Goal: Task Accomplishment & Management: Manage account settings

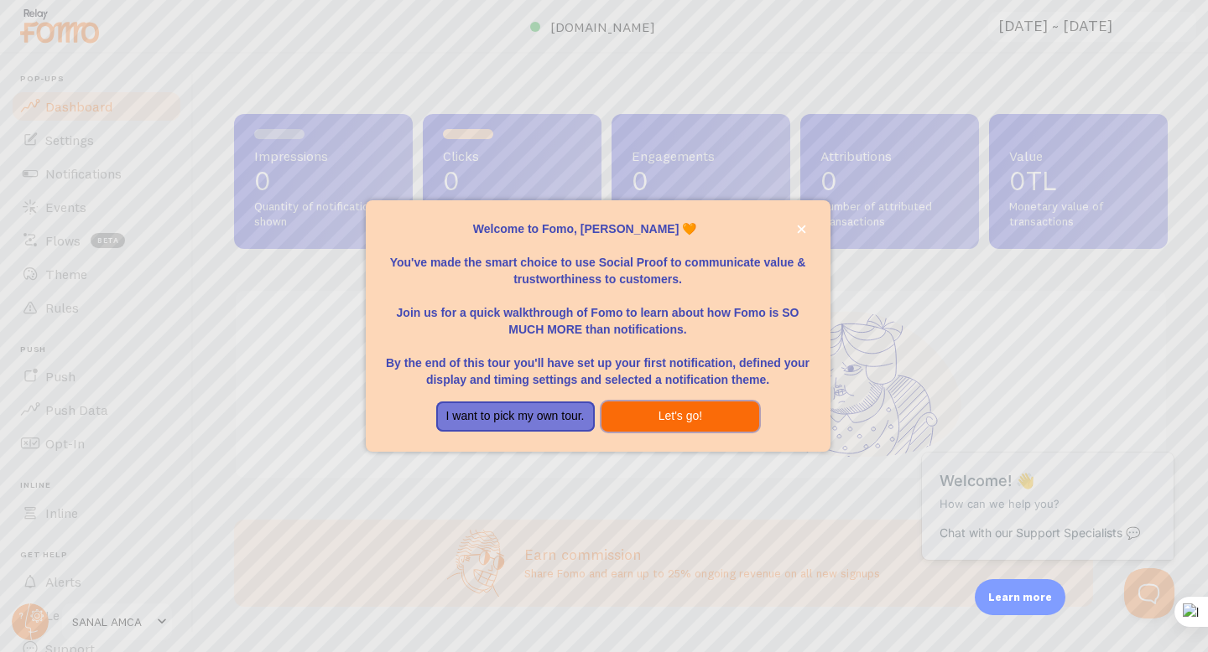
click at [710, 409] on button "Let's go!" at bounding box center [680, 417] width 158 height 30
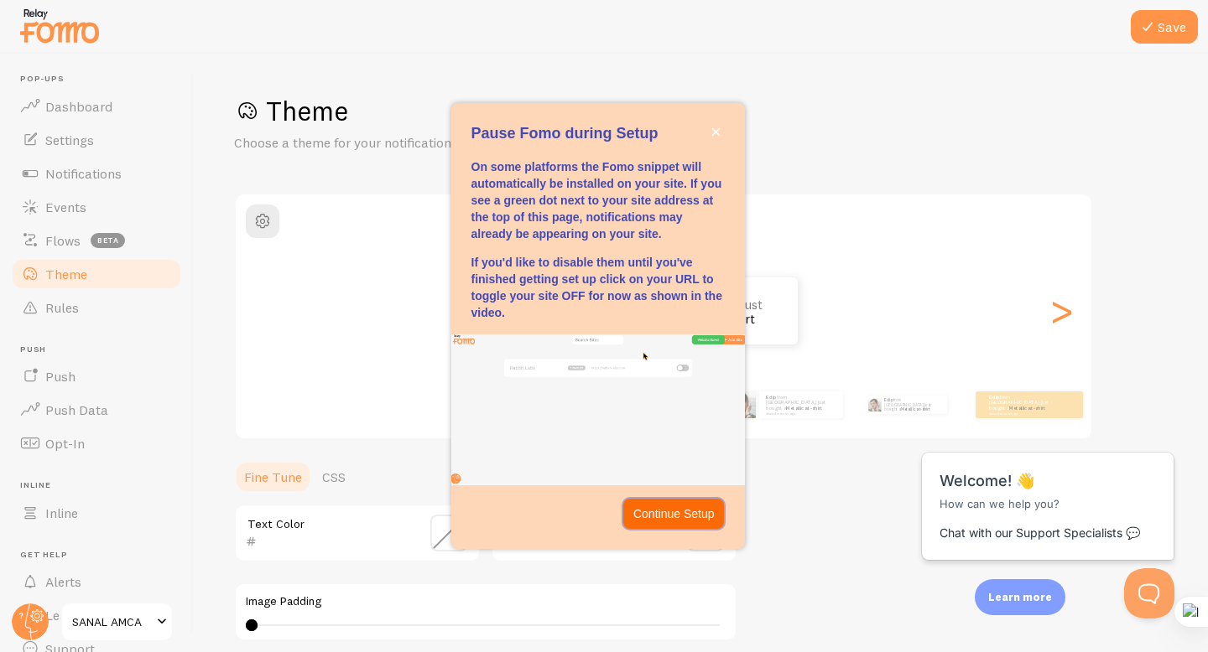
click at [694, 512] on p "Continue Setup" at bounding box center [673, 514] width 81 height 17
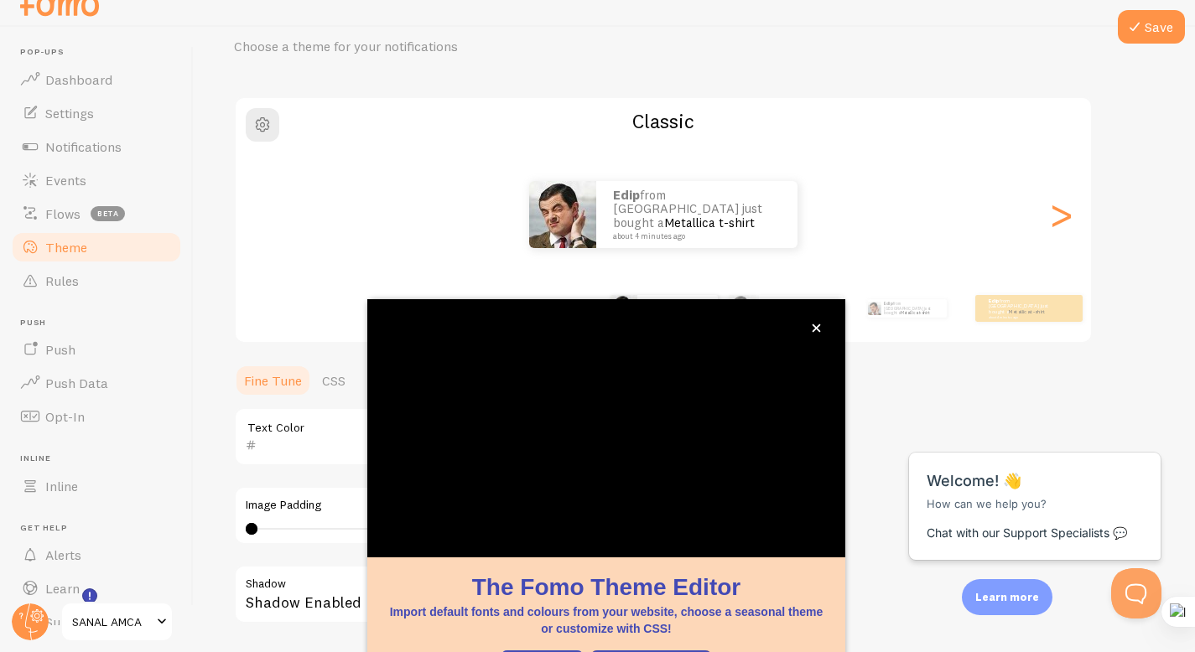
scroll to position [124, 0]
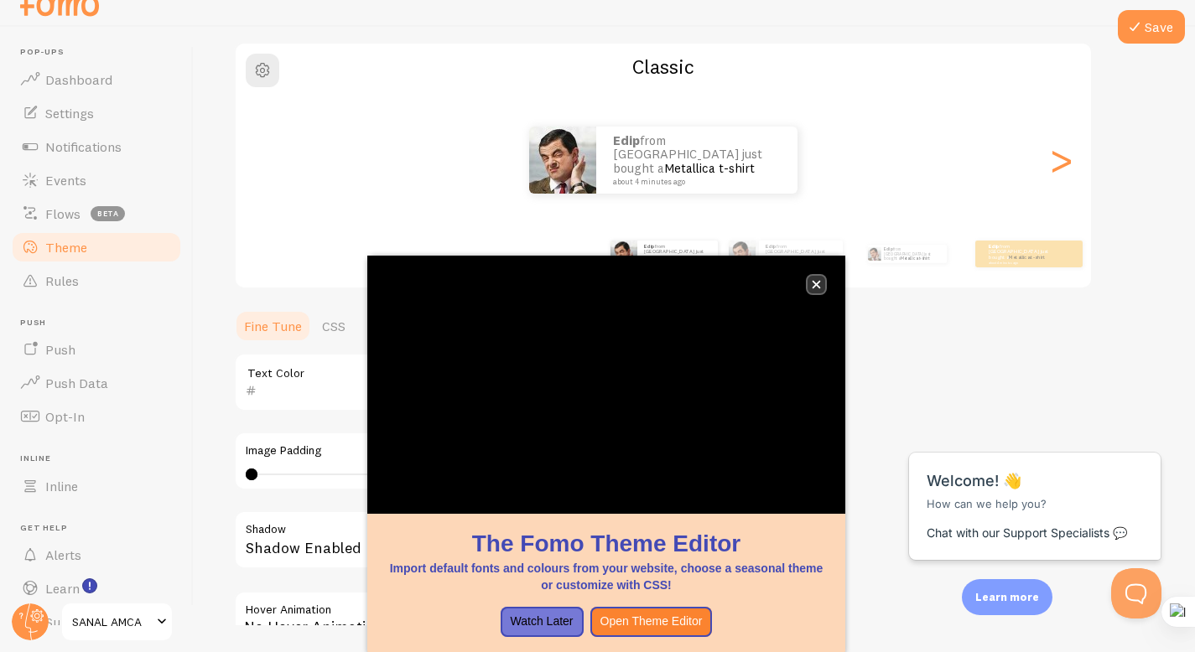
click at [817, 288] on icon "close," at bounding box center [816, 284] width 9 height 9
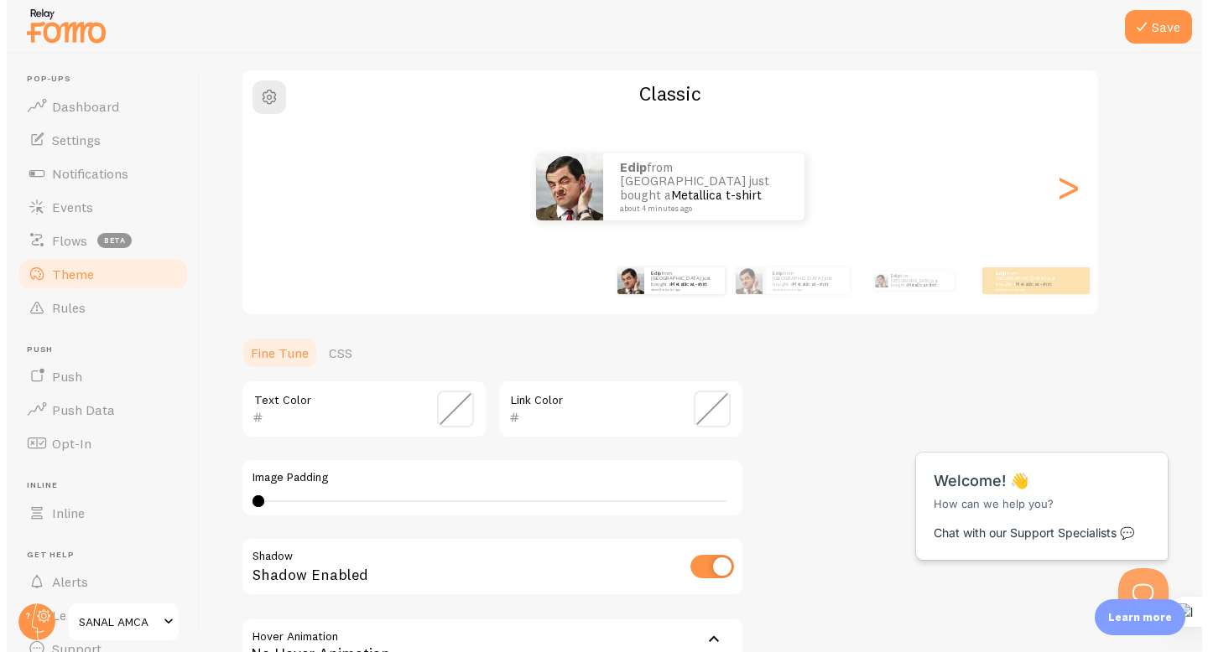
scroll to position [0, 0]
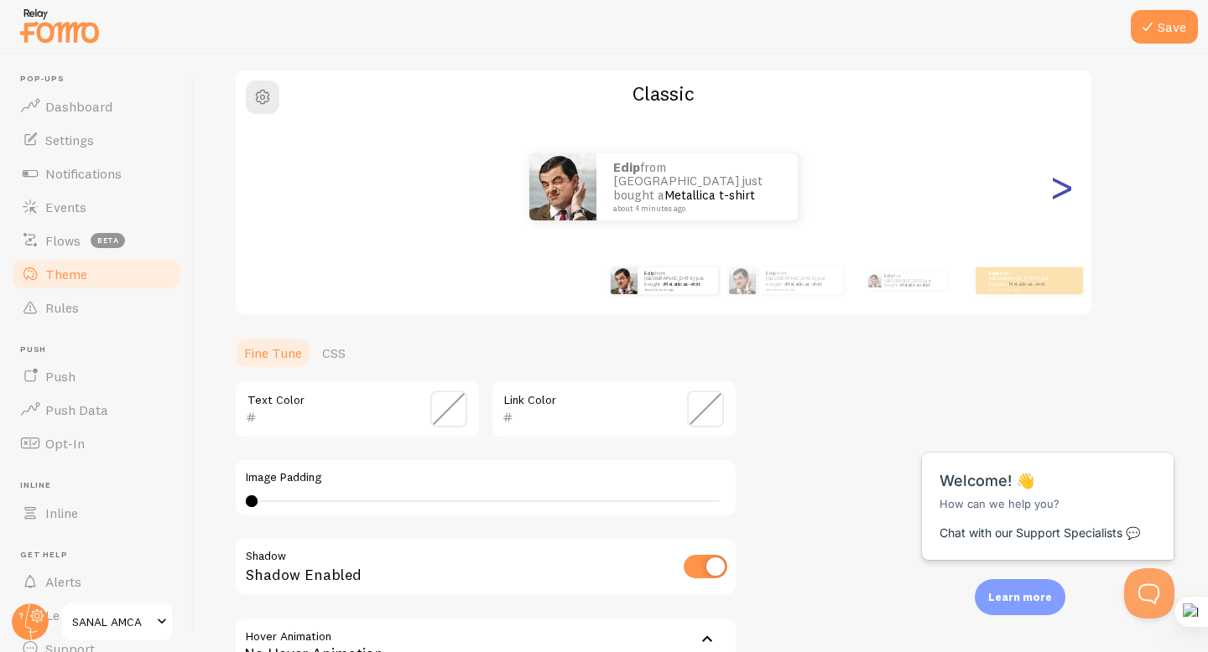
click at [1062, 195] on div ">" at bounding box center [1061, 187] width 20 height 121
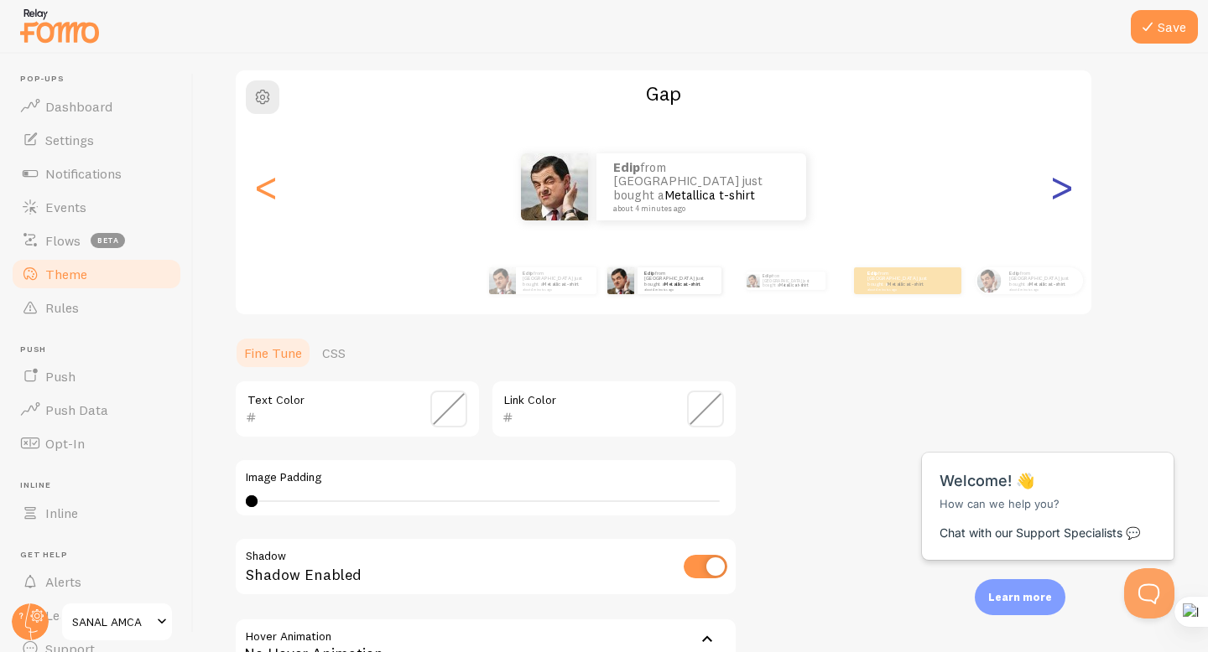
click at [1062, 195] on div ">" at bounding box center [1061, 187] width 20 height 121
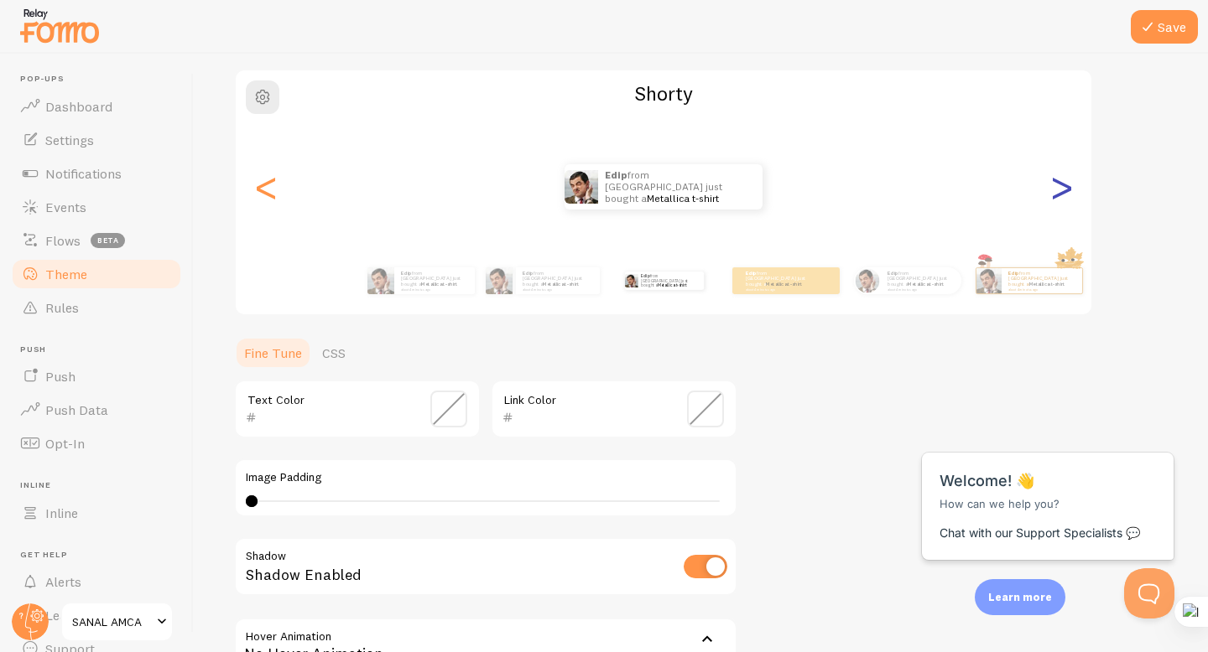
click at [1062, 195] on div ">" at bounding box center [1061, 187] width 20 height 121
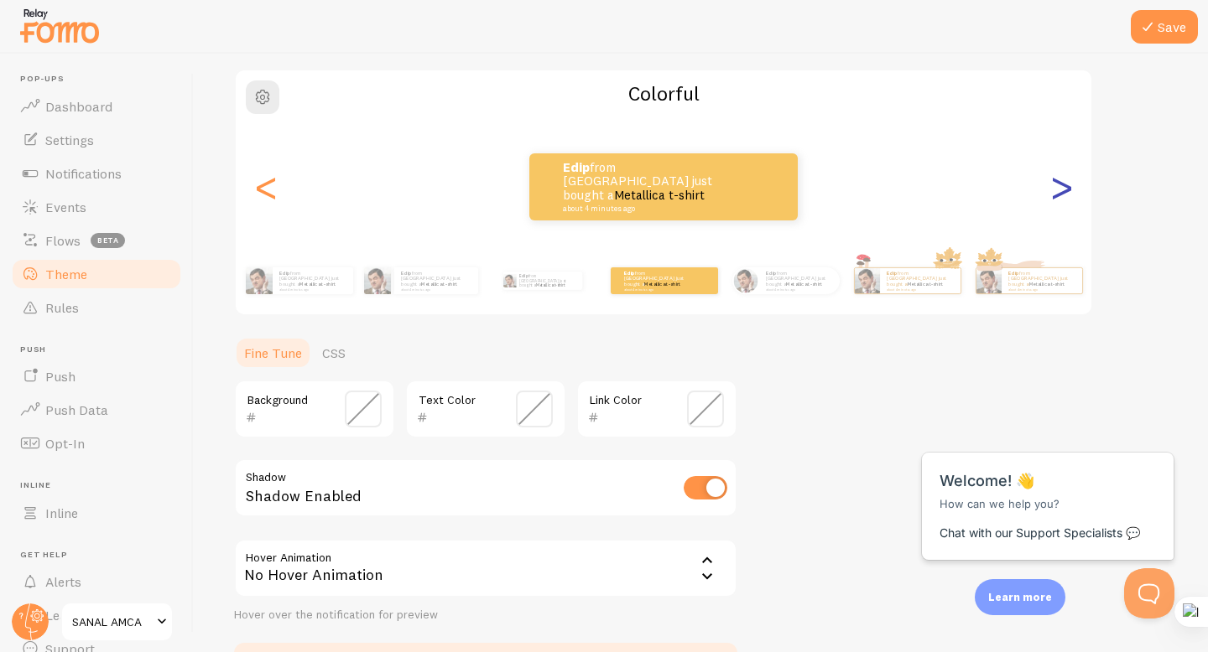
click at [1062, 195] on div ">" at bounding box center [1061, 187] width 20 height 121
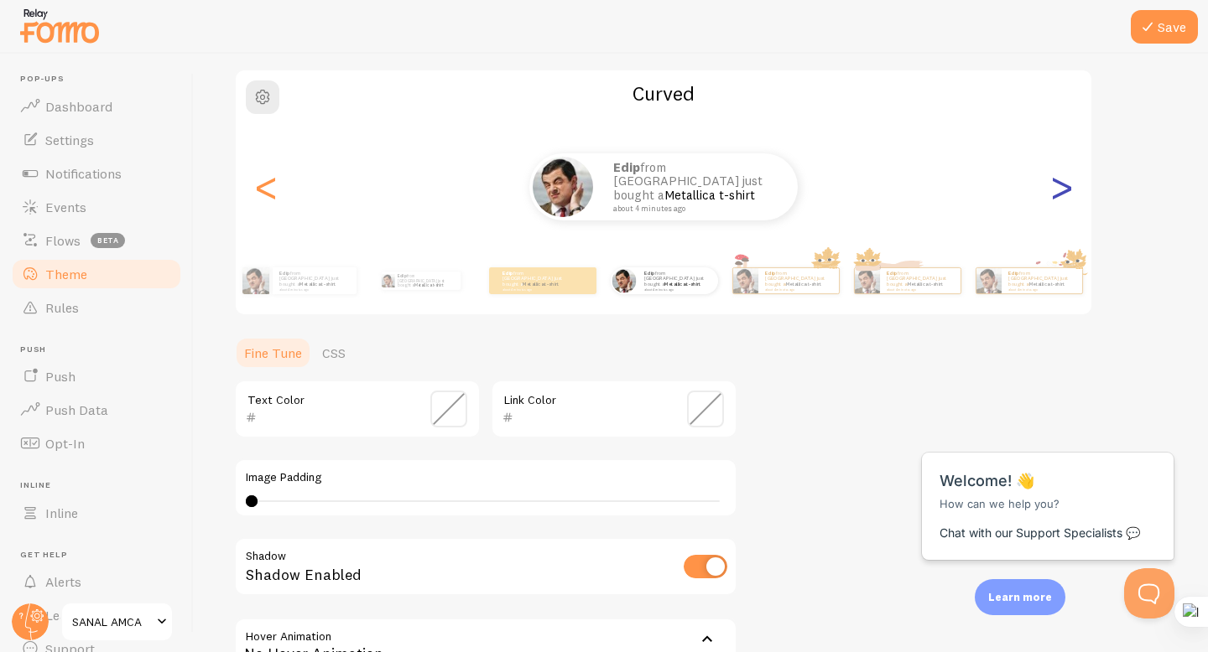
click at [1062, 195] on div ">" at bounding box center [1061, 187] width 20 height 121
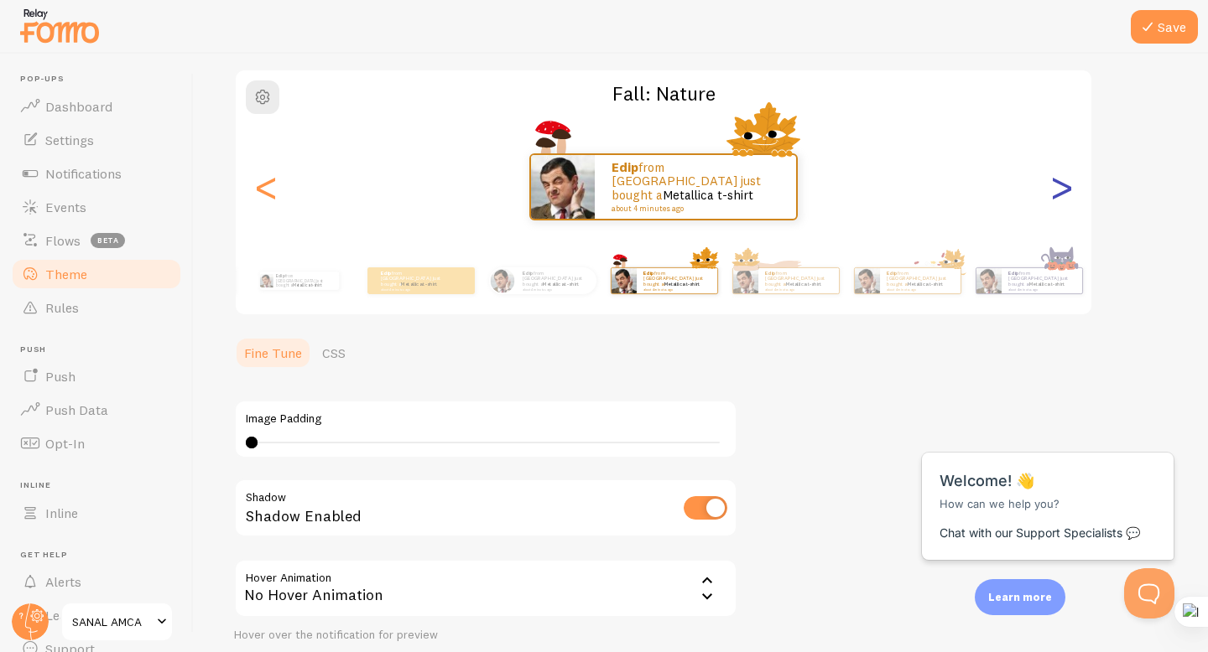
click at [1062, 195] on div ">" at bounding box center [1061, 187] width 20 height 121
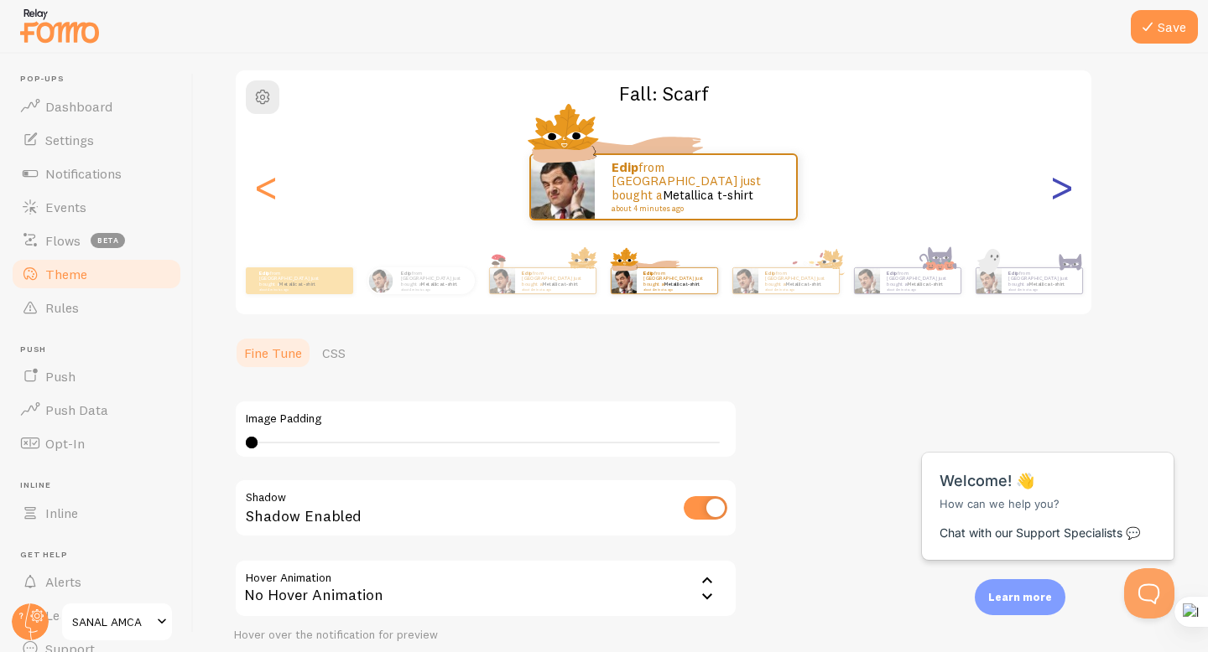
click at [1062, 195] on div ">" at bounding box center [1061, 187] width 20 height 121
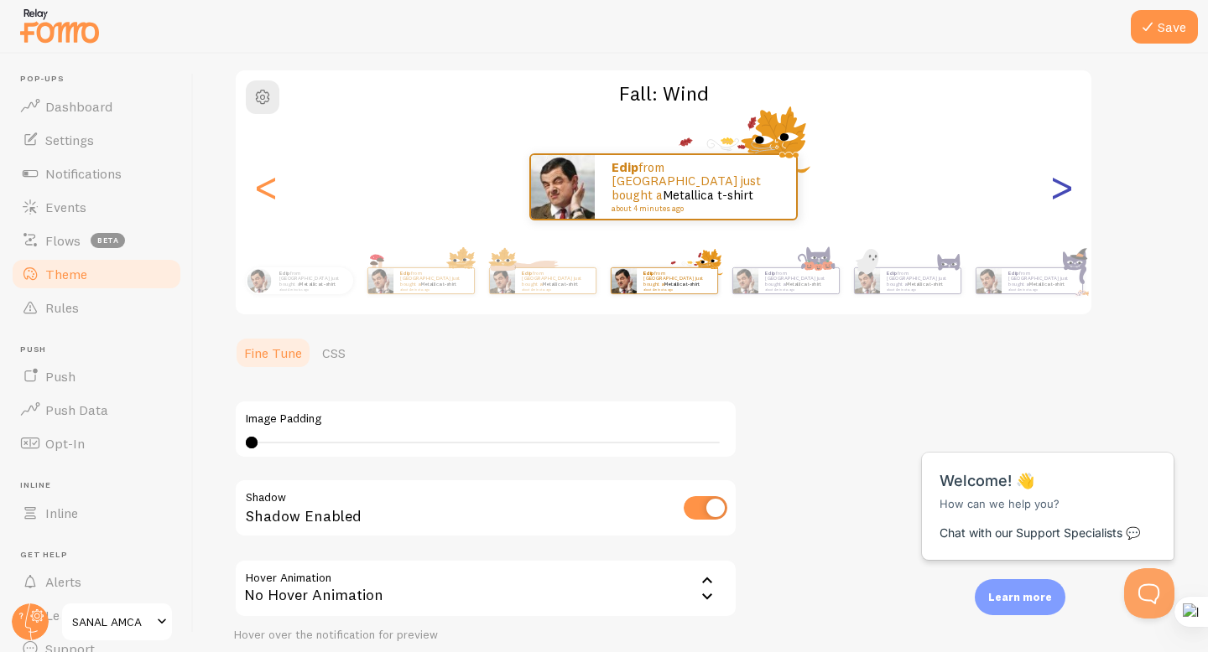
click at [1062, 195] on div ">" at bounding box center [1061, 187] width 20 height 121
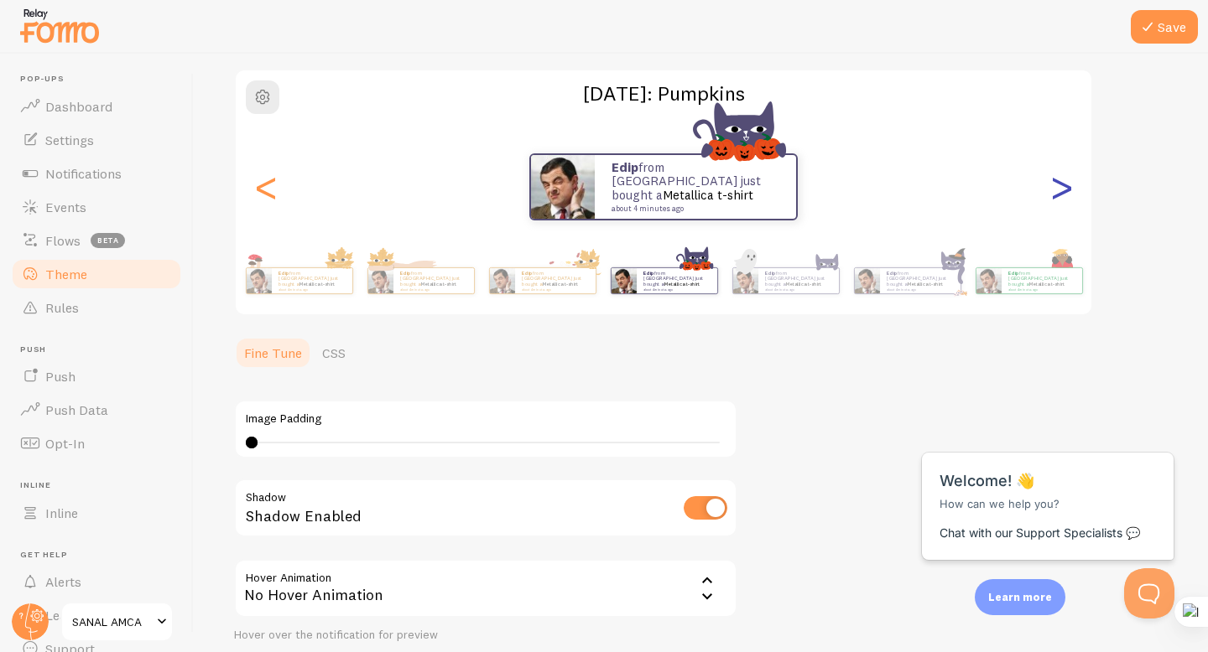
click at [1062, 195] on div ">" at bounding box center [1061, 187] width 20 height 121
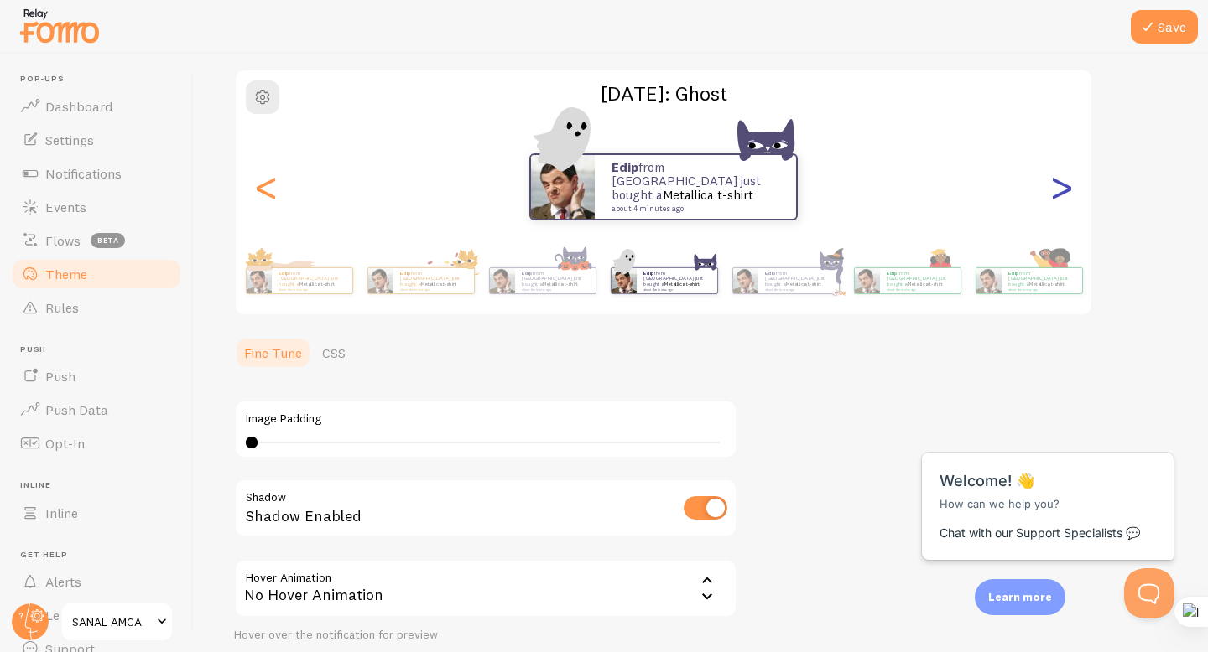
click at [1062, 195] on div ">" at bounding box center [1061, 187] width 20 height 121
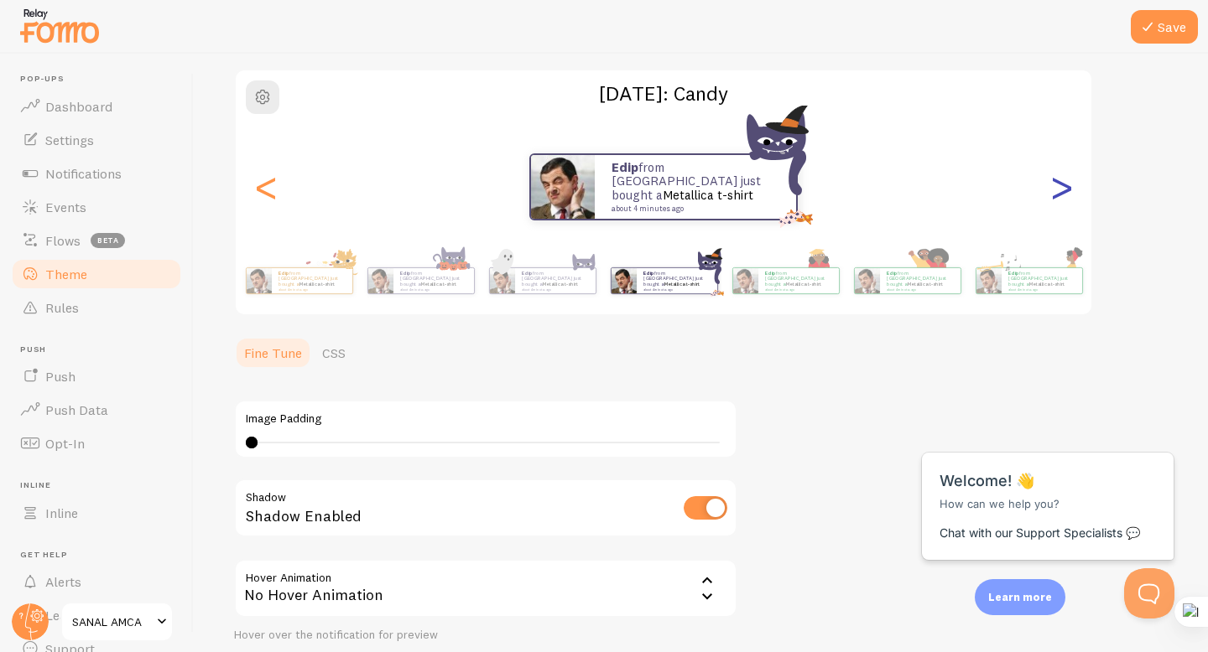
click at [1062, 195] on div ">" at bounding box center [1061, 187] width 20 height 121
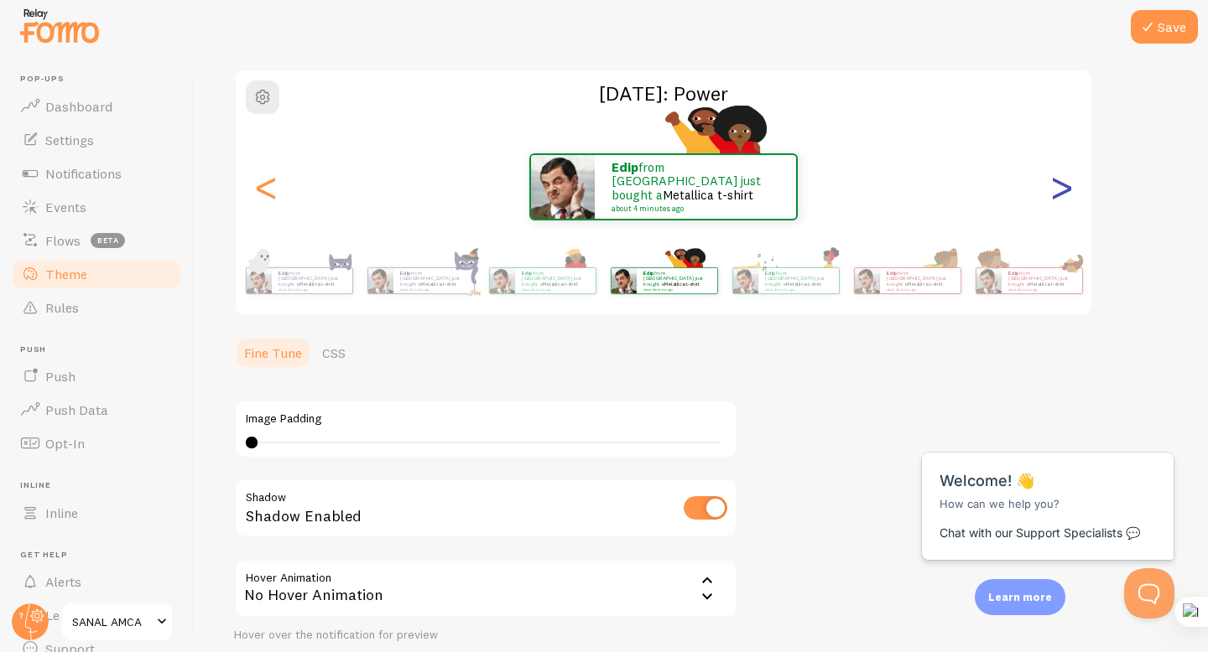
click at [1062, 195] on div ">" at bounding box center [1061, 187] width 20 height 121
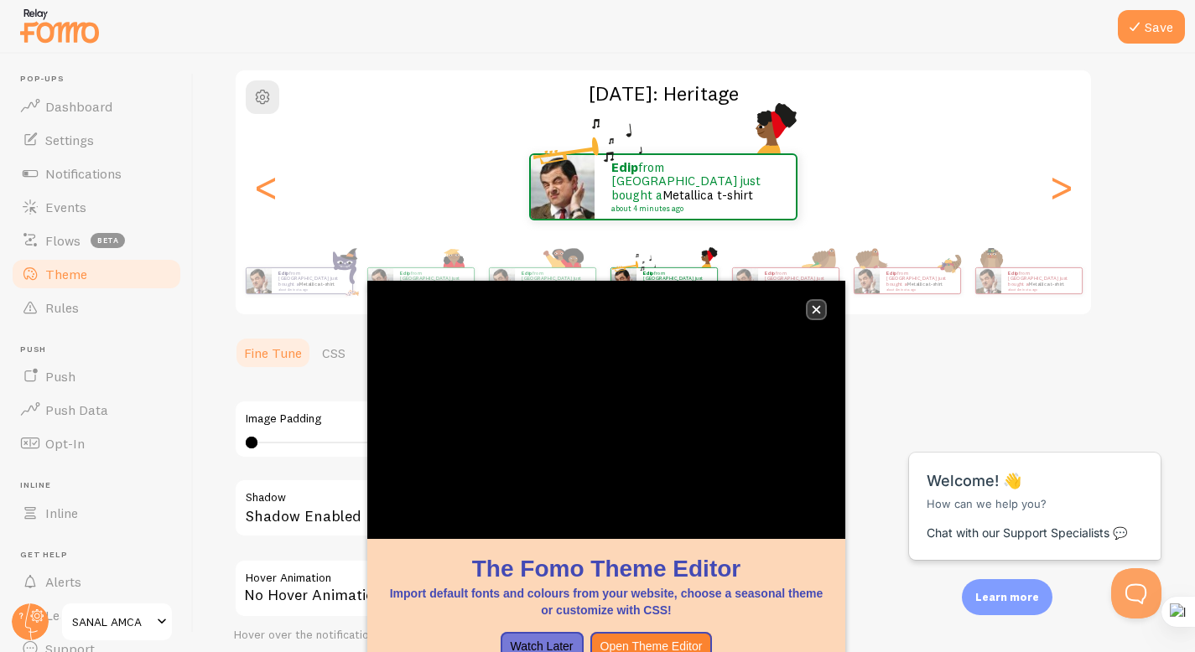
click at [820, 311] on icon "close," at bounding box center [816, 309] width 9 height 9
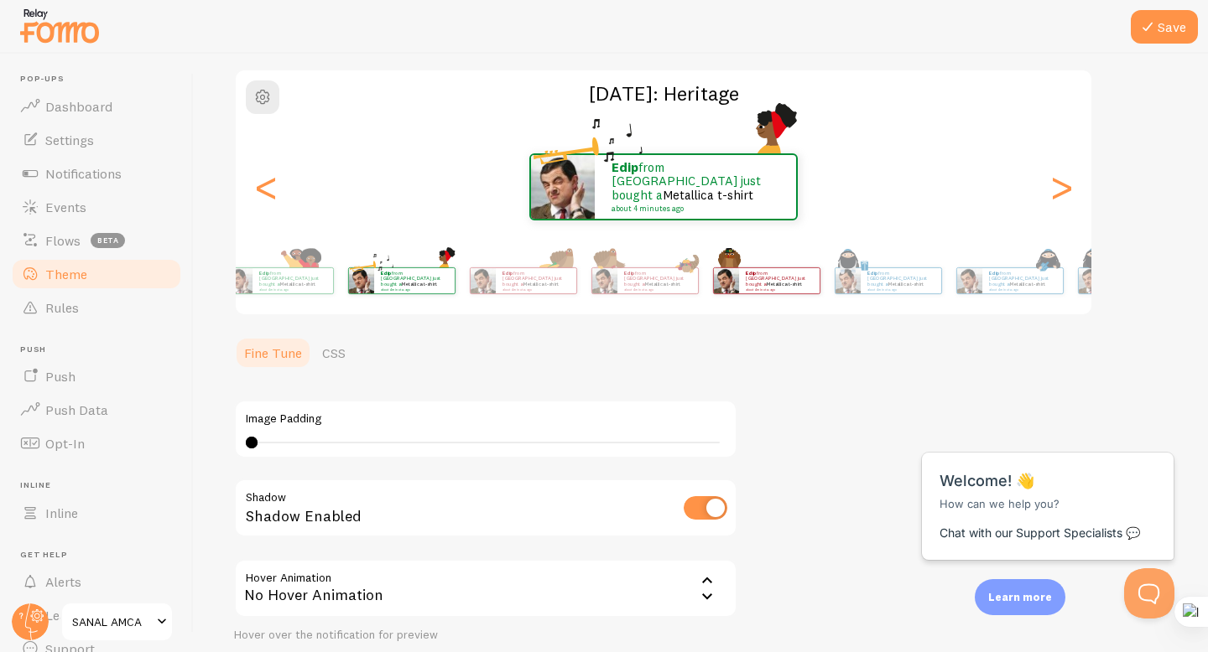
click at [480, 317] on div "Theme Choose a theme for your notifications Black History Month: Heritage Edip …" at bounding box center [700, 338] width 933 height 737
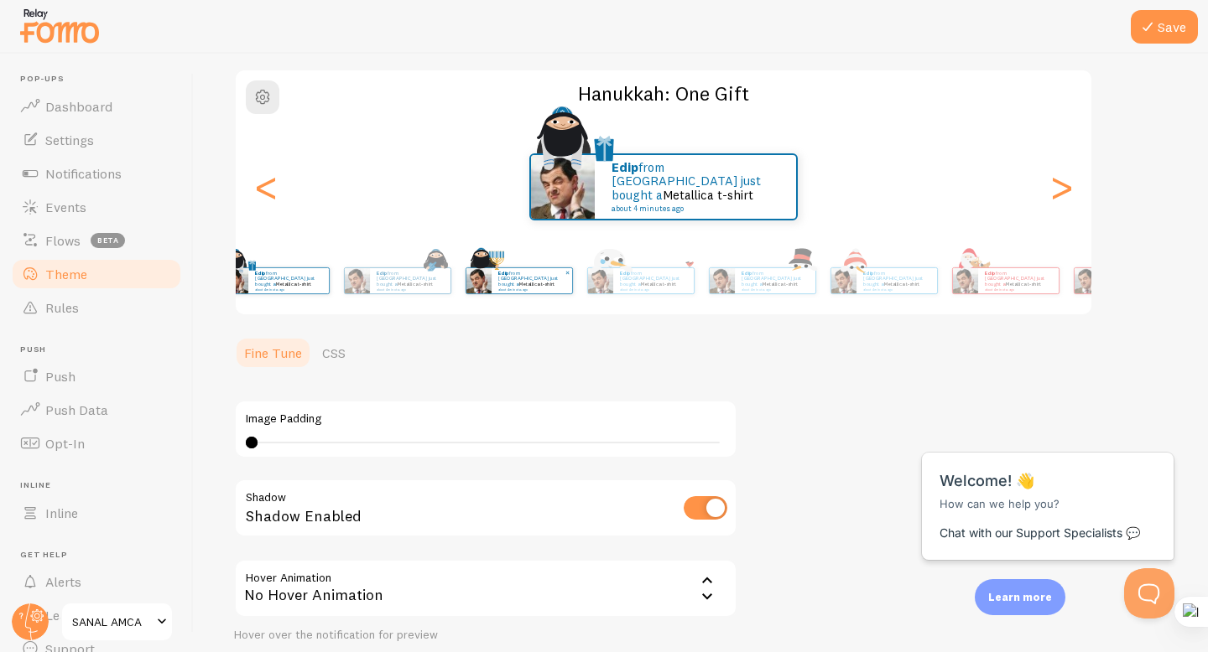
click at [526, 295] on div "Edip from Türkiye just bought a Metallica t-shirt about 4 minutes ago" at bounding box center [519, 280] width 108 height 47
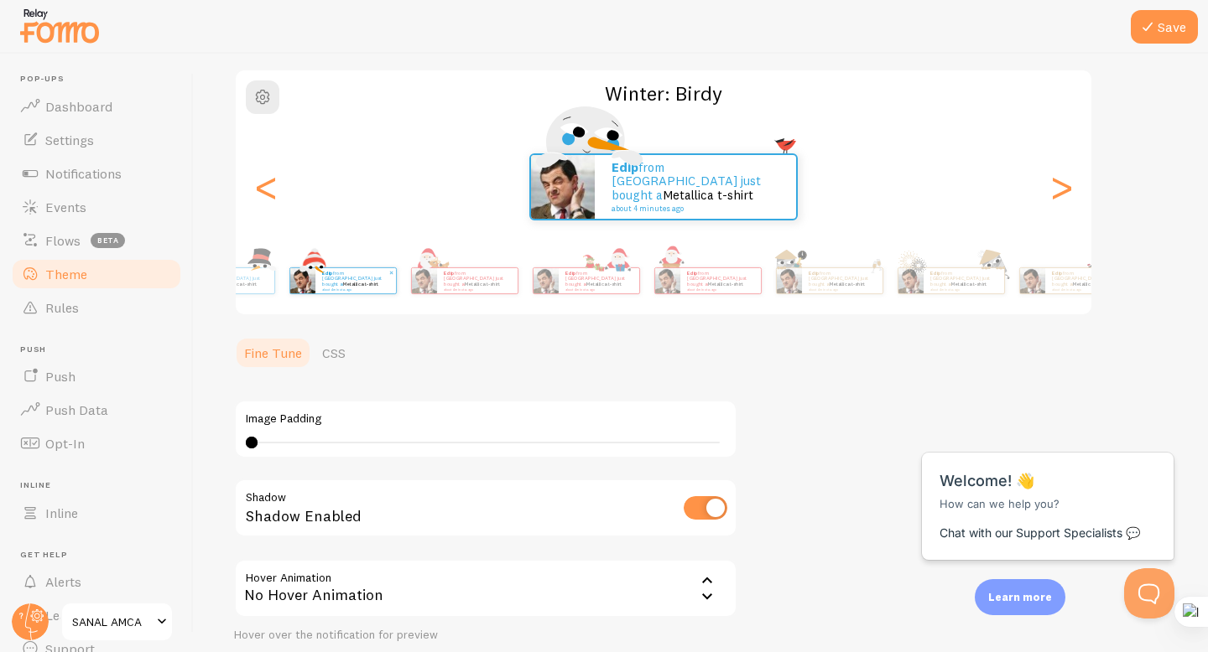
click at [379, 288] on p "Edip from Türkiye just bought a Metallica t-shirt about 4 minutes ago" at bounding box center [355, 280] width 67 height 21
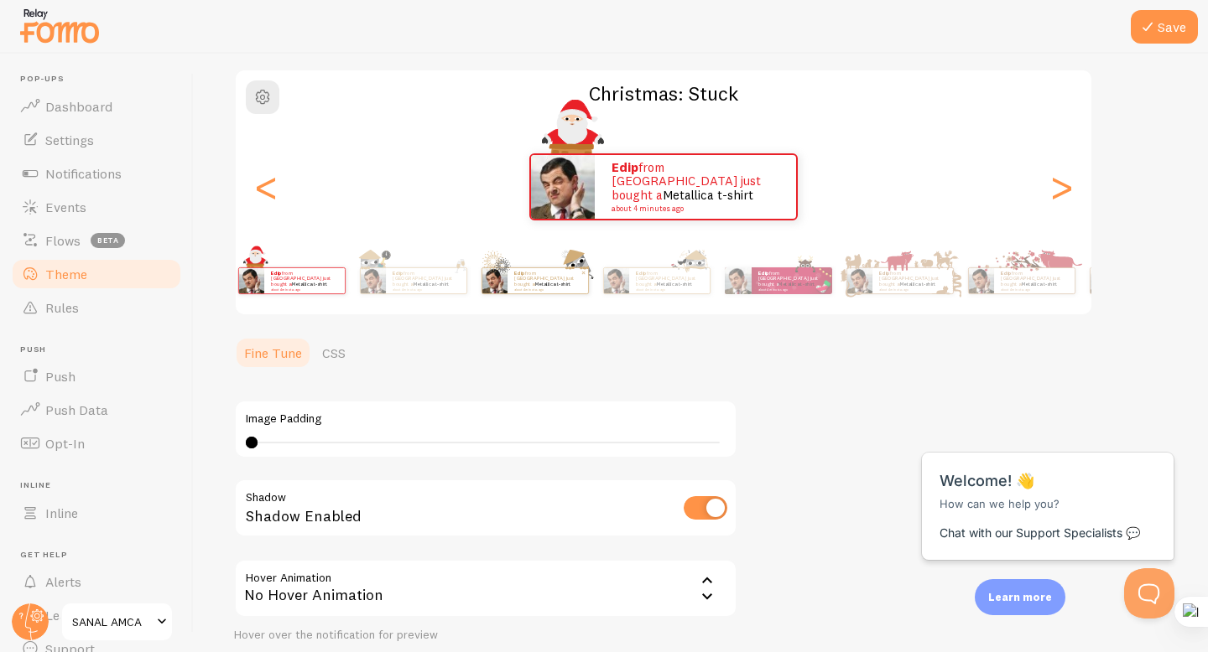
click at [481, 274] on img at bounding box center [493, 280] width 25 height 25
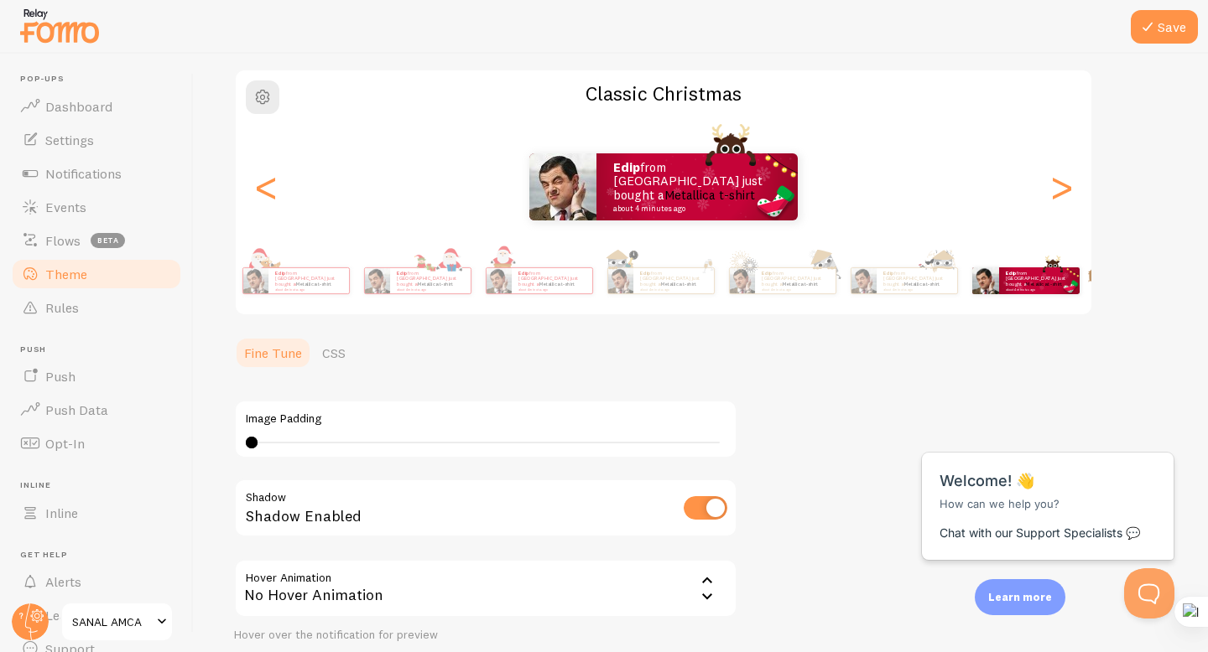
click at [1198, 268] on div "Save Theme Choose a theme for your notifications Classic Christmas Edip from Tü…" at bounding box center [701, 353] width 1014 height 599
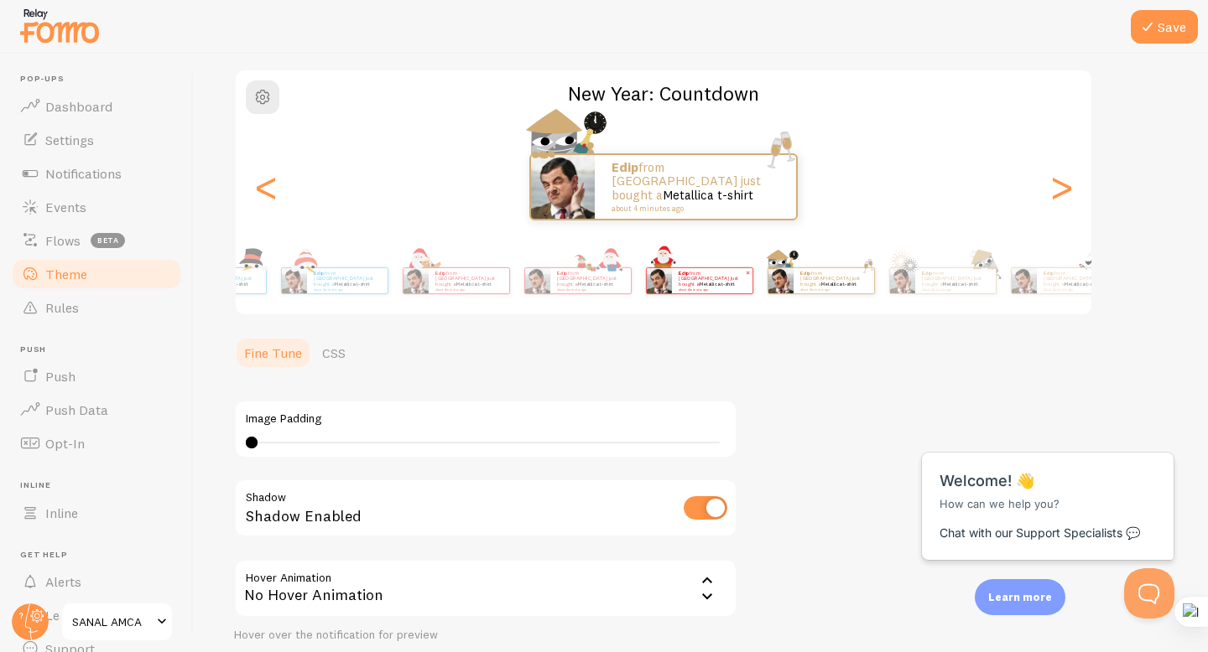
click at [1207, 245] on html "Pop-ups Dashboard Settings Notifications Events Flows beta Theme Rules Push Pus…" at bounding box center [604, 326] width 1208 height 652
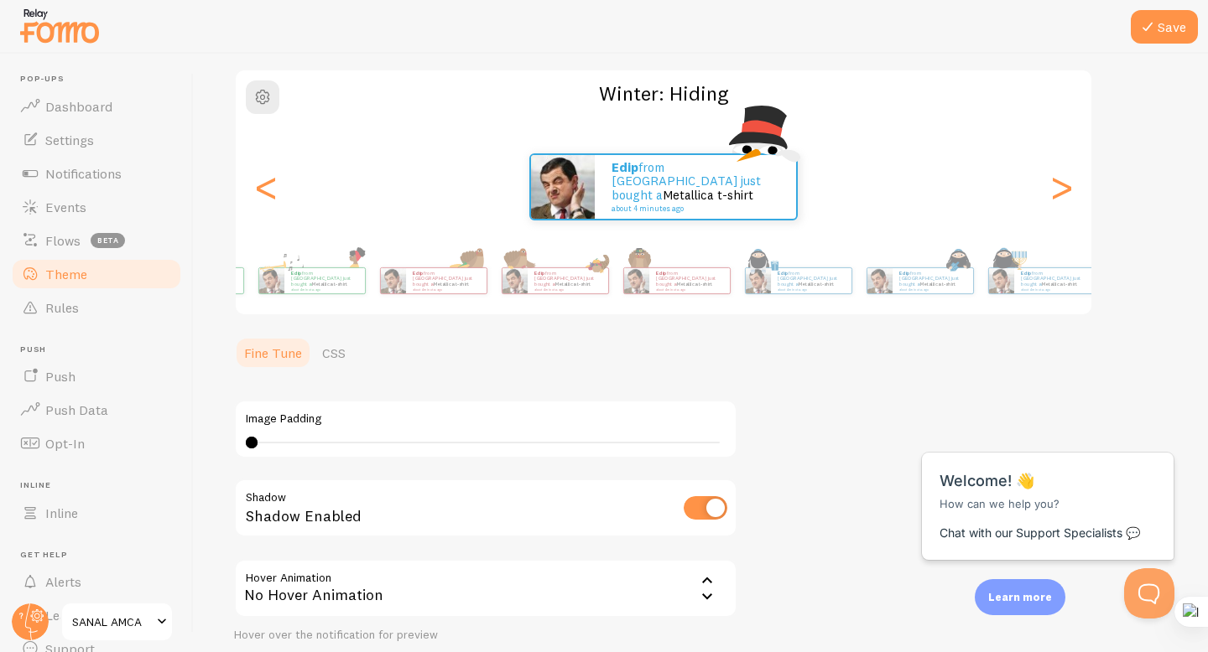
click at [1207, 258] on html "Pop-ups Dashboard Settings Notifications Events Flows beta Theme Rules Push Pus…" at bounding box center [604, 326] width 1208 height 652
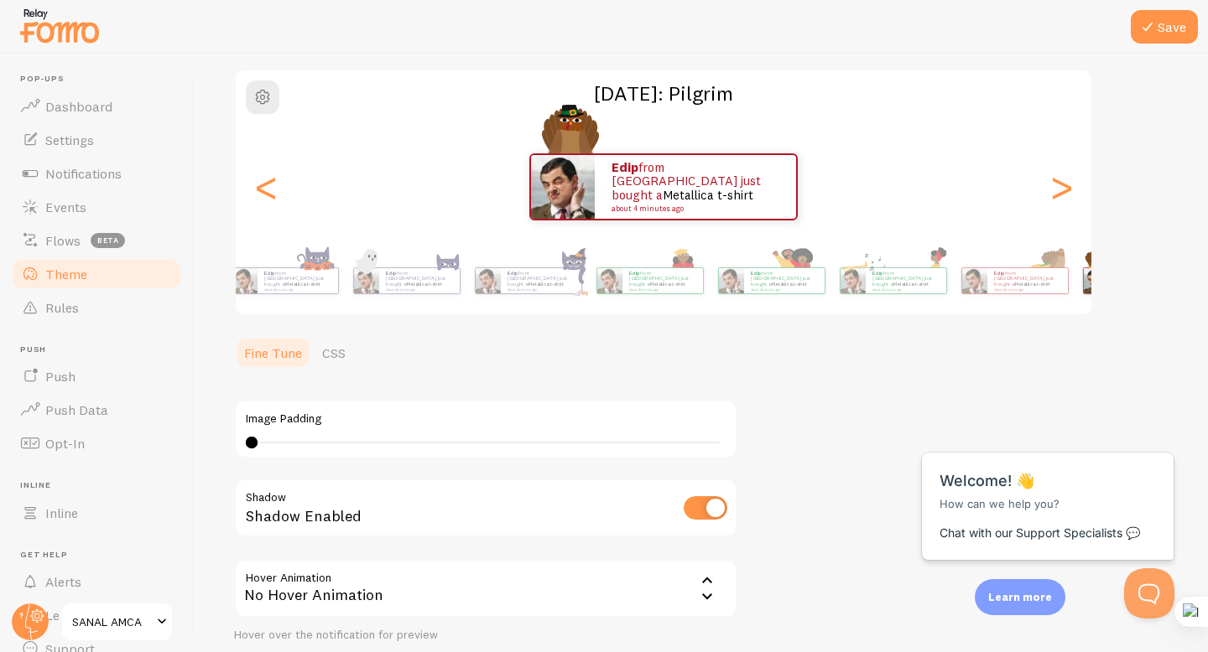
click at [1207, 242] on html "Pop-ups Dashboard Settings Notifications Events Flows beta Theme Rules Push Pus…" at bounding box center [604, 326] width 1208 height 652
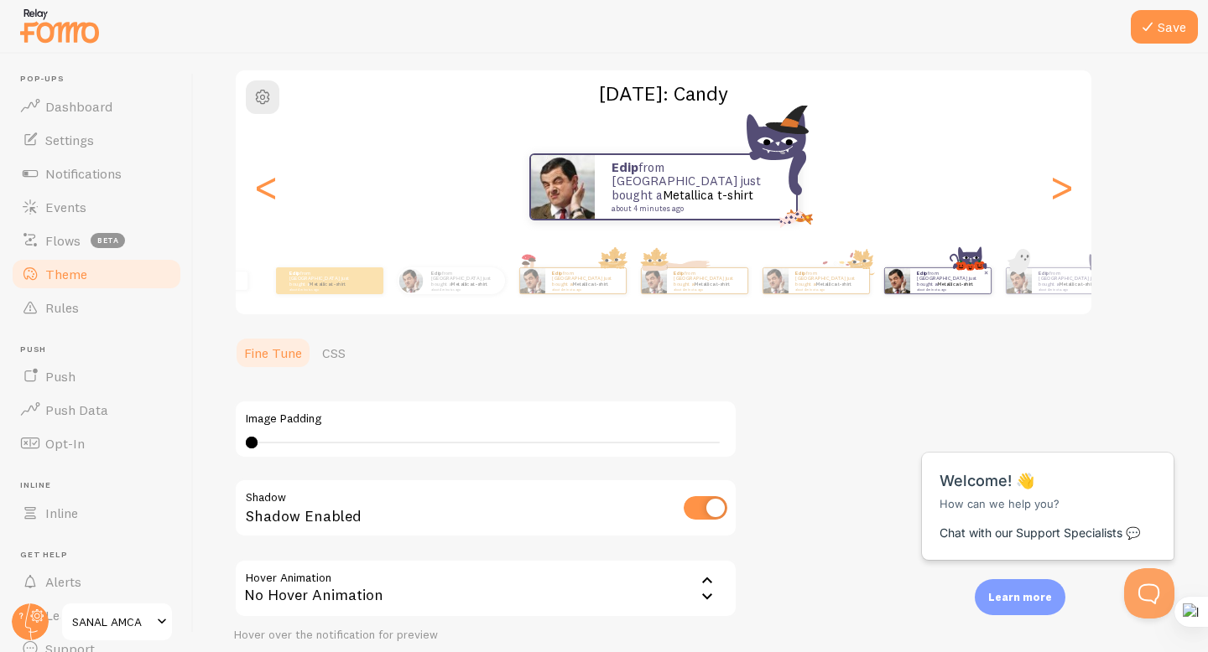
click at [982, 237] on div "Halloween: Candy Edip from Türkiye just bought a Metallica t-shirt about 4 minu…" at bounding box center [663, 192] width 859 height 247
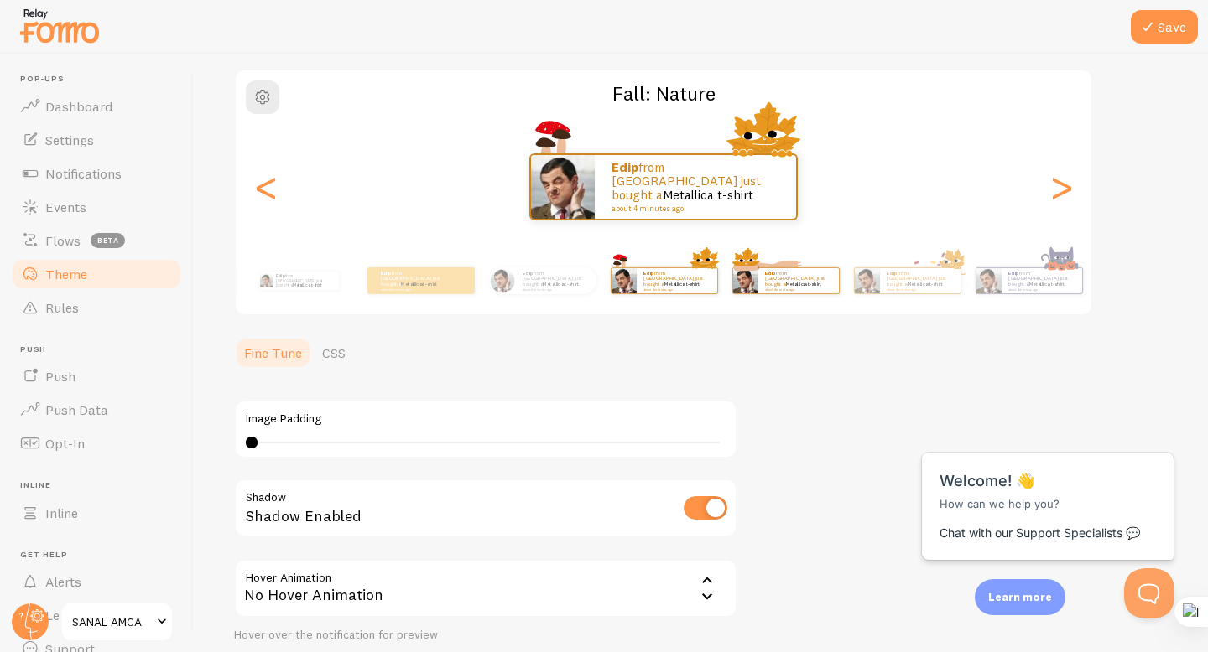
click at [777, 295] on div "Edip from Türkiye just bought a Metallica t-shirt about 4 minutes ago" at bounding box center [785, 280] width 108 height 47
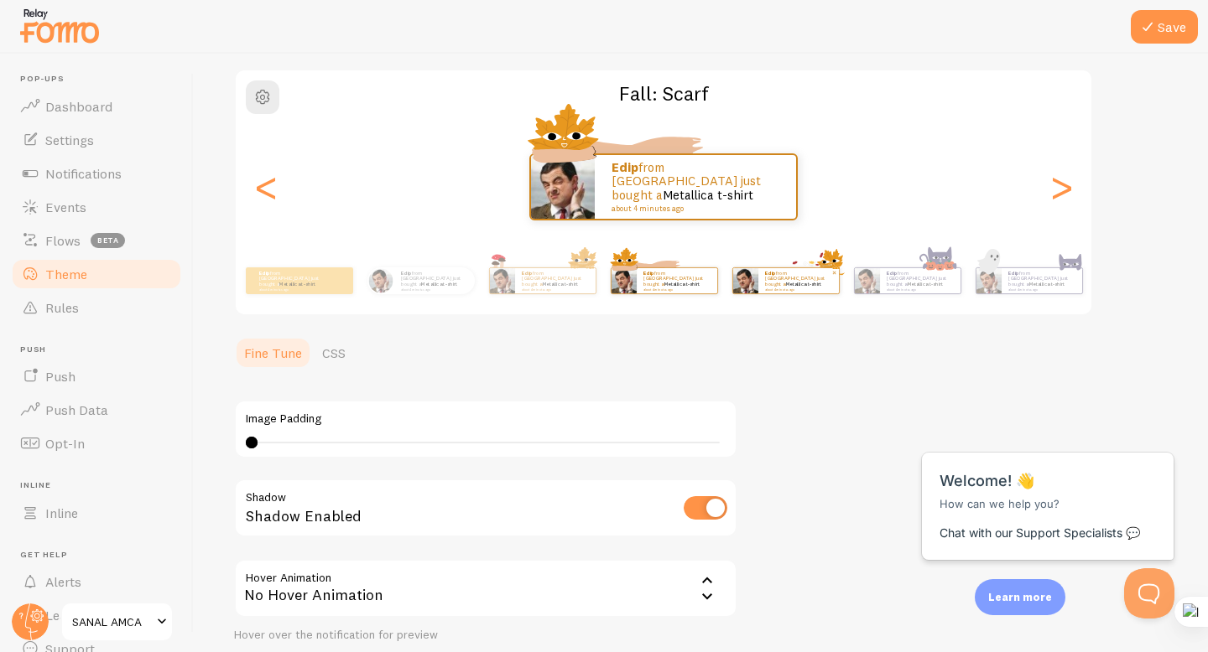
click at [807, 284] on p "Edip from Türkiye just bought a Metallica t-shirt about 4 minutes ago" at bounding box center [798, 280] width 67 height 21
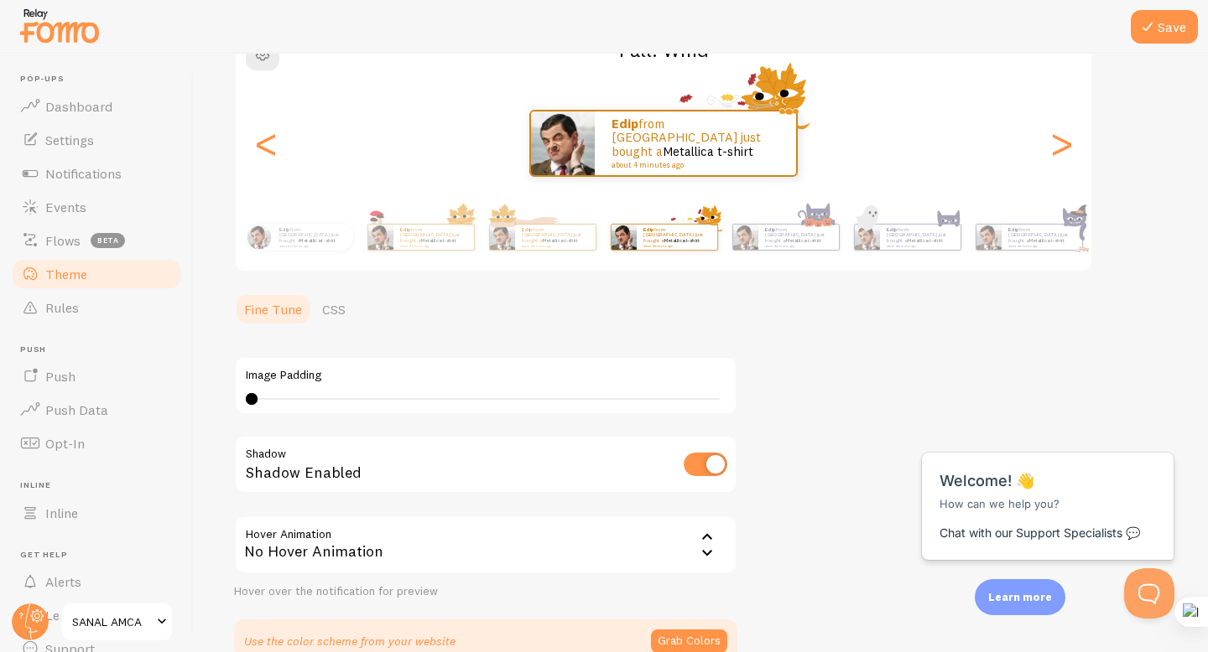
scroll to position [193, 0]
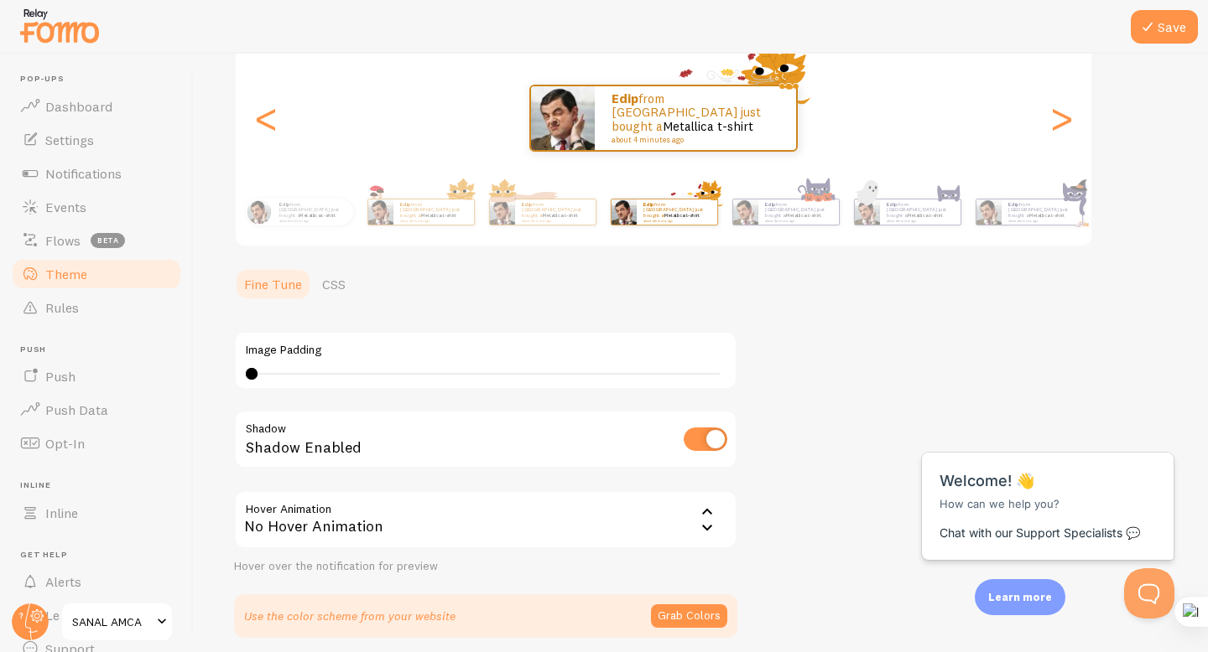
click at [289, 368] on div "0 0 - undefined" at bounding box center [486, 373] width 480 height 13
drag, startPoint x: 304, startPoint y: 367, endPoint x: 345, endPoint y: 369, distance: 41.1
click at [345, 369] on div "3" at bounding box center [486, 373] width 480 height 13
click at [361, 370] on div "8" at bounding box center [486, 373] width 480 height 13
click at [327, 370] on div "9" at bounding box center [486, 373] width 480 height 13
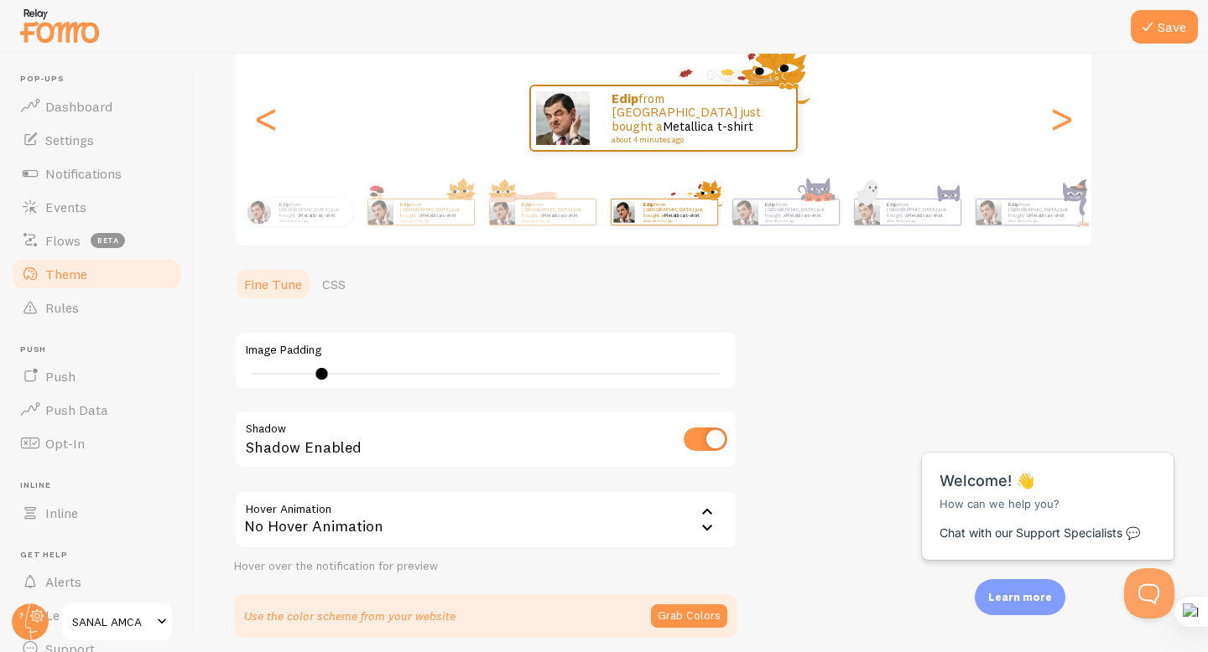
type input "6"
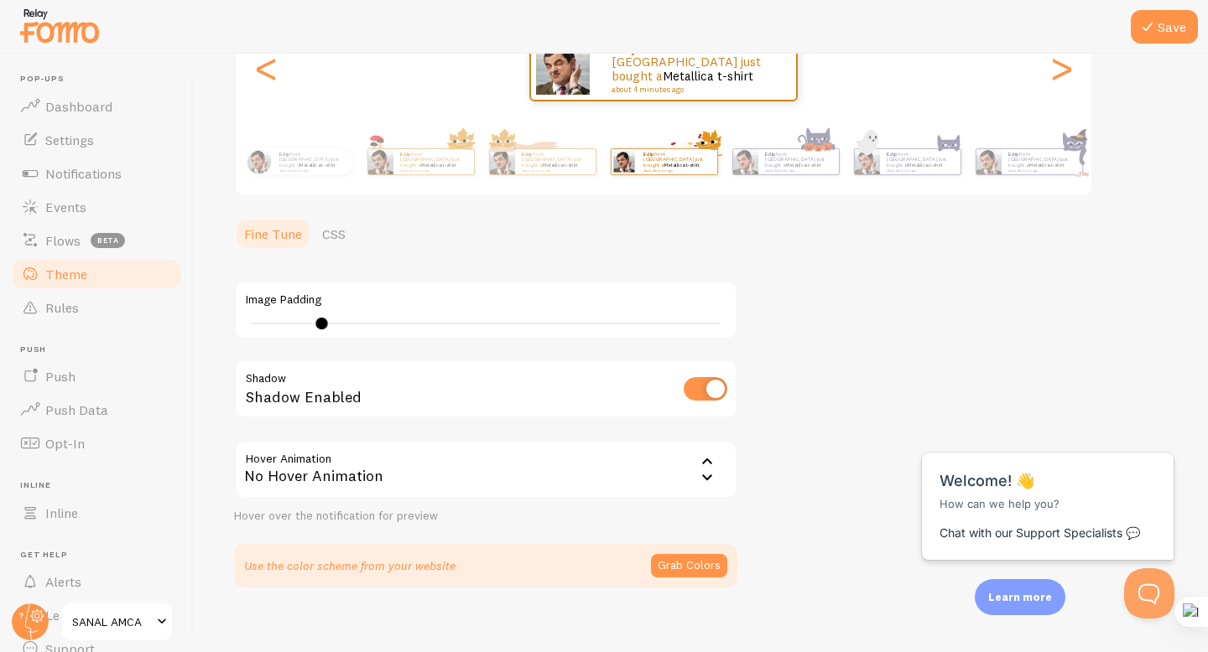
scroll to position [259, 0]
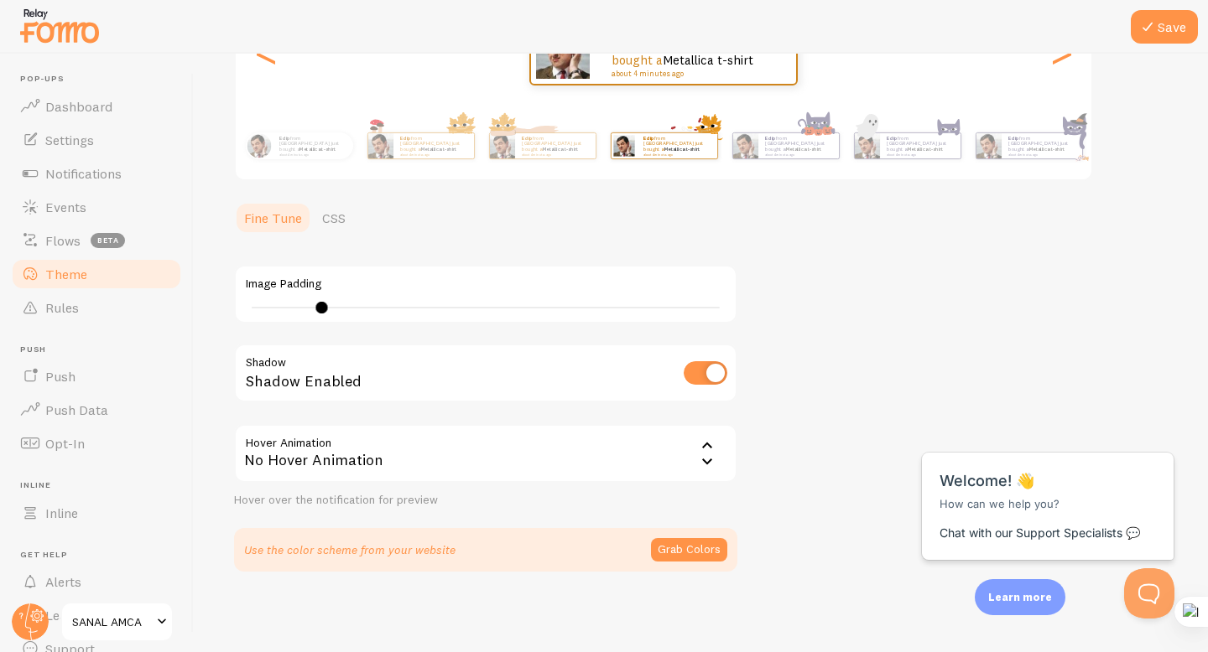
click at [693, 379] on input "checkbox" at bounding box center [705, 372] width 44 height 23
click at [713, 375] on input "checkbox" at bounding box center [705, 372] width 44 height 23
checkbox input "true"
click at [683, 549] on button "Grab Colors" at bounding box center [689, 549] width 76 height 23
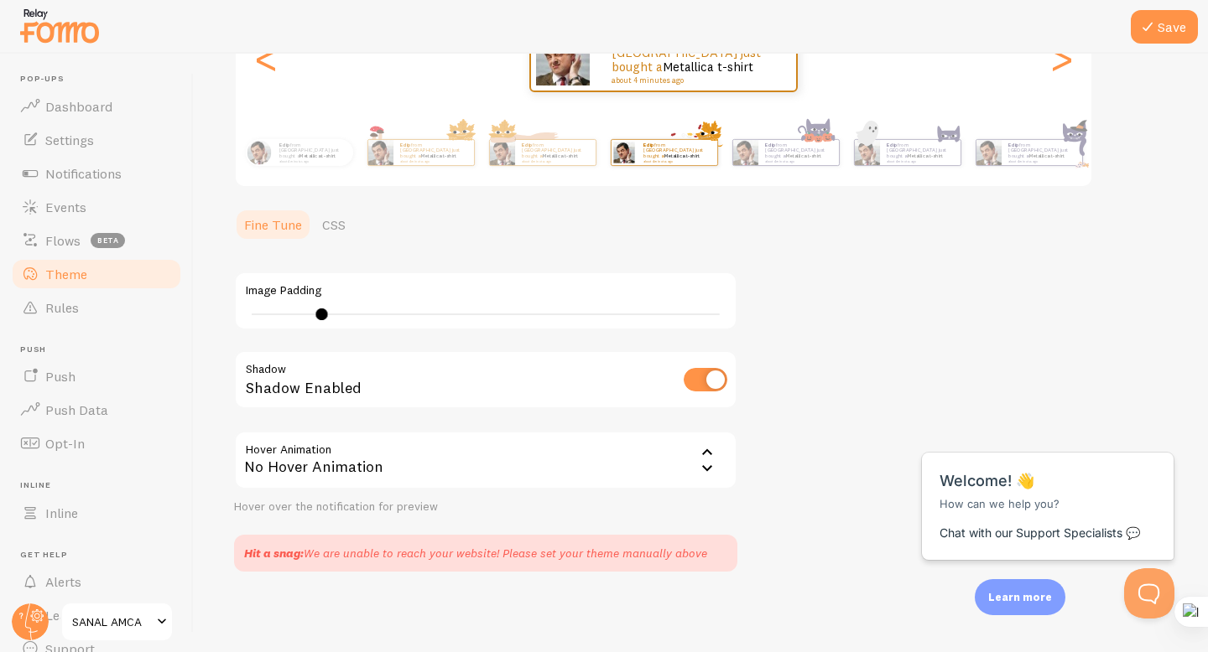
scroll to position [252, 0]
click at [340, 228] on link "CSS" at bounding box center [334, 225] width 44 height 34
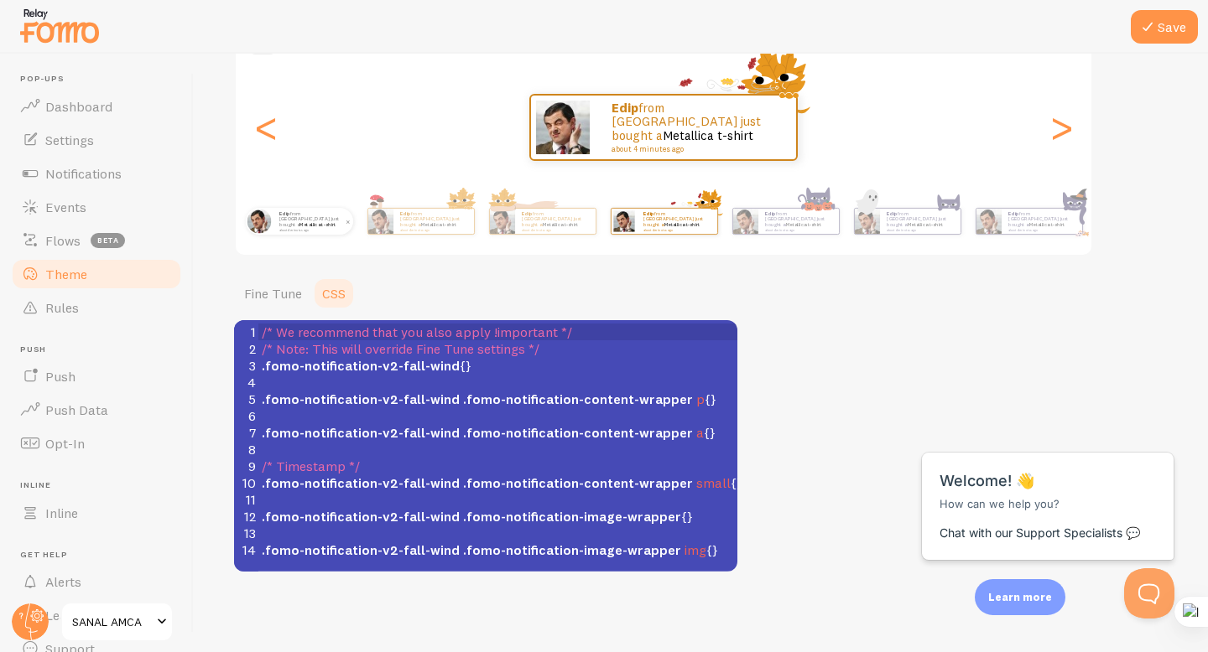
scroll to position [184, 0]
click at [272, 292] on link "Fine Tune" at bounding box center [273, 294] width 78 height 34
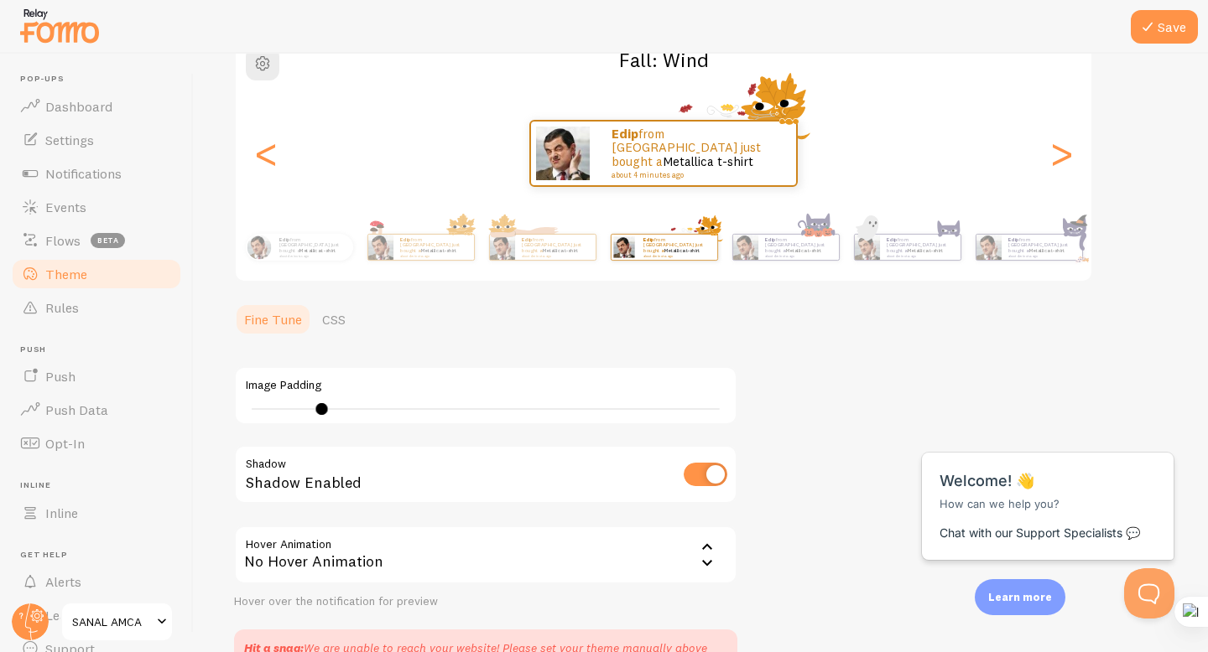
scroll to position [0, 0]
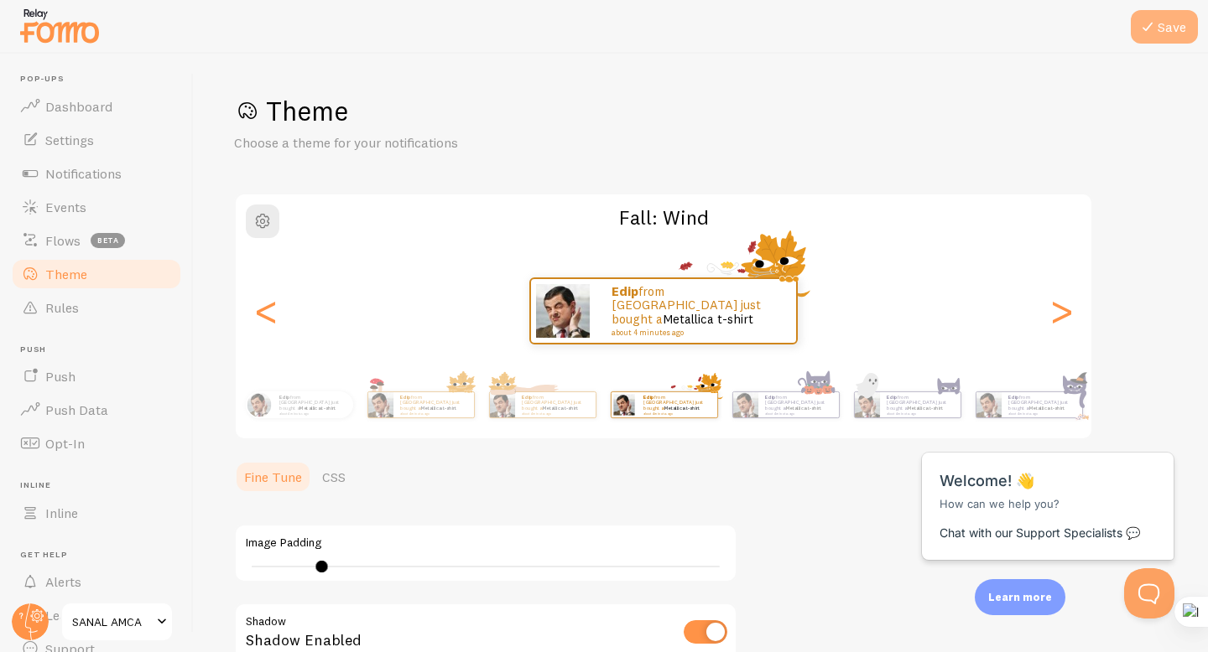
click at [1165, 30] on button "Save" at bounding box center [1163, 27] width 67 height 34
click at [1147, 429] on span "Close" at bounding box center [1140, 434] width 28 height 13
click at [1031, 594] on p "Learn more" at bounding box center [1020, 598] width 64 height 16
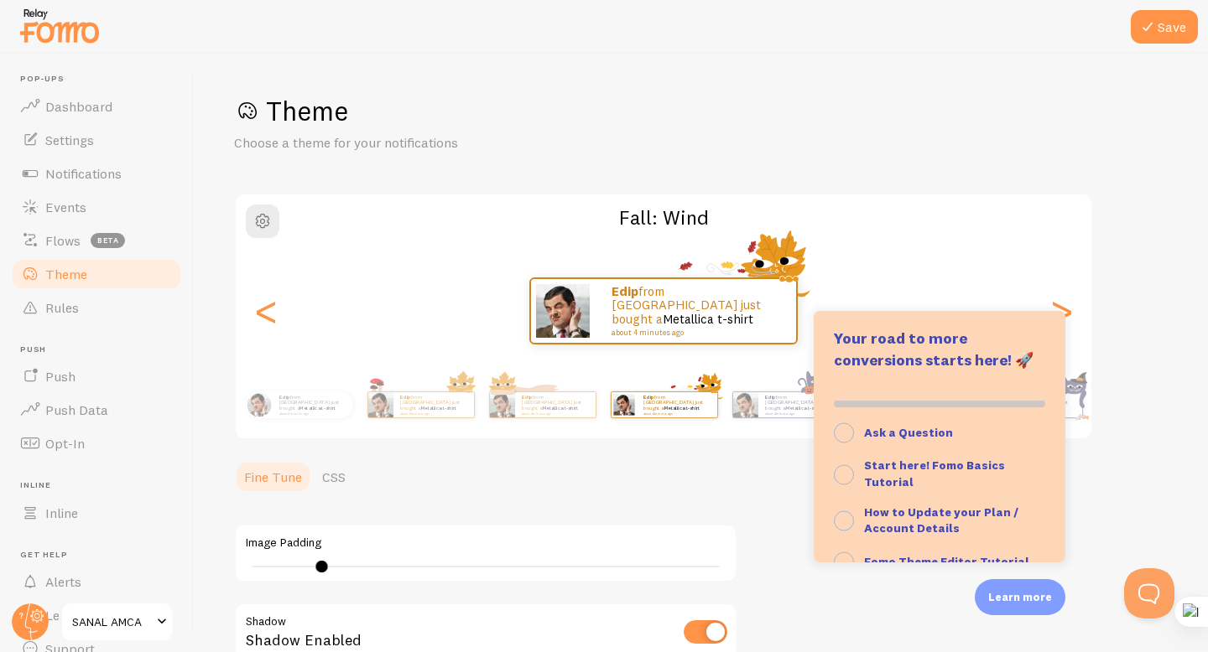
click at [633, 501] on section "Fine Tune CSS Image Padding 6 Shadow Shadow Enabled Hover Animation none No Hov…" at bounding box center [485, 642] width 503 height 364
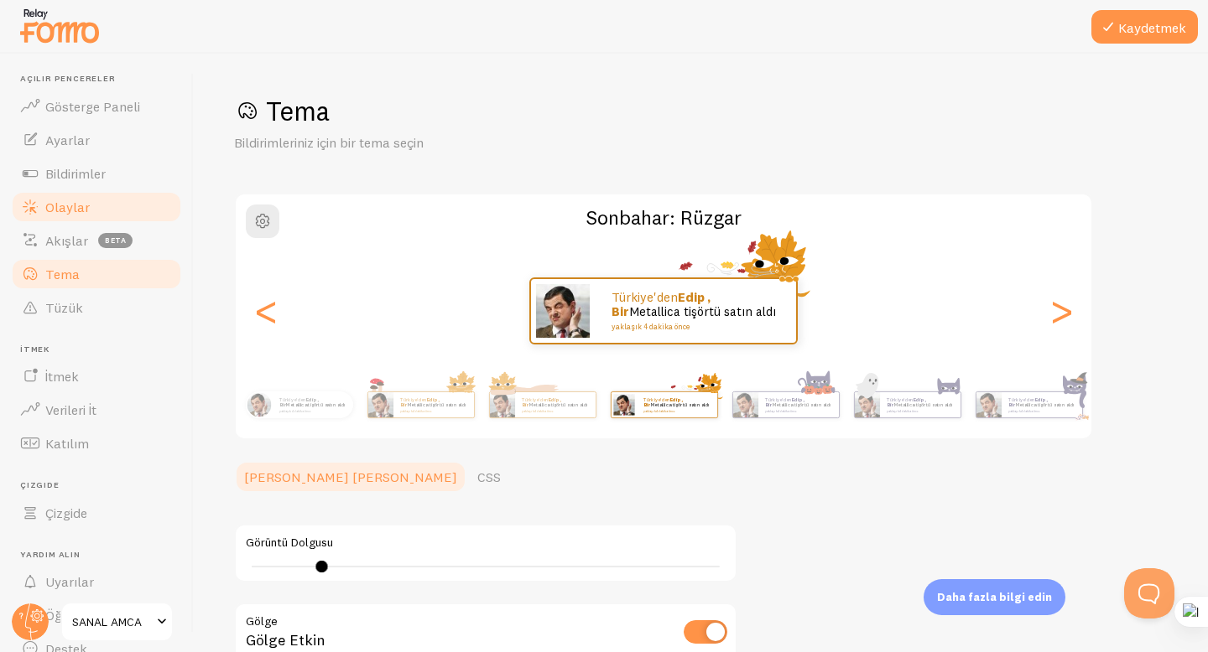
click at [65, 215] on link "Olaylar" at bounding box center [96, 207] width 173 height 34
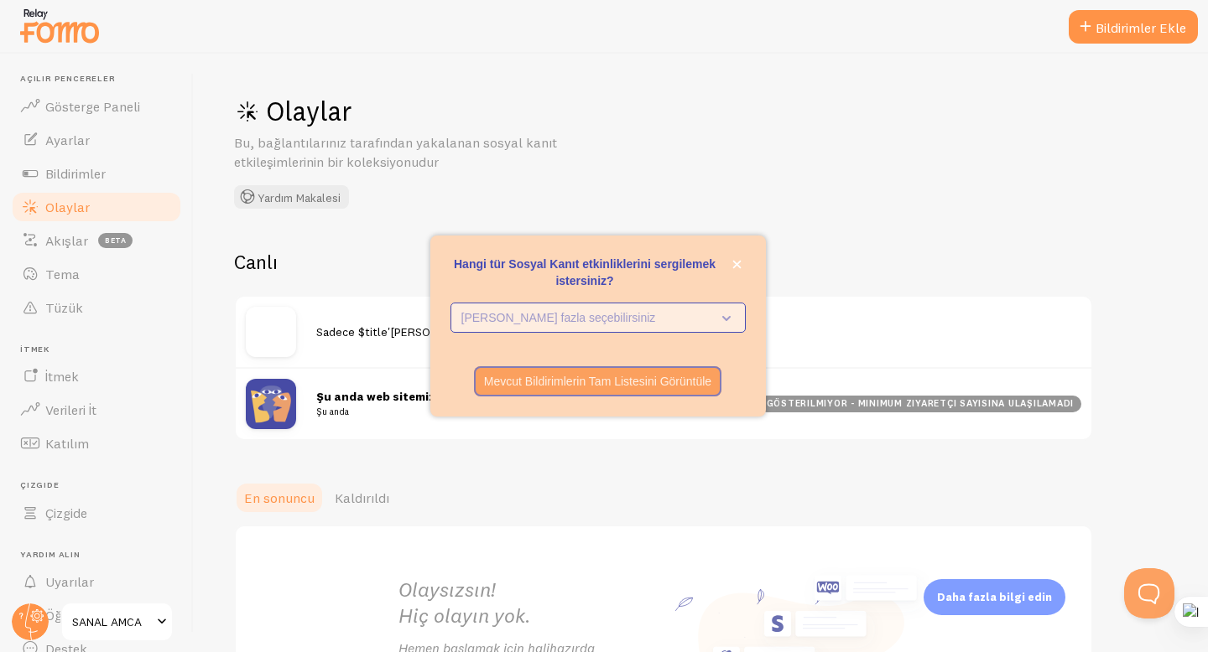
click at [600, 314] on p "Birden fazla seçebilirsiniz" at bounding box center [586, 317] width 250 height 17
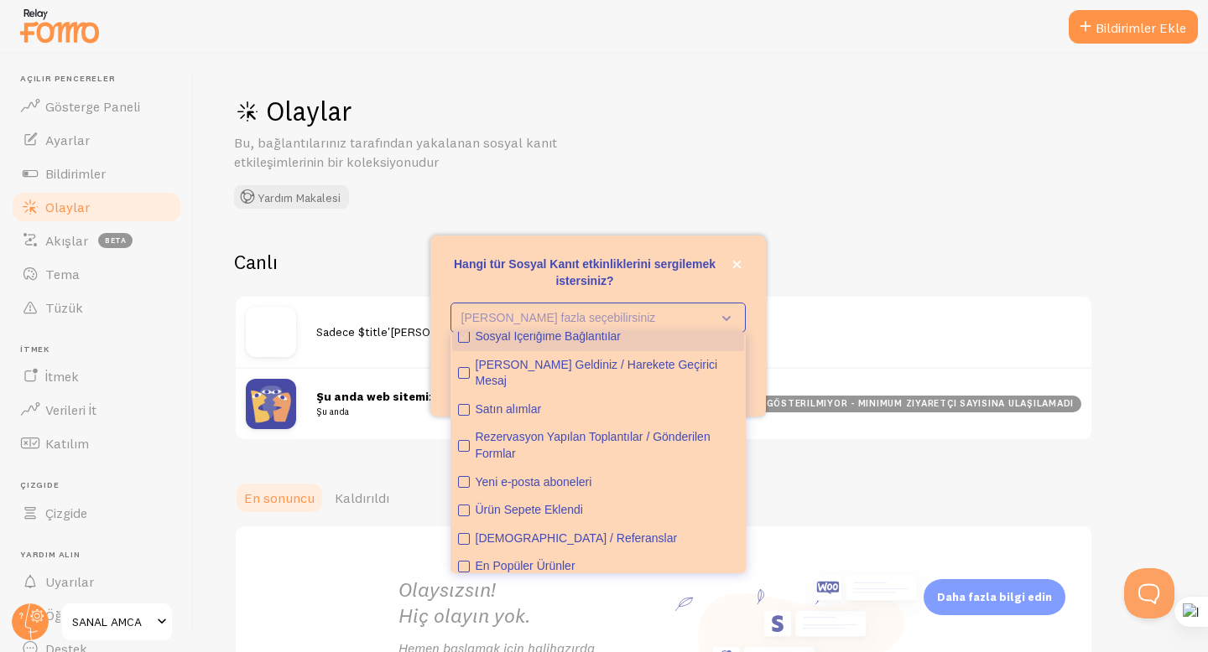
scroll to position [60, 0]
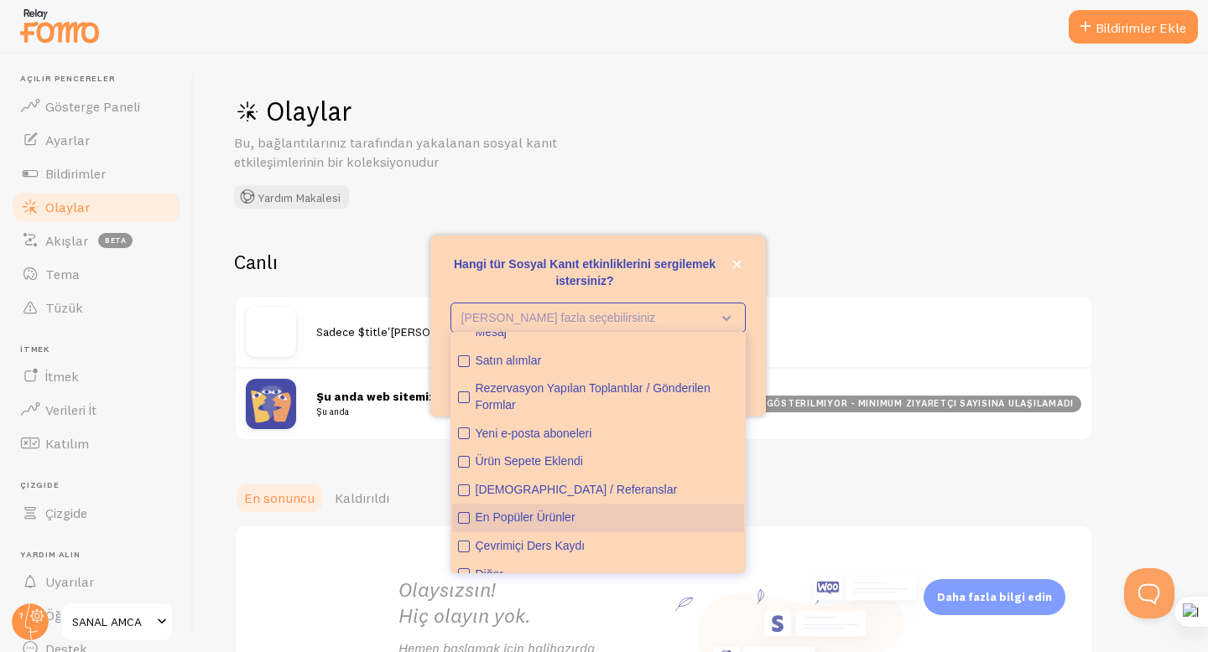
click at [548, 511] on font "En Popüler Ürünler" at bounding box center [525, 517] width 100 height 13
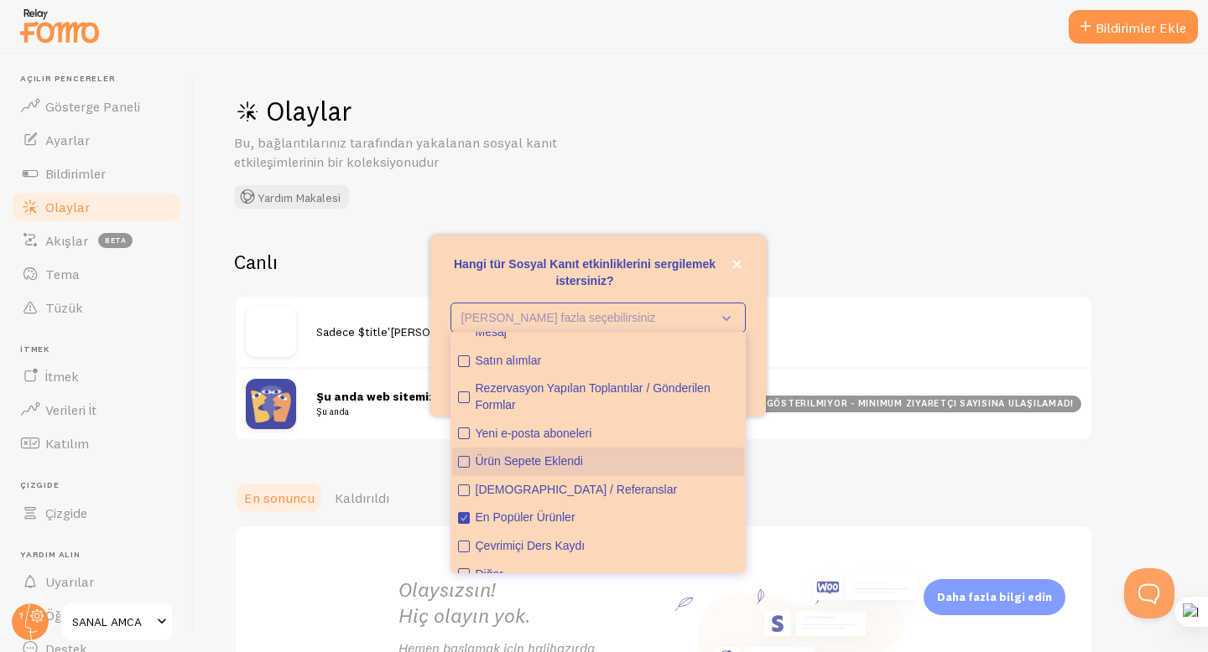
click at [541, 455] on font "Ürün Sepete Eklendi" at bounding box center [528, 461] width 107 height 13
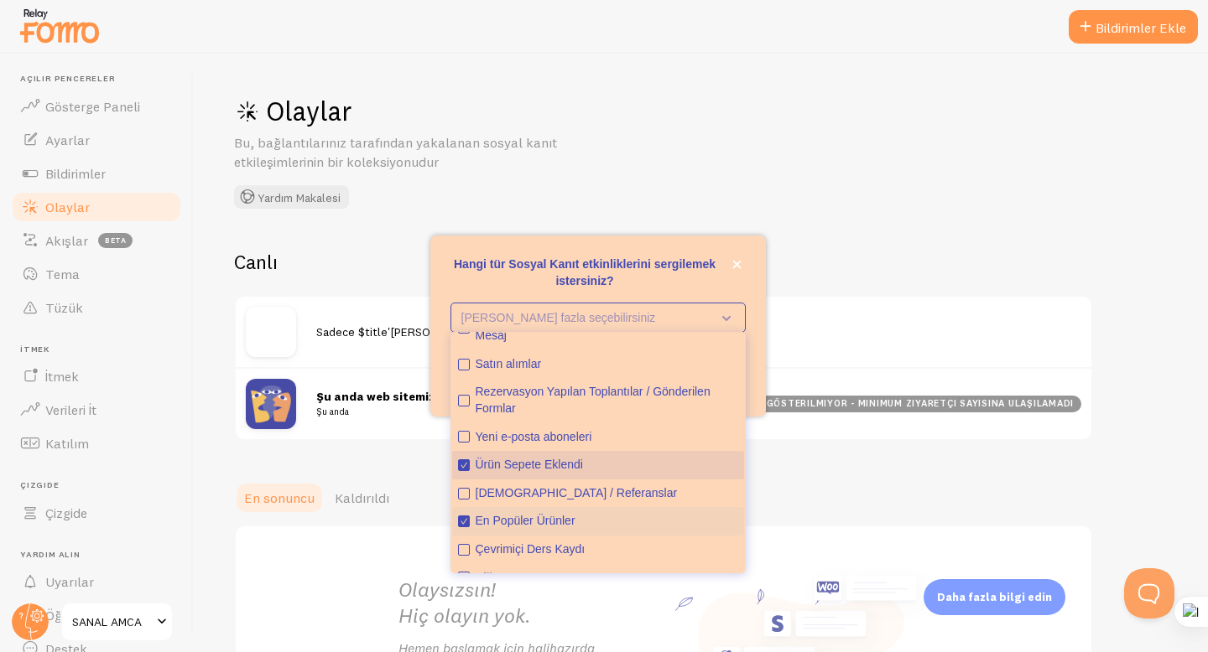
scroll to position [53, 0]
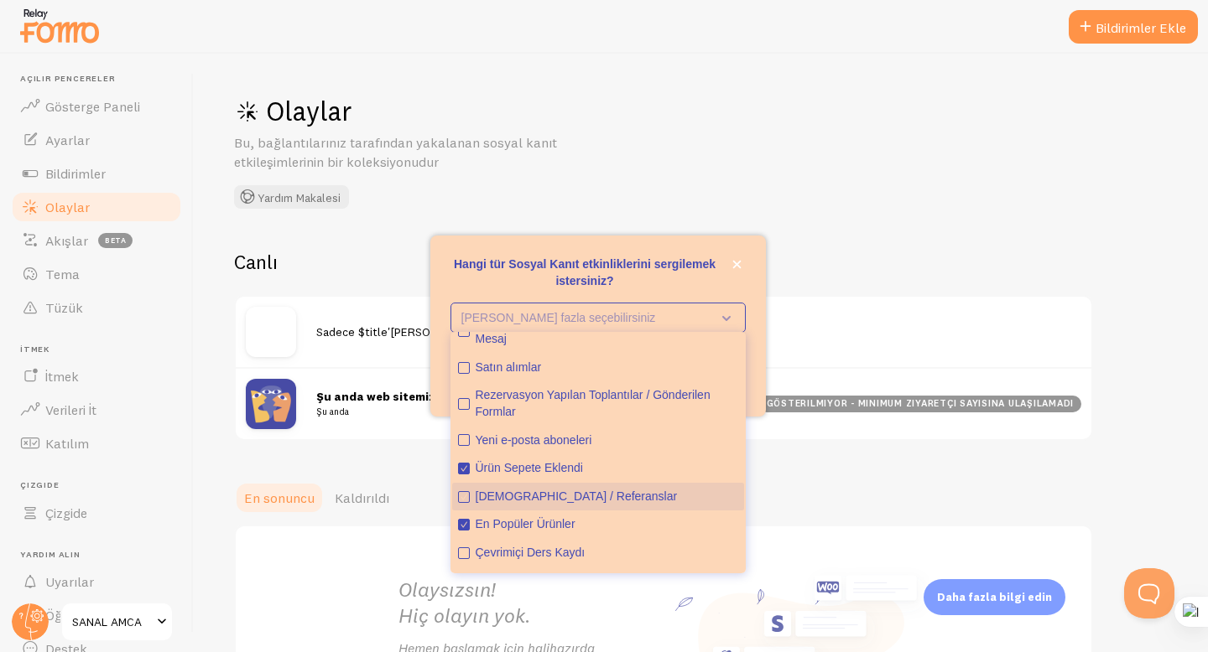
click at [536, 490] on font "Yorumlar / Referanslar" at bounding box center [576, 496] width 202 height 13
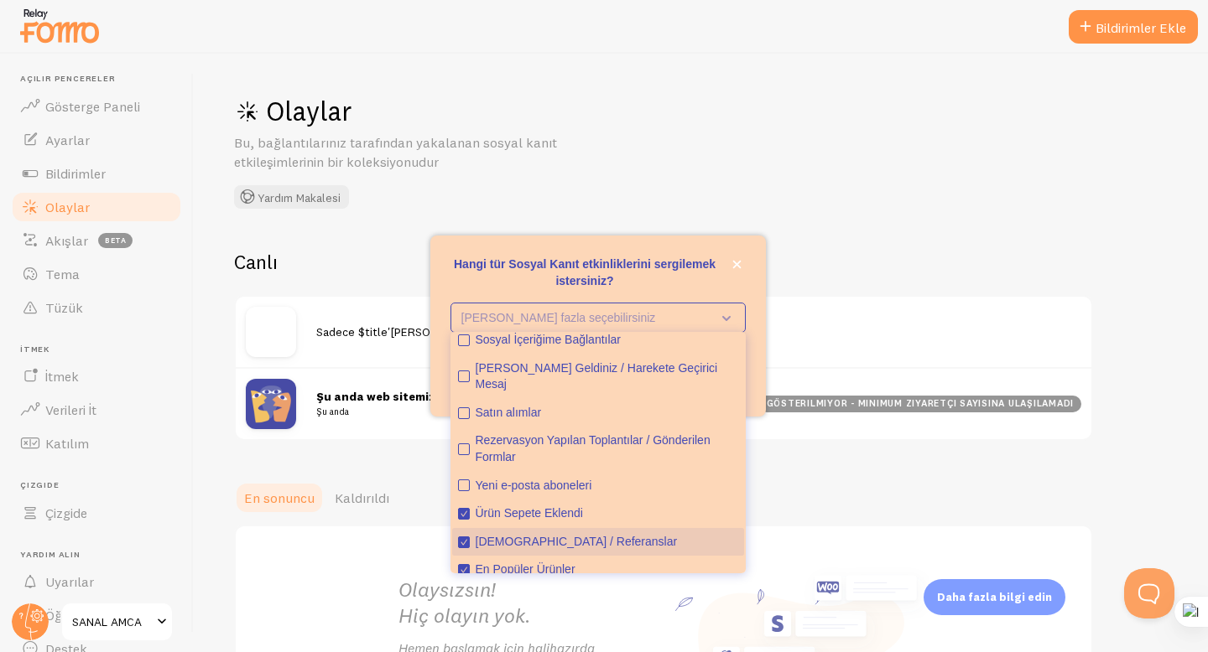
scroll to position [0, 0]
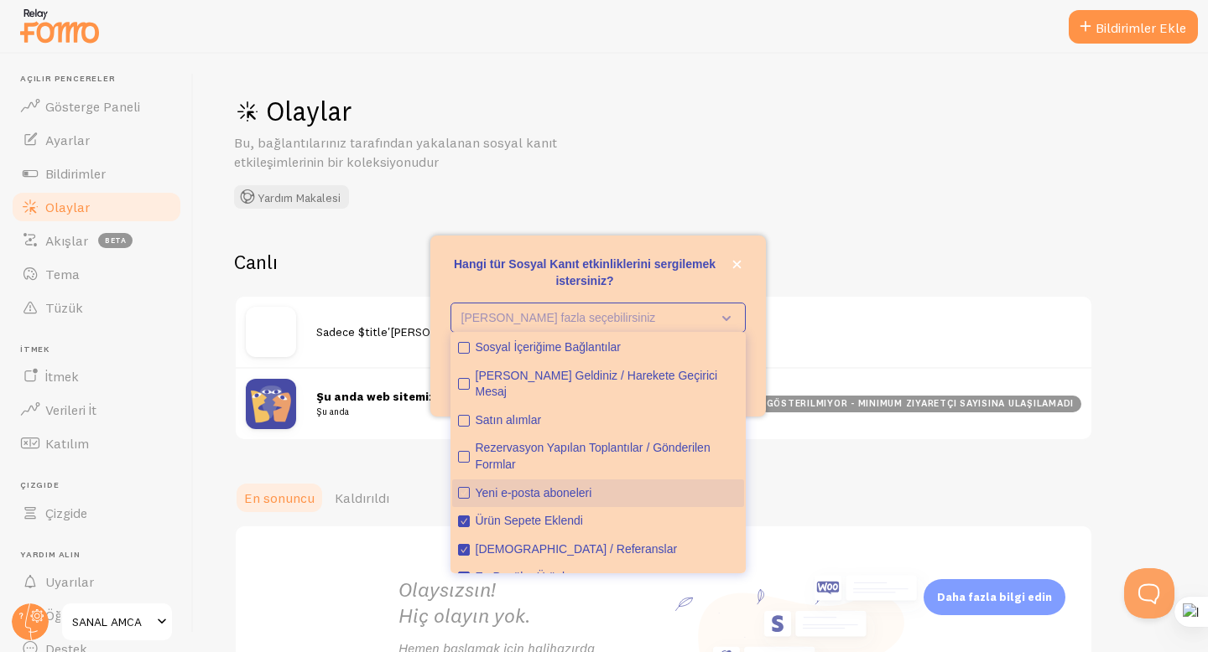
click at [533, 486] on font "Yeni e-posta aboneleri" at bounding box center [533, 492] width 117 height 13
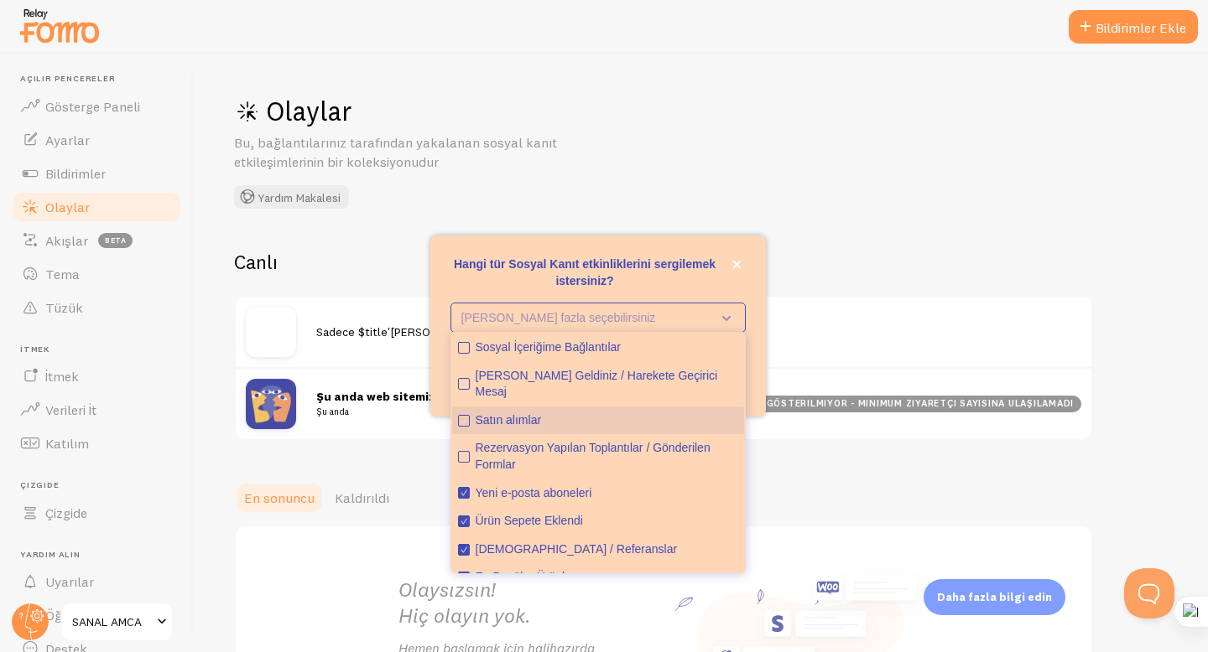
click at [522, 413] on font "Satın alımlar" at bounding box center [508, 419] width 66 height 13
click at [911, 496] on div "En sonuncu Kaldırıldı" at bounding box center [700, 498] width 933 height 34
click at [676, 286] on p "Hangi tür Sosyal Kanıt etkinliklerini sergilemek istersiniz?" at bounding box center [597, 273] width 295 height 34
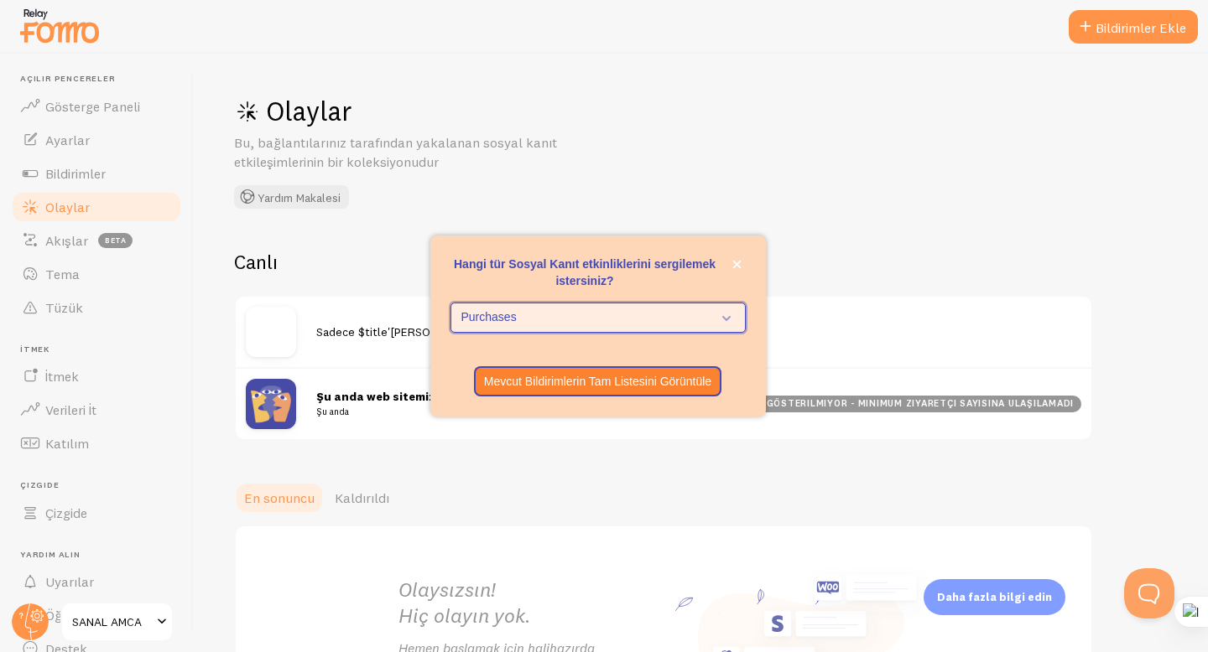
click at [675, 312] on span "Purchases" at bounding box center [586, 317] width 250 height 17
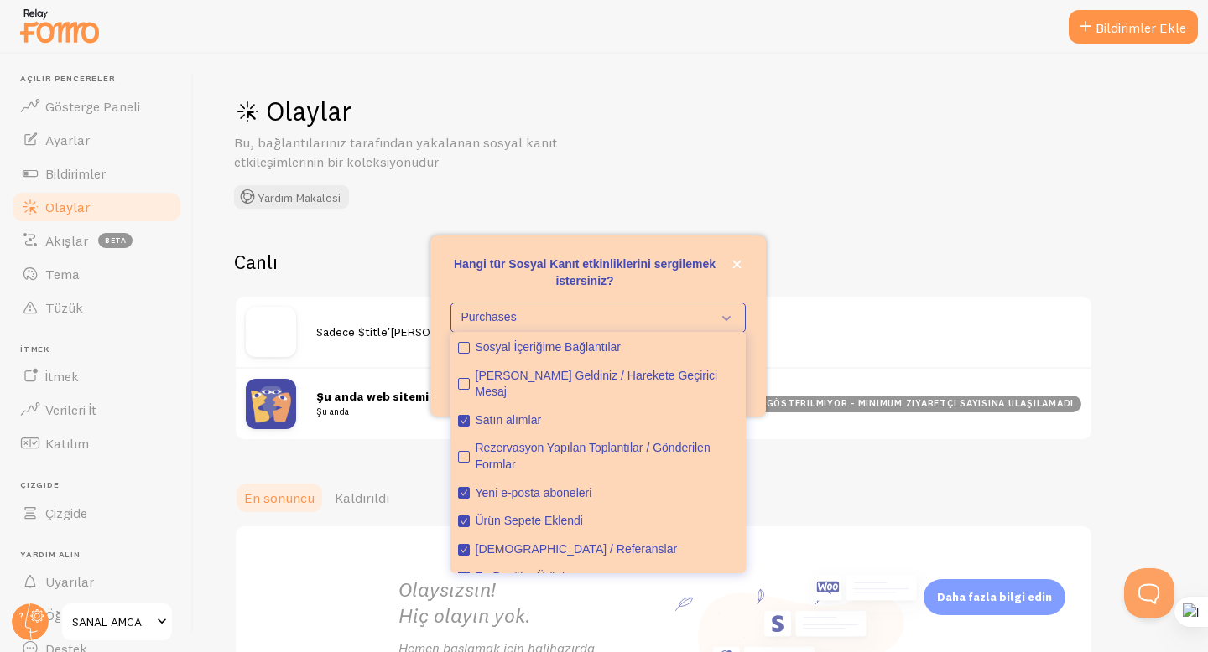
click at [748, 389] on div "Mevcut Bildirimlerin Tam Listesini Görüntüle" at bounding box center [597, 381] width 335 height 30
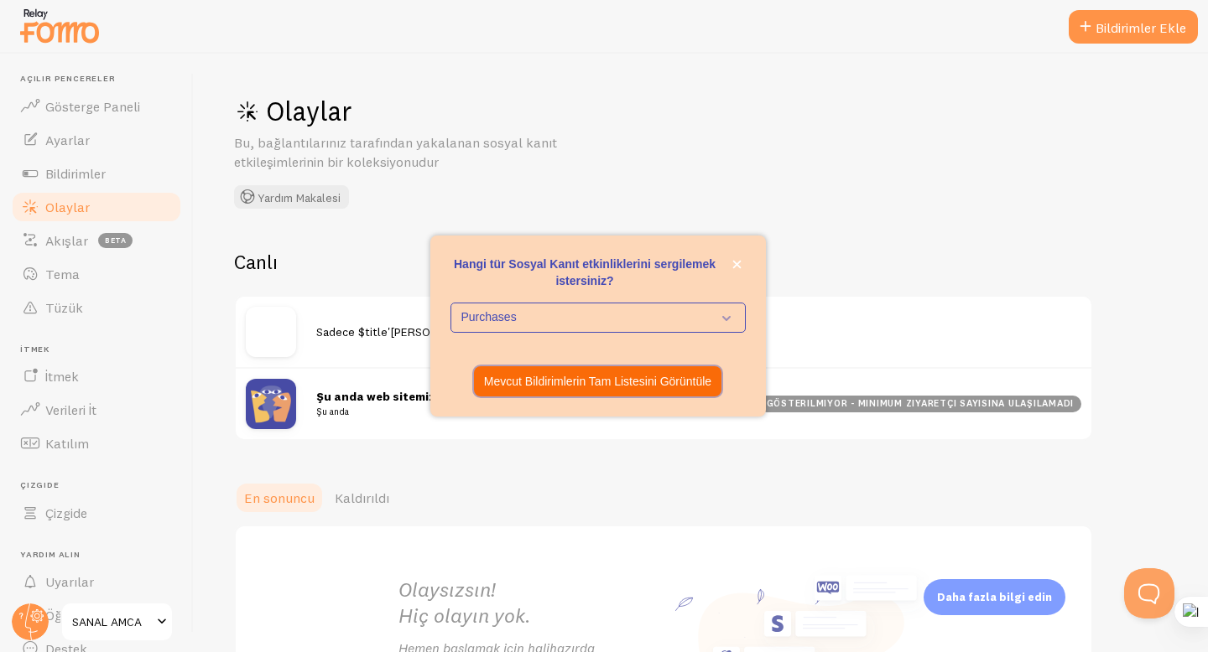
click at [668, 379] on font "Mevcut Bildirimlerin Tam Listesini Görüntüle" at bounding box center [597, 381] width 227 height 13
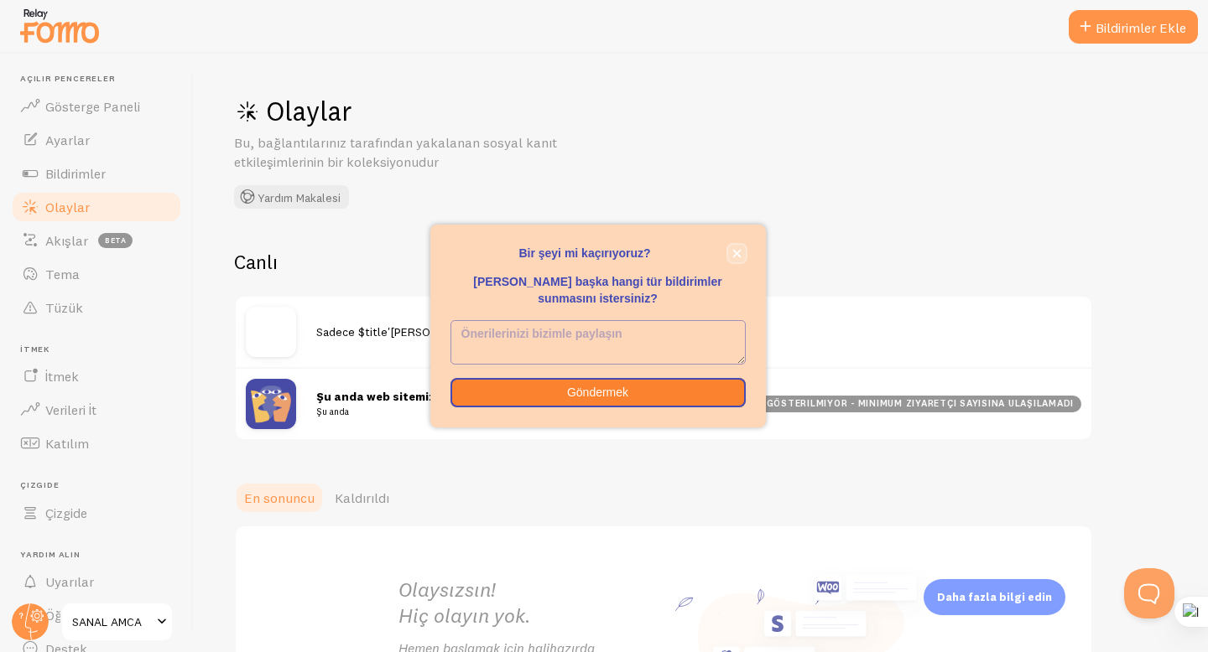
click at [735, 249] on icon "kapalı," at bounding box center [736, 253] width 9 height 9
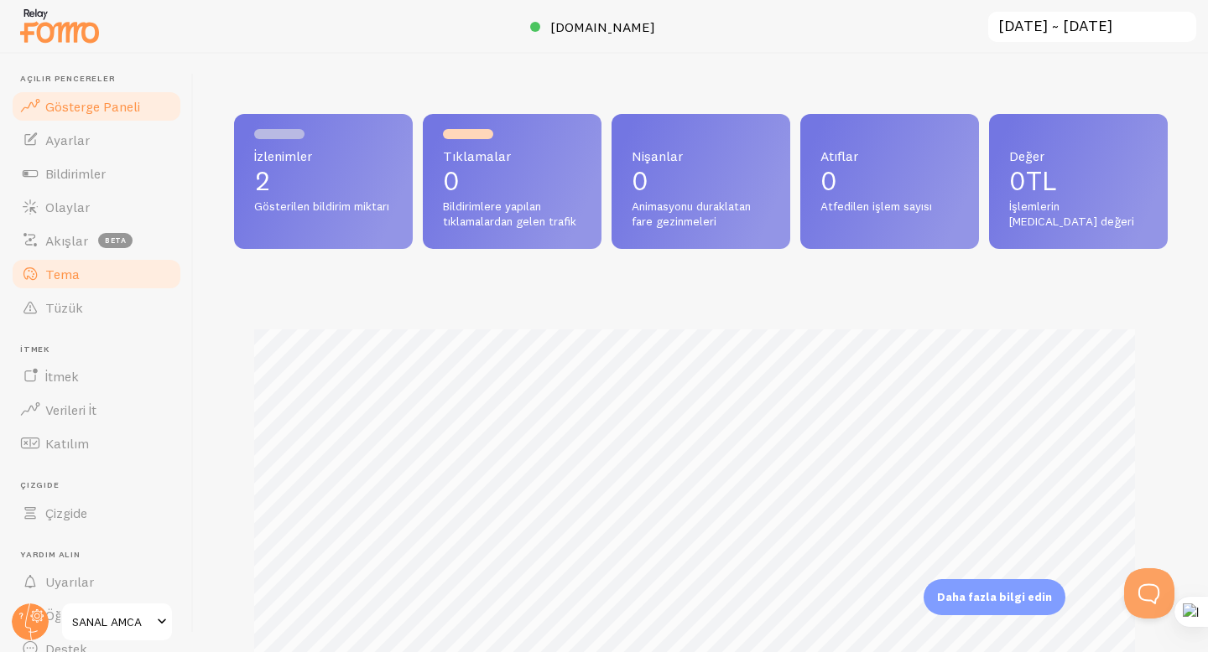
click at [100, 271] on link "Tema" at bounding box center [96, 274] width 173 height 34
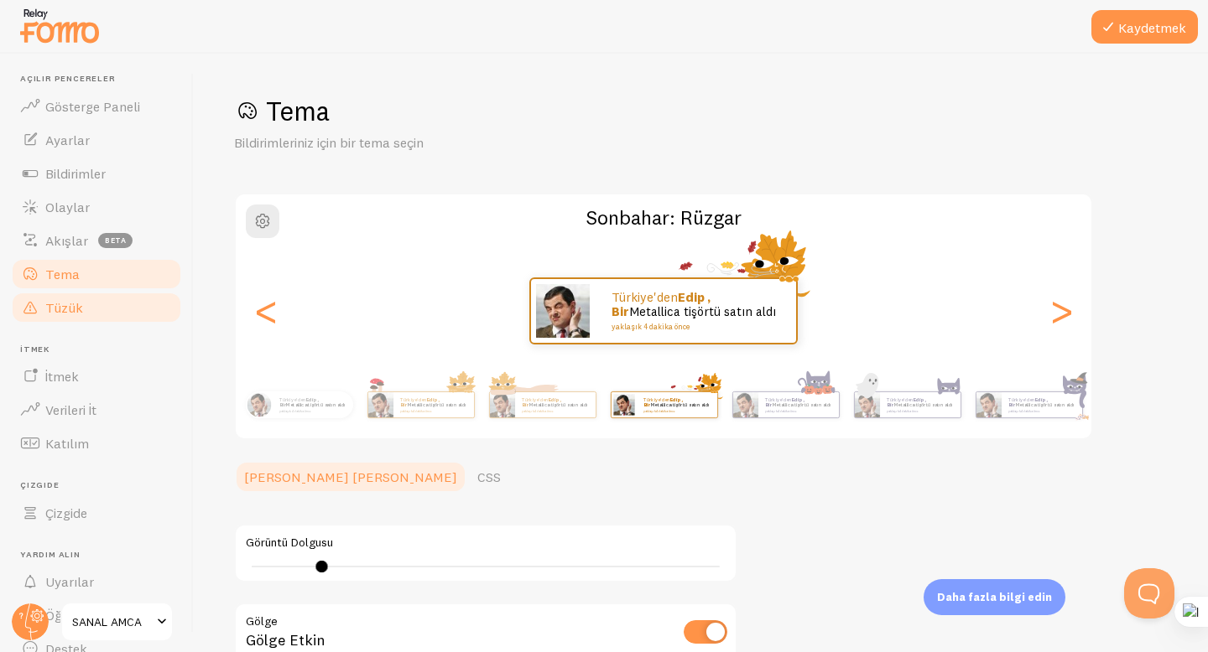
click at [83, 309] on link "Tüzük" at bounding box center [96, 308] width 173 height 34
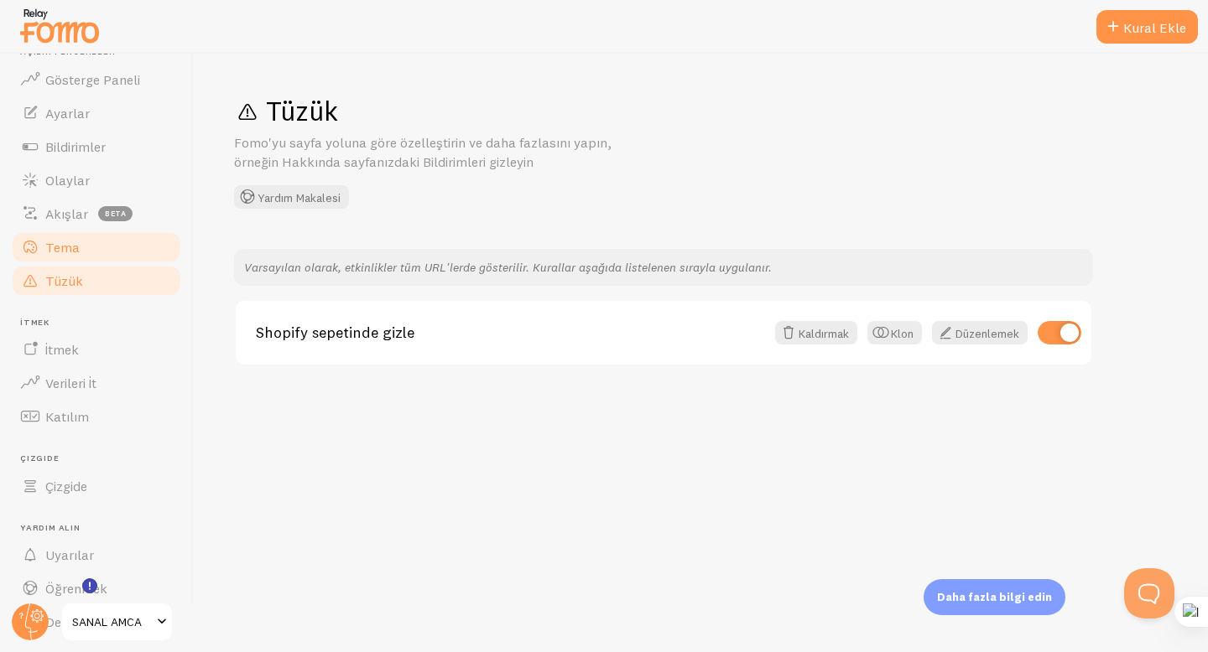
scroll to position [28, 0]
click at [83, 356] on link "İtmek" at bounding box center [96, 349] width 173 height 34
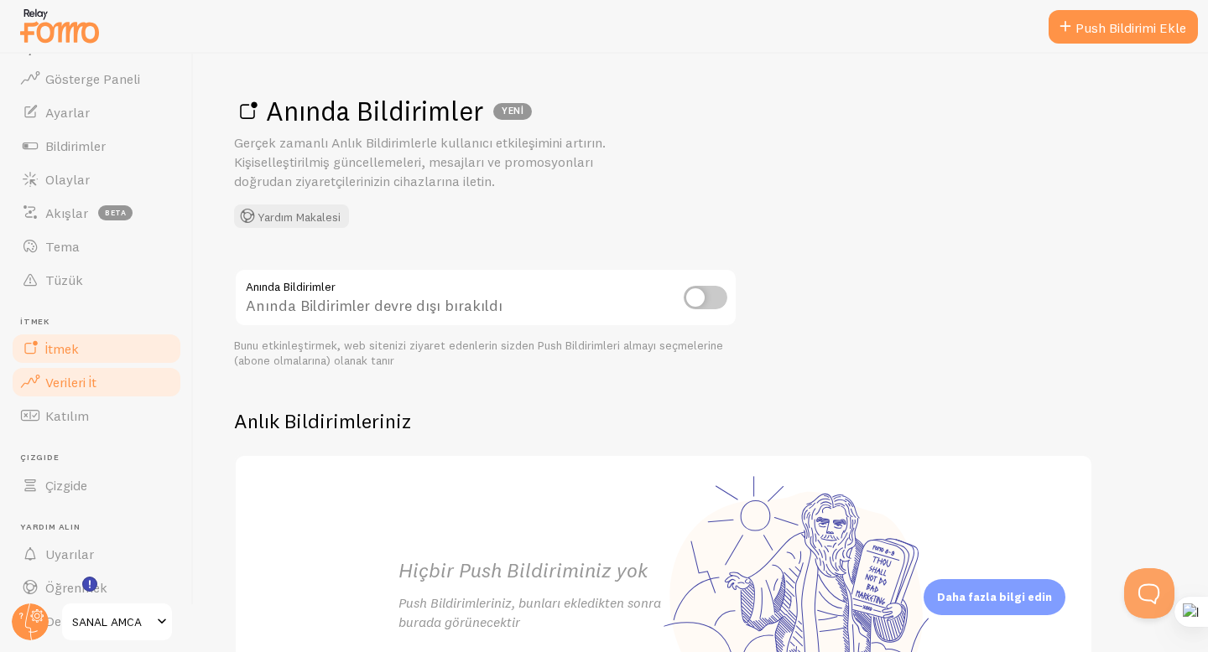
click at [81, 385] on font "Verileri İt" at bounding box center [70, 382] width 51 height 17
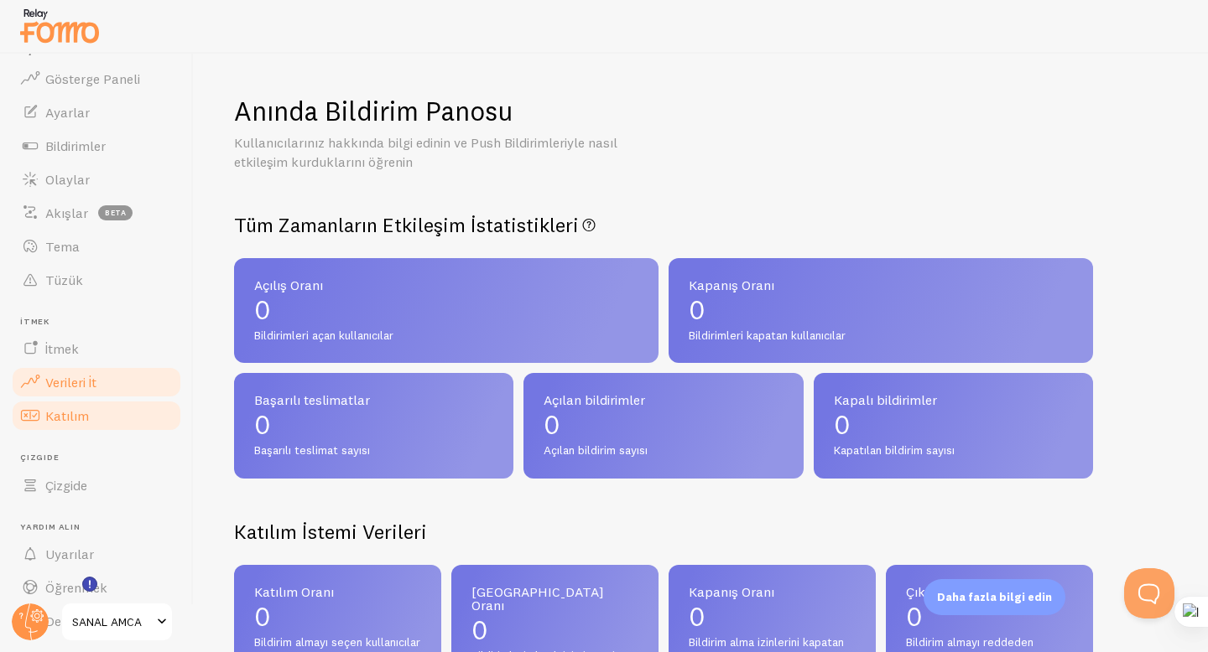
click at [77, 409] on font "Katılım" at bounding box center [67, 416] width 44 height 17
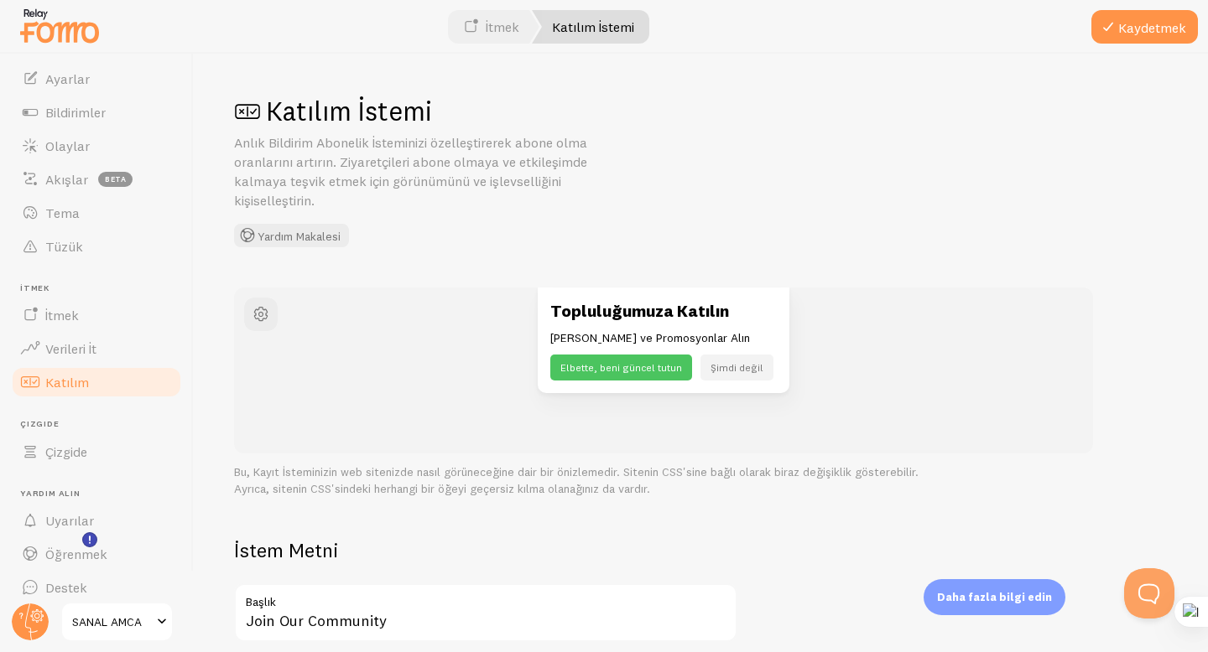
scroll to position [74, 0]
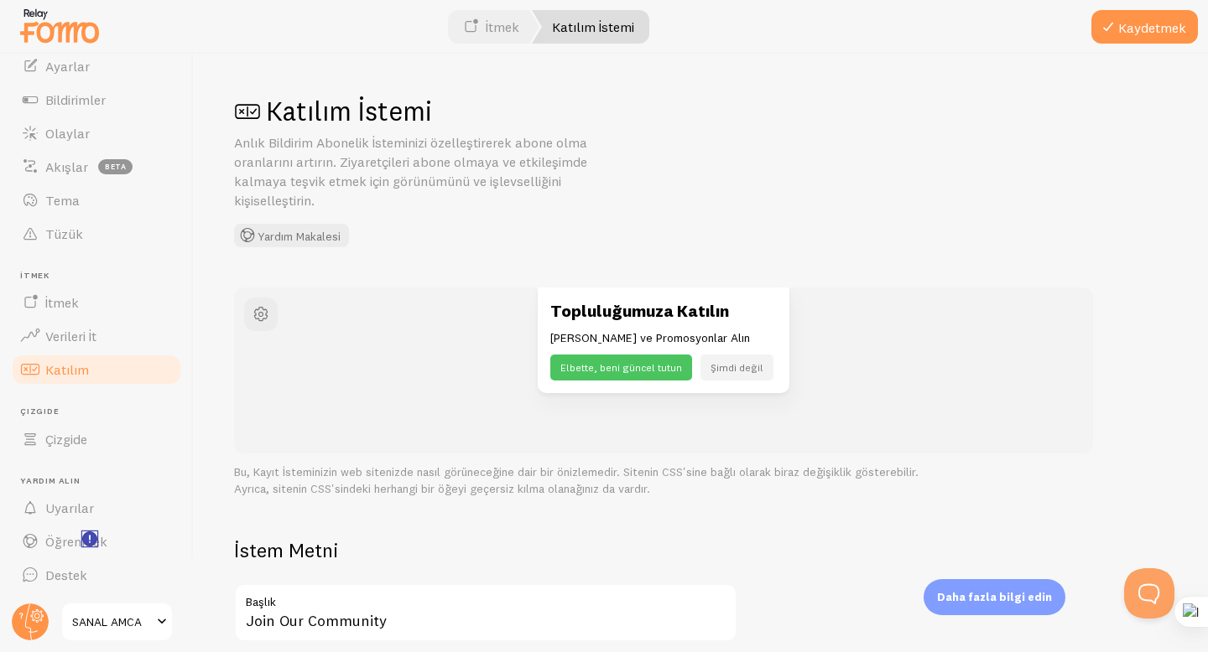
click at [89, 538] on icon "<p>Watch New Feature Tutorials!</p>" at bounding box center [90, 539] width 2 height 8
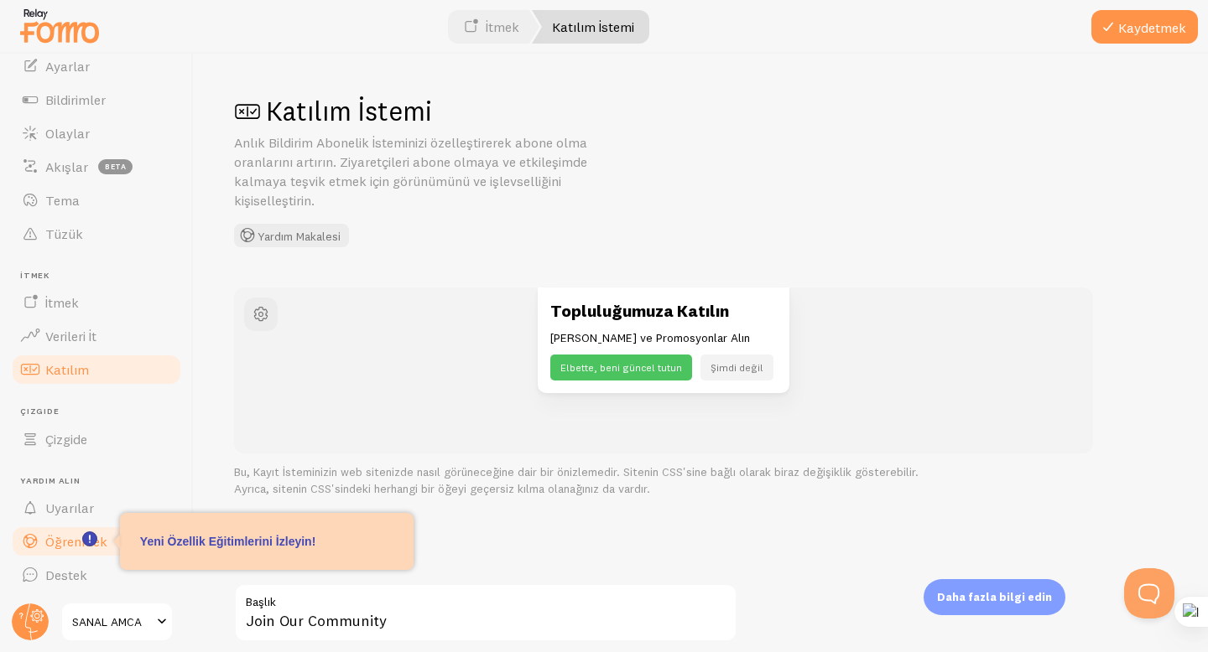
click at [64, 537] on font "Öğrenmek" at bounding box center [76, 541] width 62 height 17
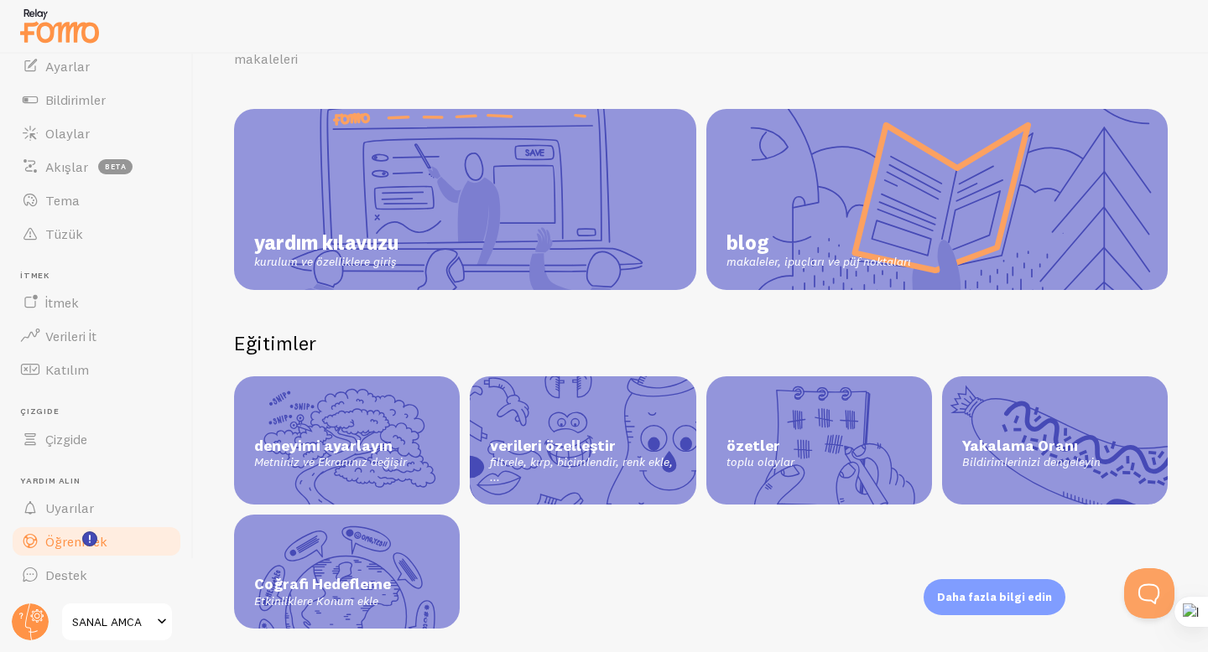
scroll to position [140, 0]
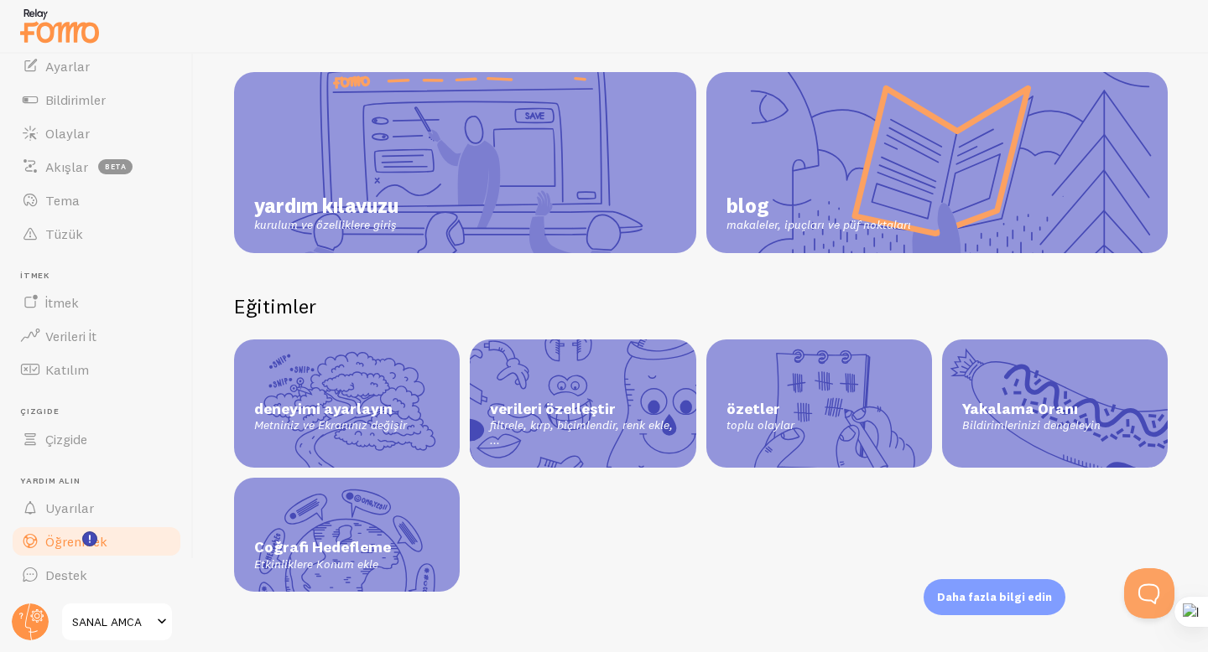
click at [511, 210] on link "yardım kılavuzu kurulum ve özelliklere giriş" at bounding box center [465, 162] width 462 height 181
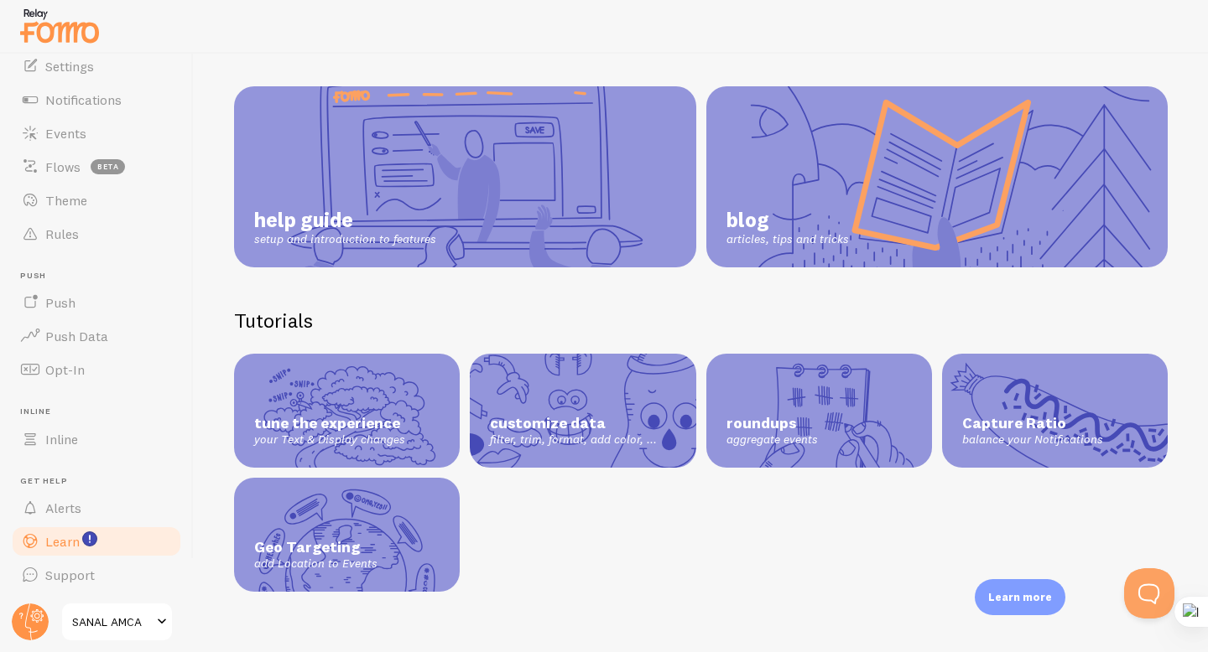
scroll to position [107, 0]
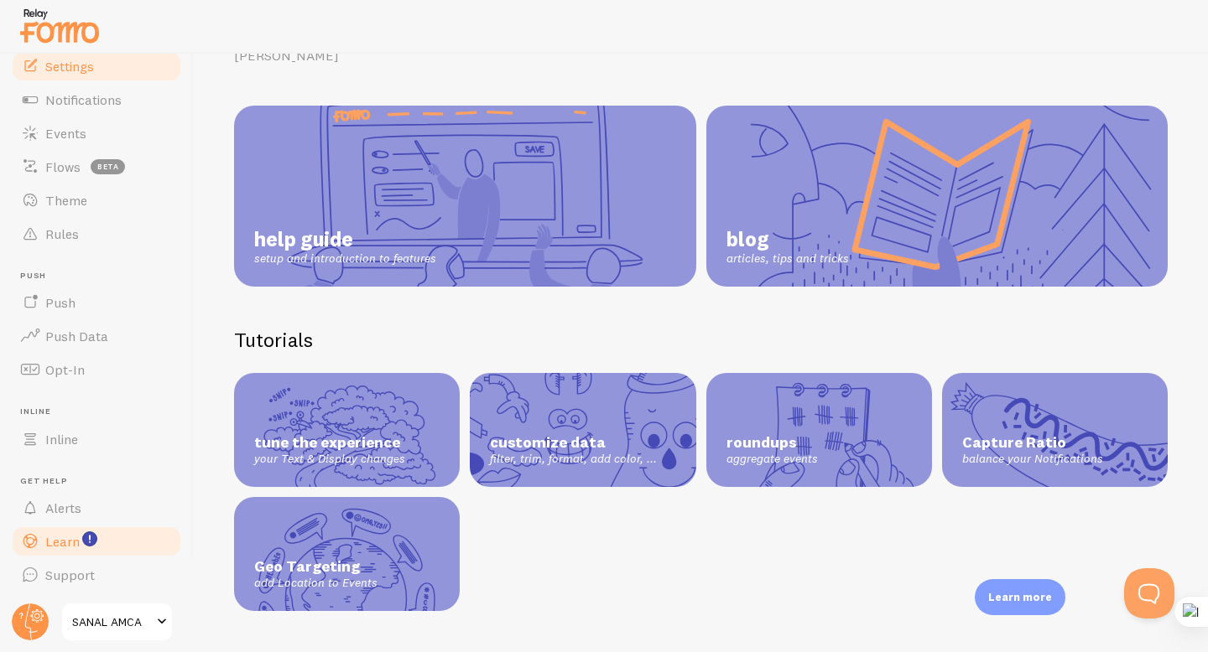
click at [88, 72] on span "Settings" at bounding box center [69, 66] width 49 height 17
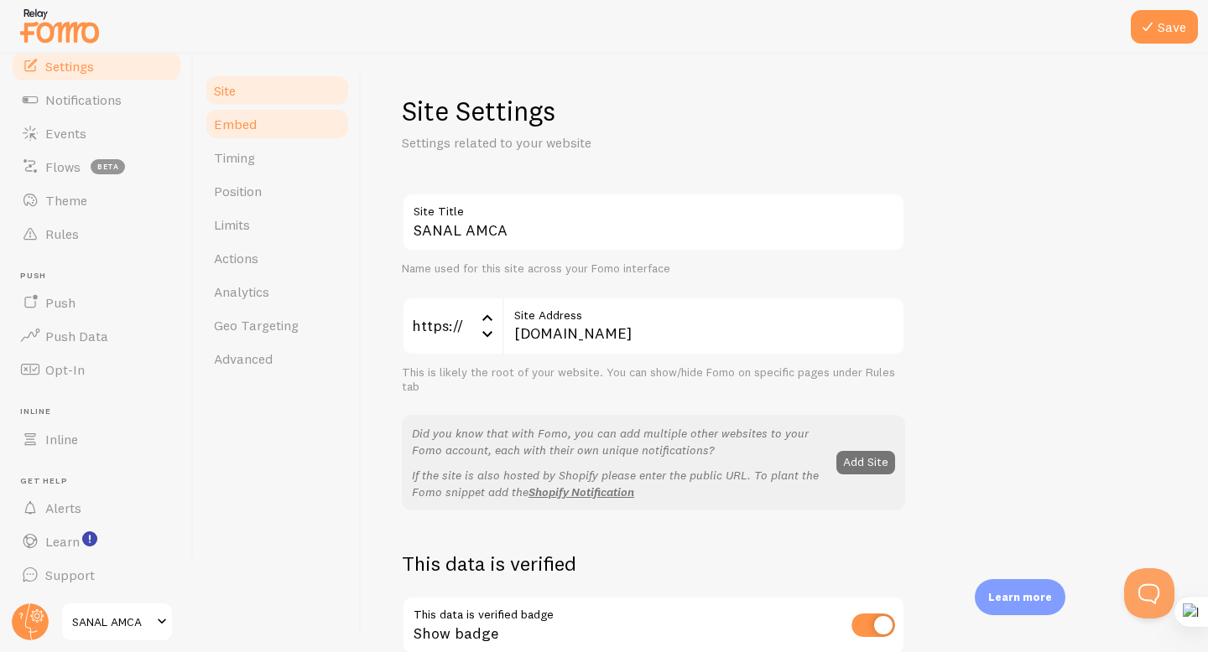
click at [232, 121] on span "Embed" at bounding box center [235, 124] width 43 height 17
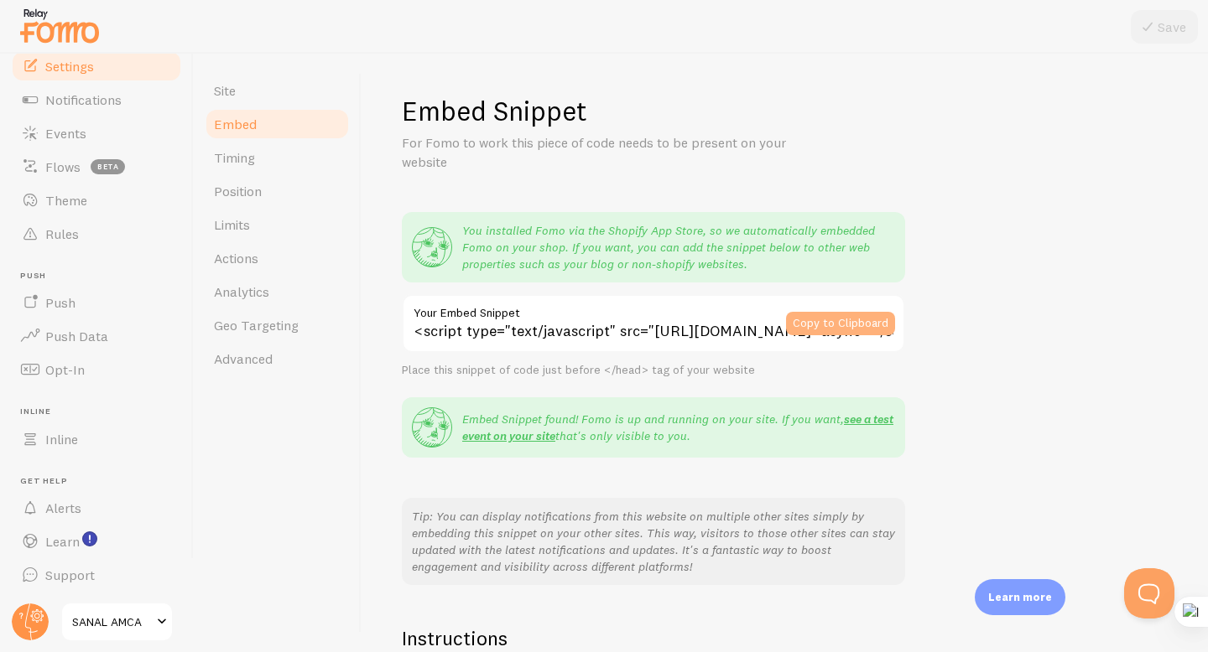
click at [817, 327] on button "Copy to Clipboard" at bounding box center [840, 323] width 109 height 23
click at [817, 314] on button "Copy to Clipboard" at bounding box center [840, 323] width 109 height 23
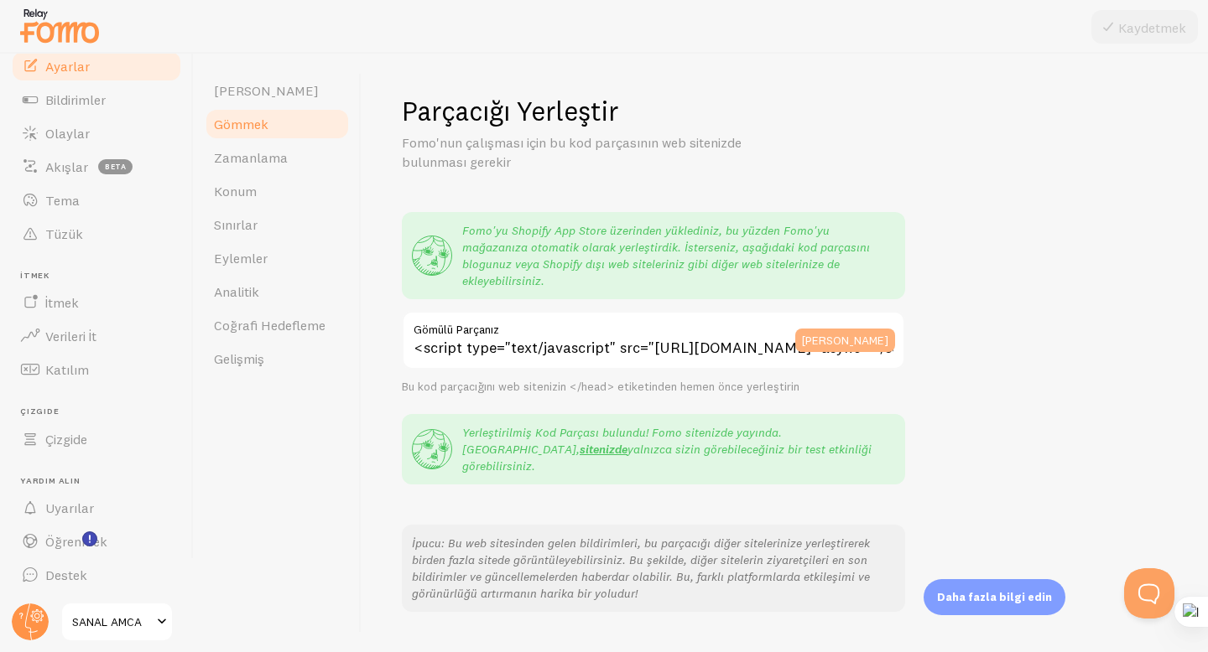
click at [860, 333] on font "Panoya Kopyala" at bounding box center [845, 340] width 86 height 15
click at [844, 333] on font "Panoya Kopyala" at bounding box center [845, 340] width 86 height 15
click at [278, 254] on link "Eylemler" at bounding box center [277, 259] width 147 height 34
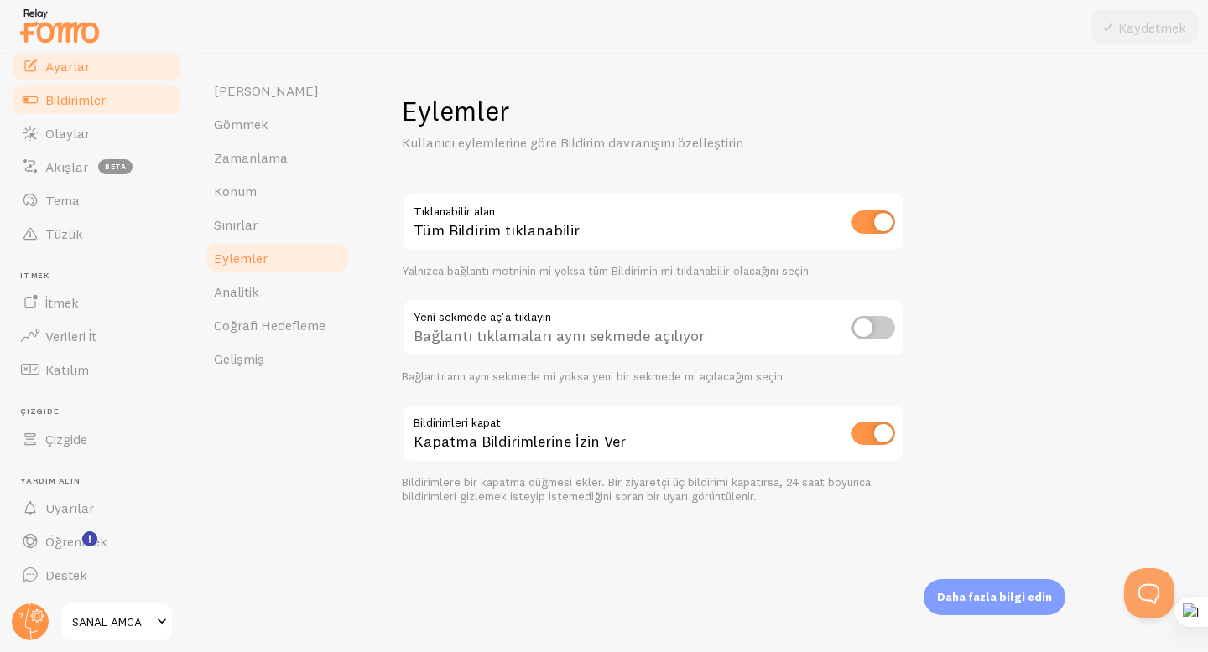
click at [101, 87] on link "Bildirimler" at bounding box center [96, 100] width 173 height 34
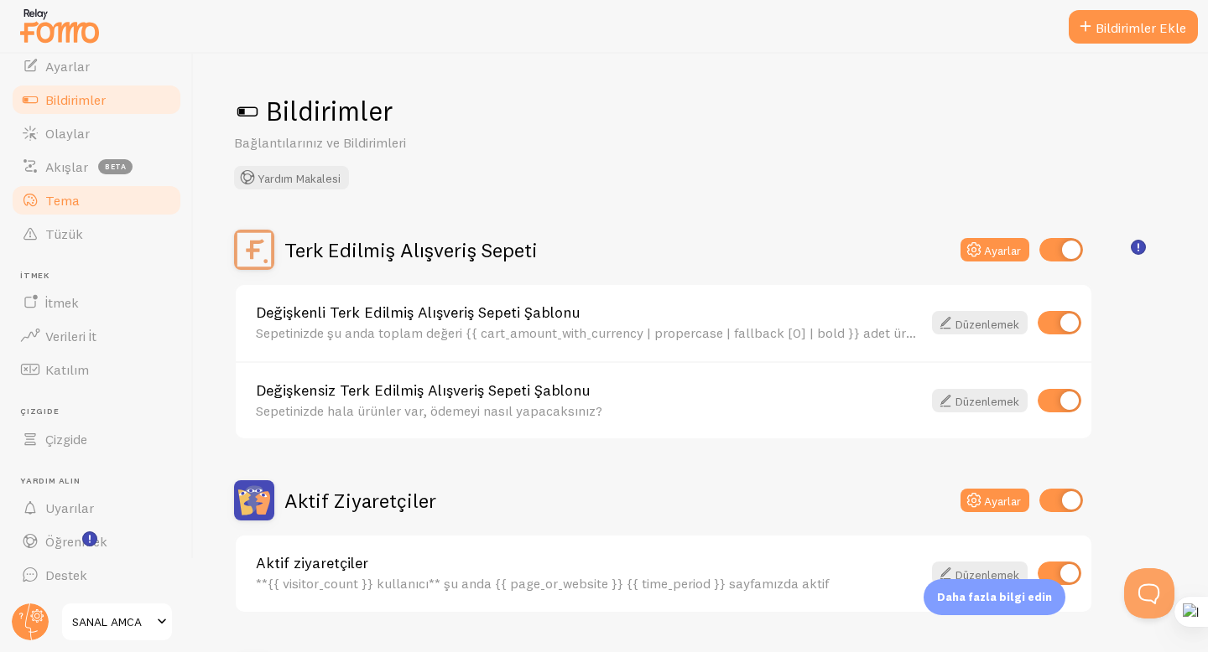
click at [59, 204] on font "Tema" at bounding box center [62, 200] width 34 height 17
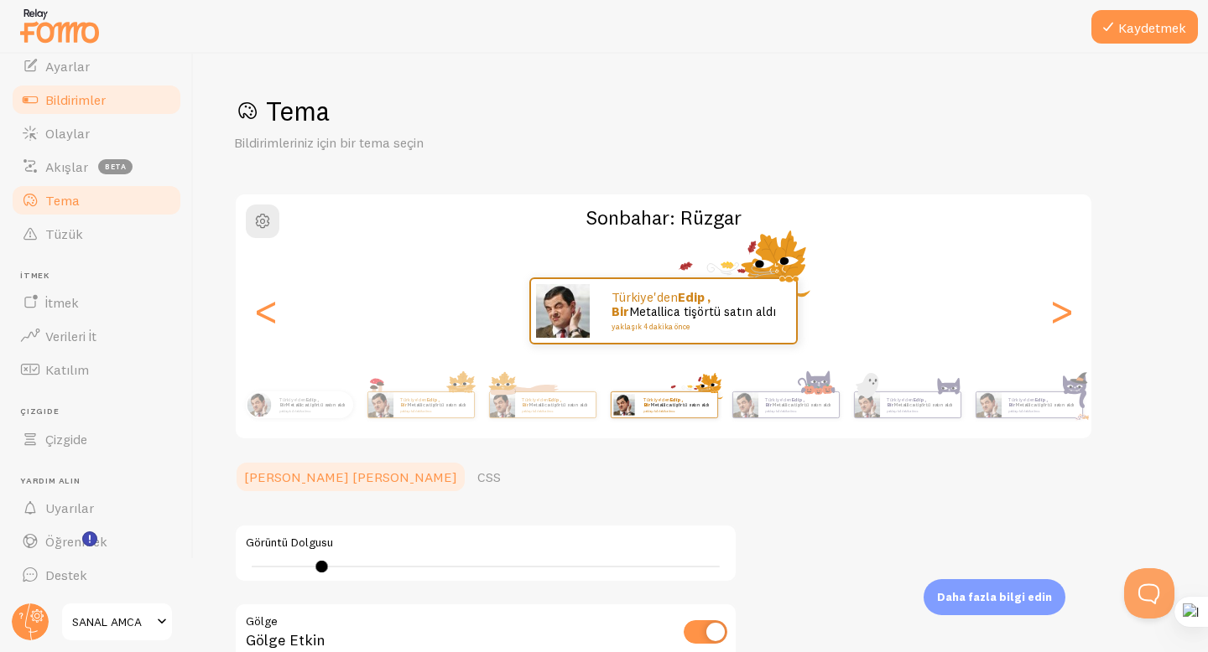
click at [71, 101] on font "Bildirimler" at bounding box center [75, 99] width 60 height 17
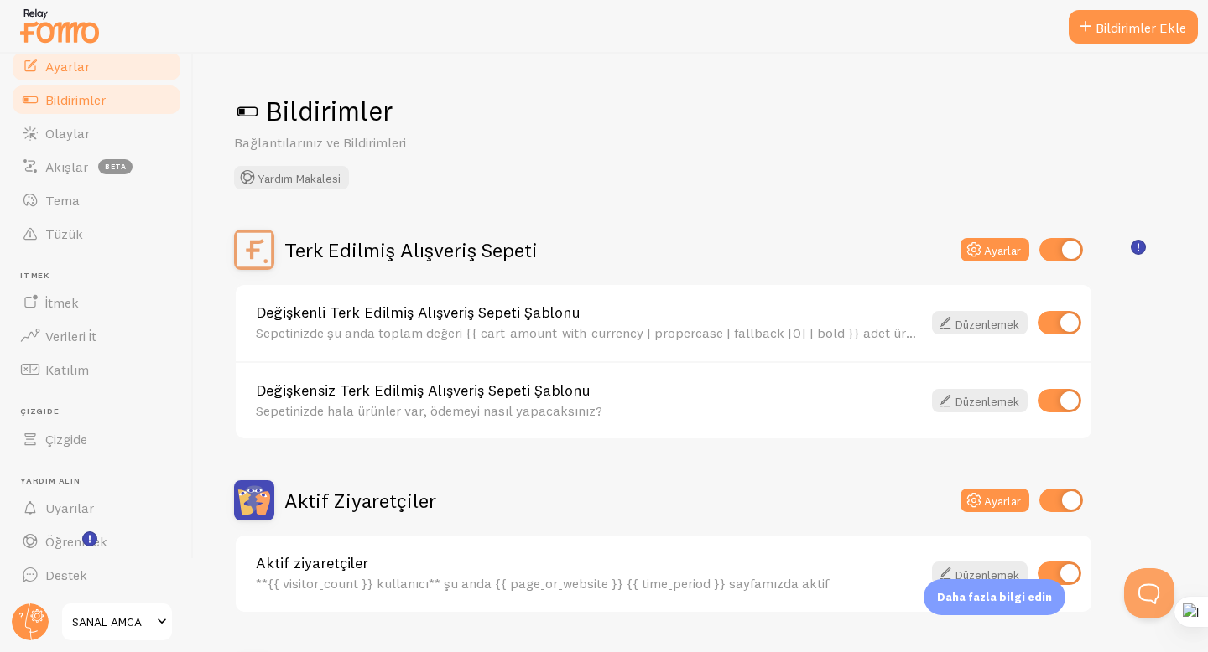
click at [76, 71] on font "Ayarlar" at bounding box center [67, 66] width 44 height 17
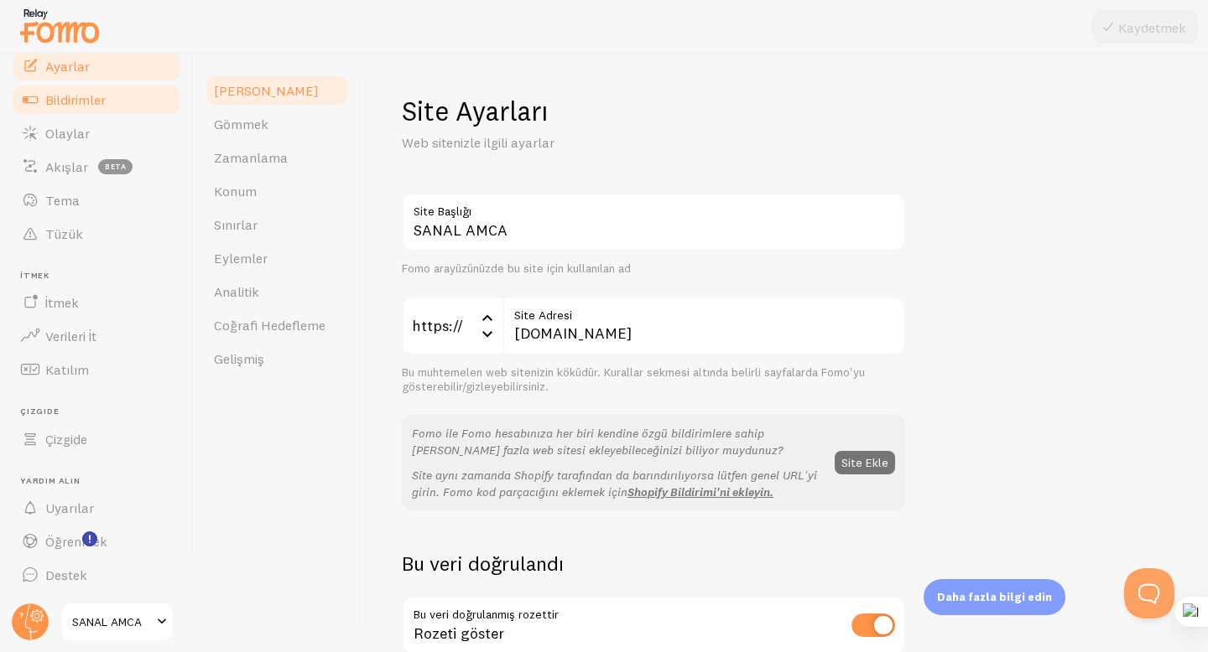
click at [126, 107] on link "Bildirimler" at bounding box center [96, 100] width 173 height 34
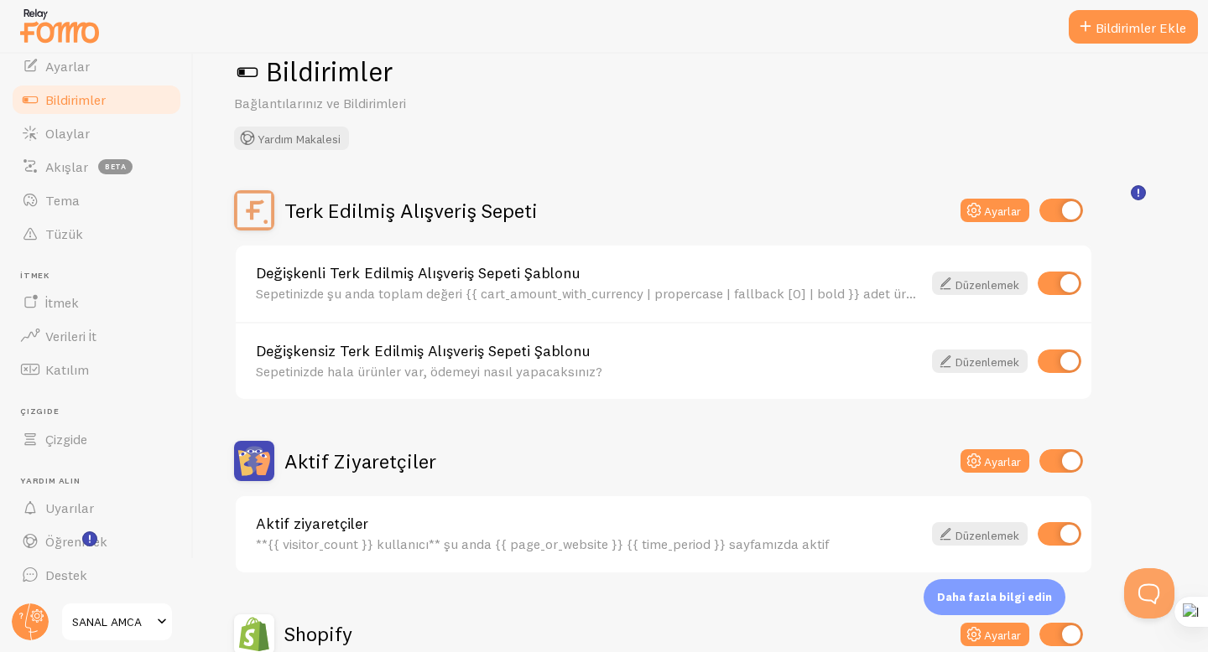
scroll to position [65, 0]
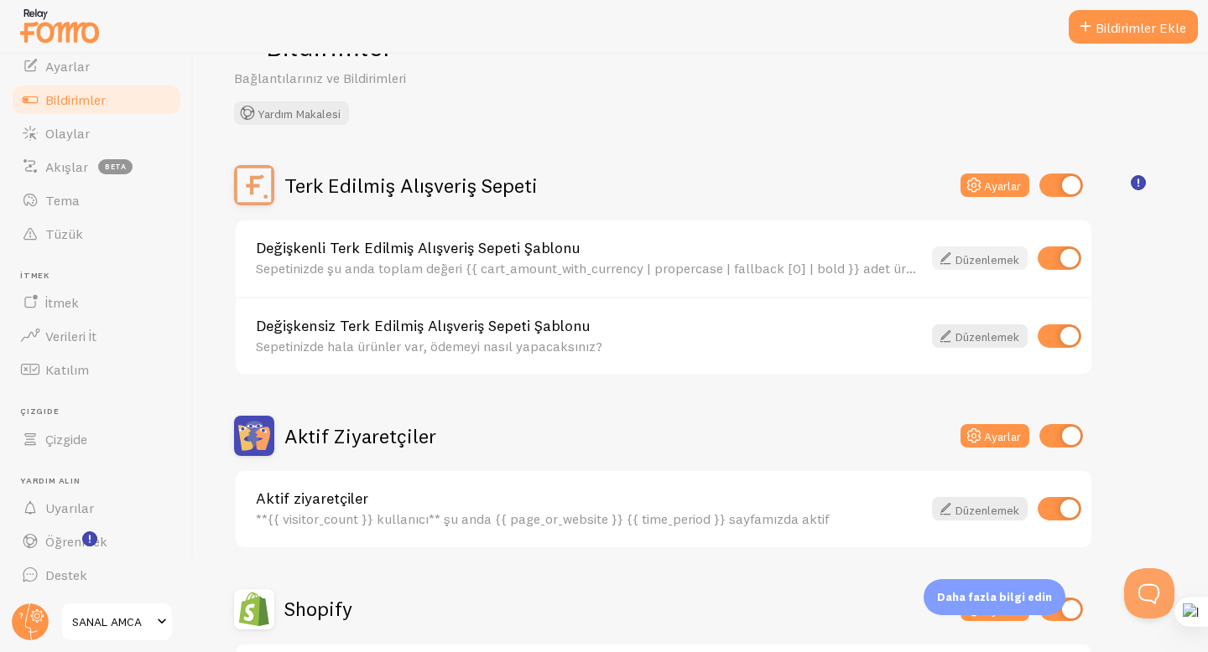
click at [980, 258] on font "Düzenlemek" at bounding box center [987, 259] width 64 height 15
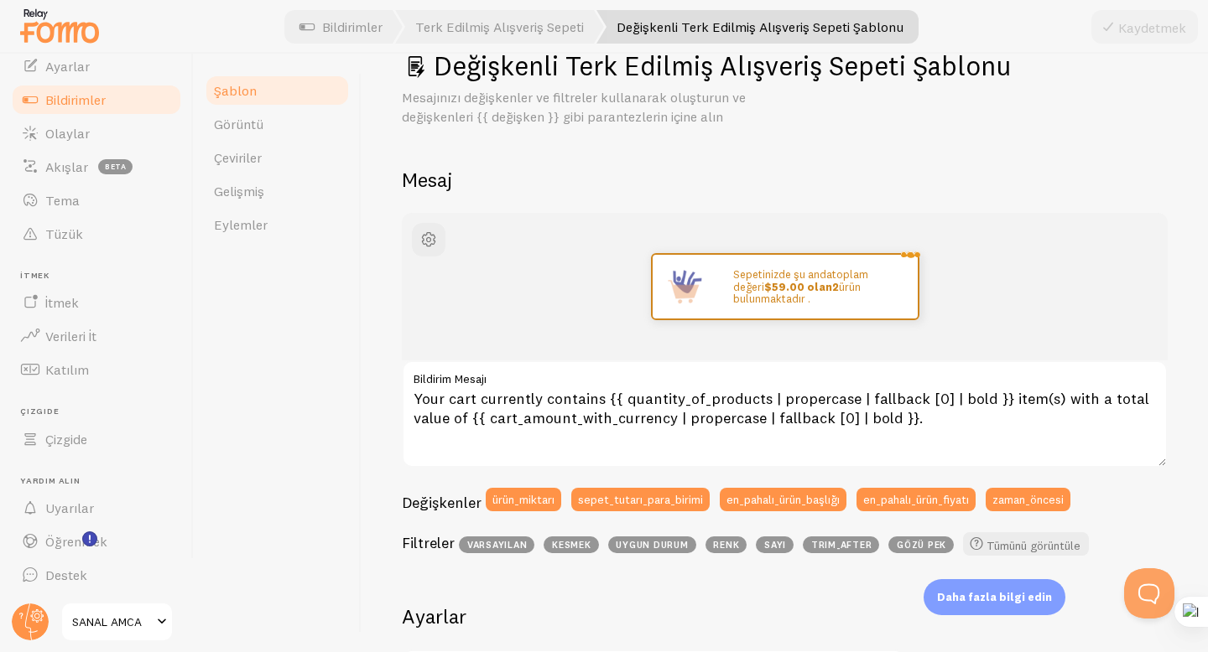
scroll to position [47, 0]
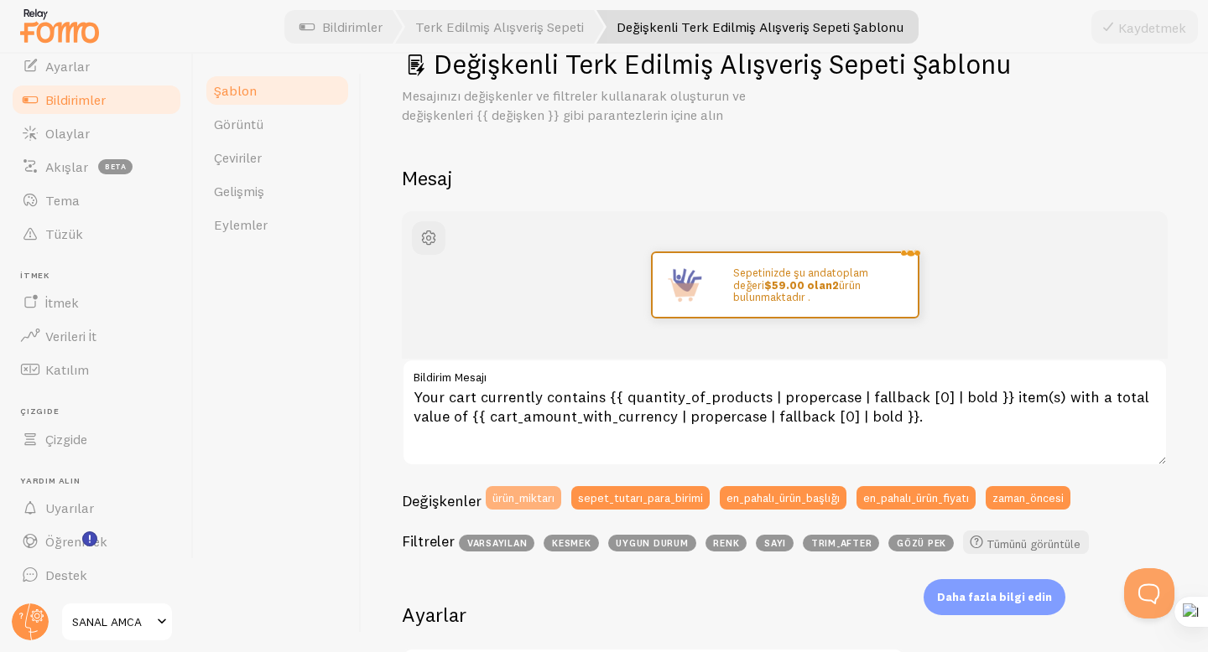
click at [534, 498] on font "ürün_miktarı" at bounding box center [523, 497] width 62 height 15
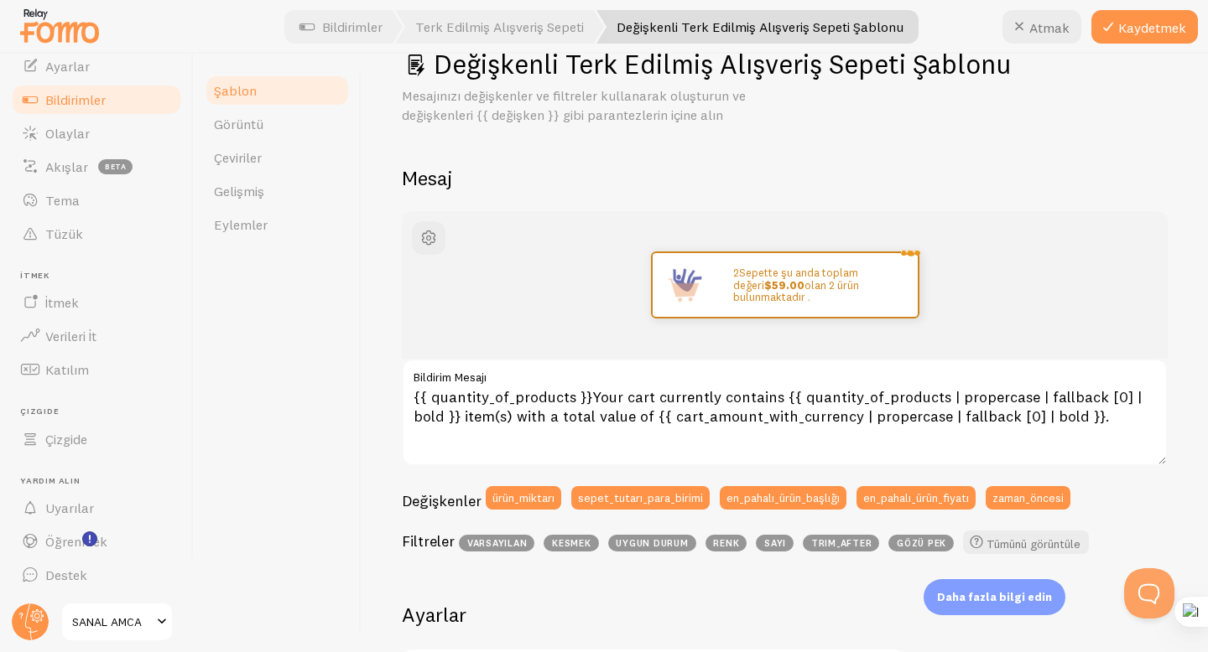
click at [661, 509] on div "Değişkenler ürün_miktarı sepet_tutarı_para_birimi en_pahalı_ürün_başlığı en_pah…" at bounding box center [785, 503] width 766 height 35
click at [656, 491] on font "sepet_tutarı_para_birimi" at bounding box center [640, 497] width 125 height 15
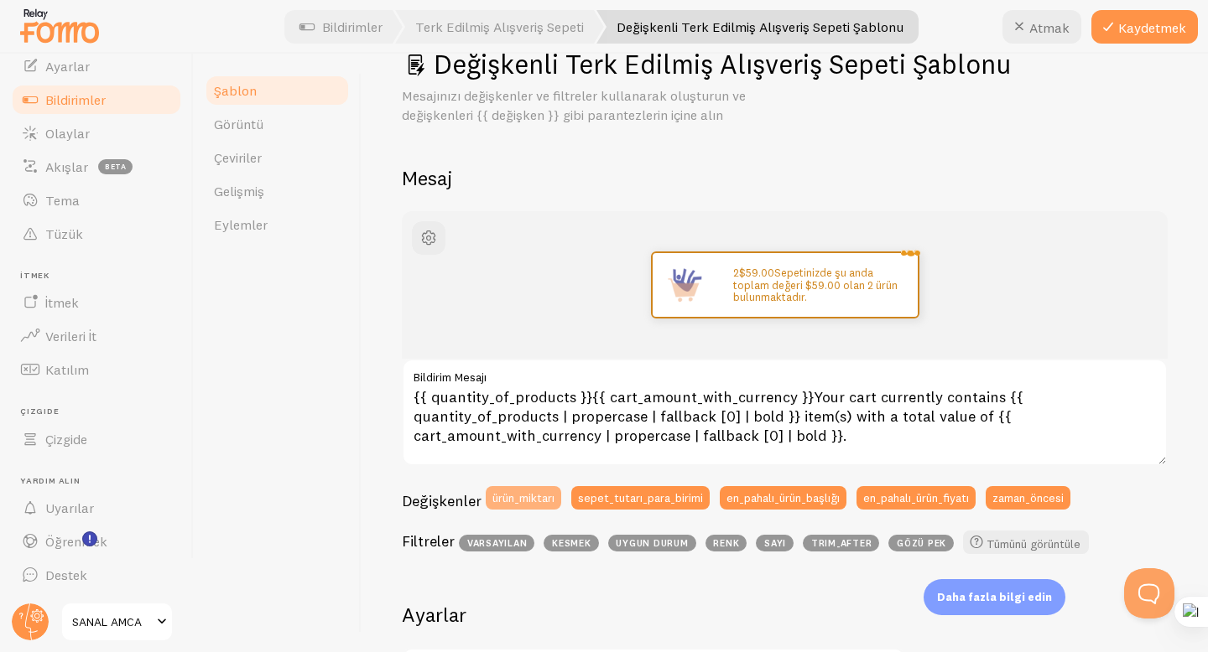
click at [537, 497] on font "ürün_miktarı" at bounding box center [523, 497] width 62 height 15
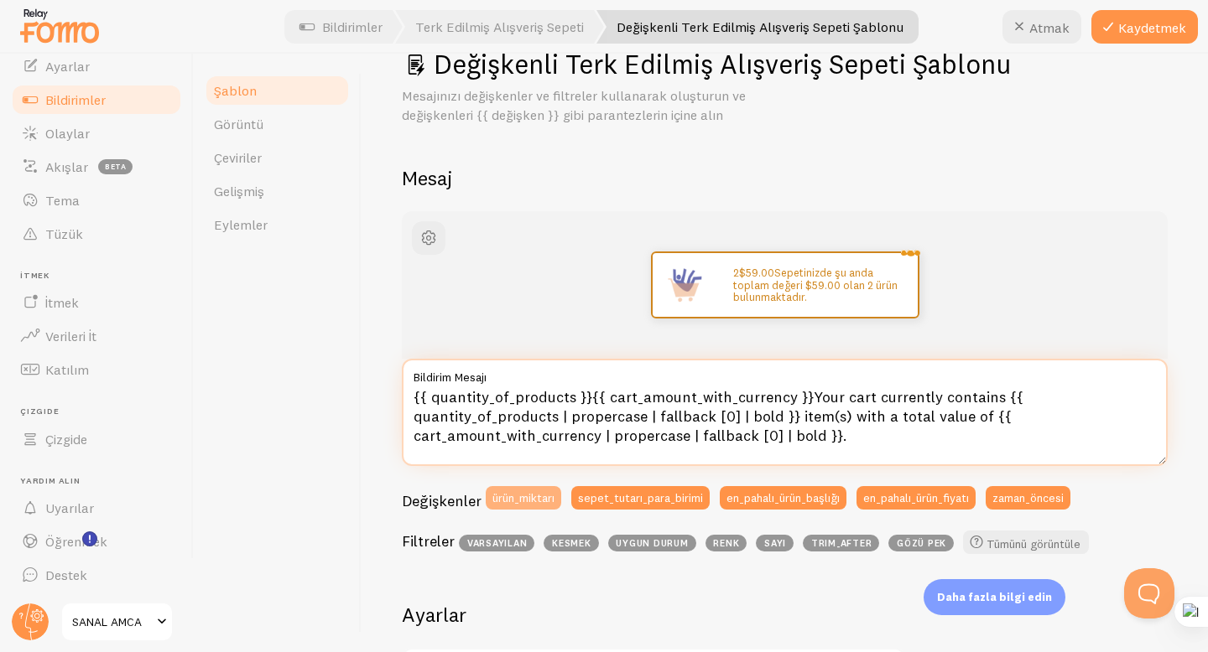
type textarea "{{ quantity_of_products }}{{ cart_amount_with_currency }}{{ quantity_of_product…"
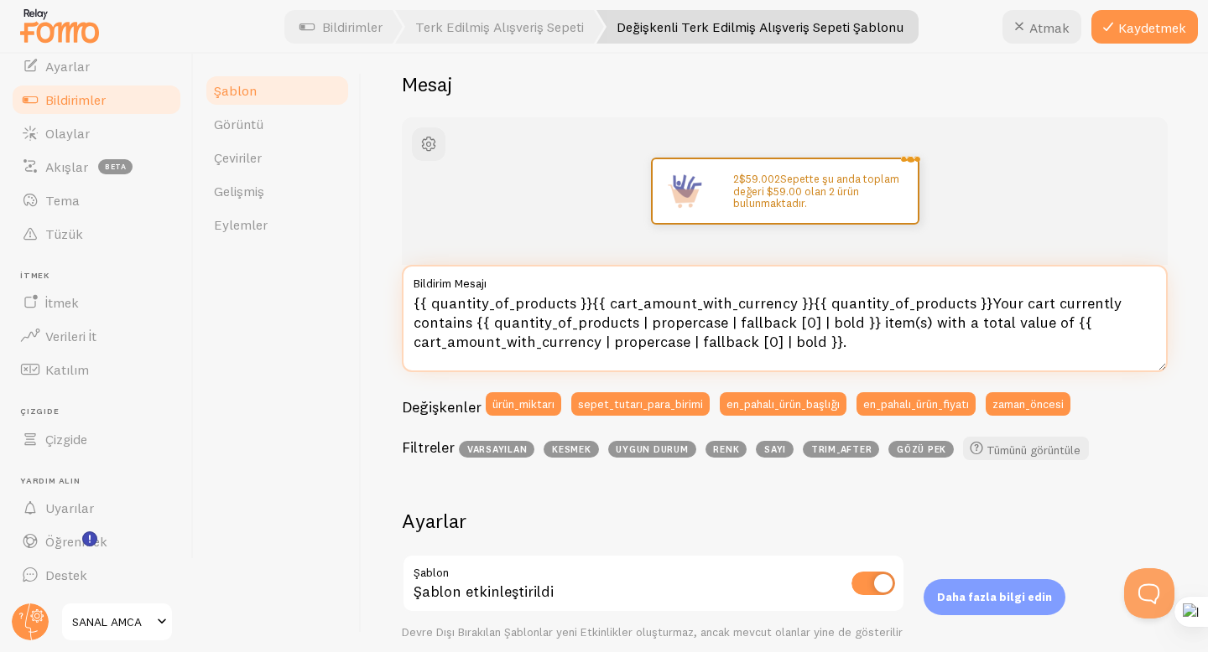
scroll to position [253, 0]
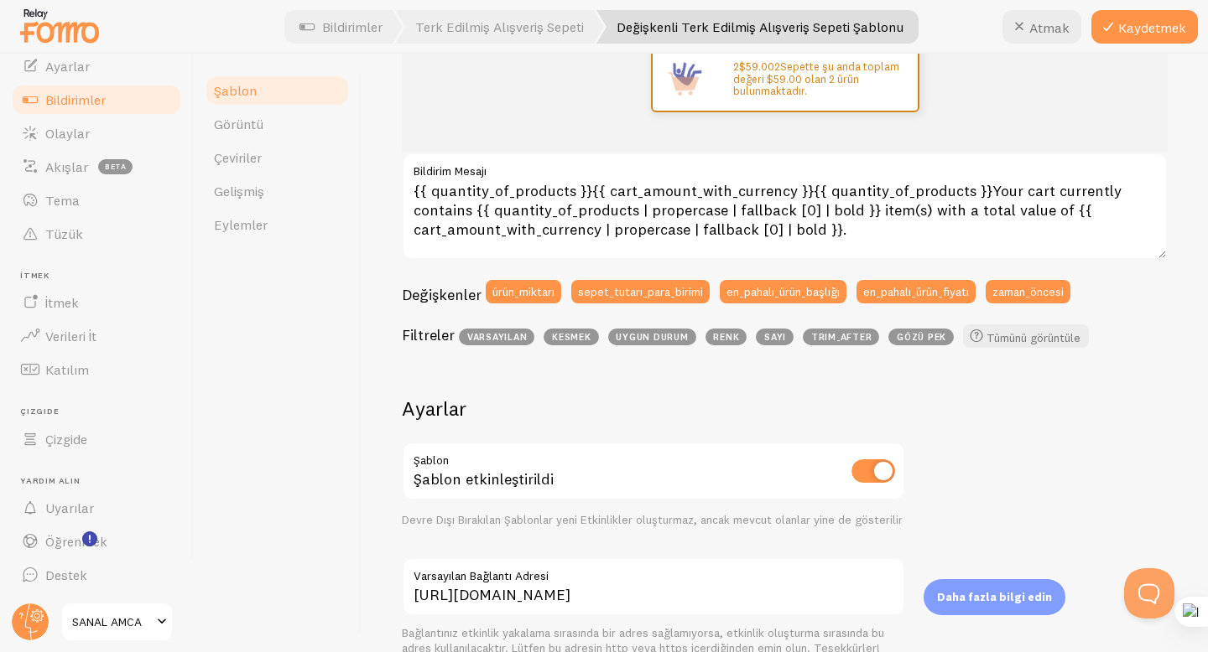
click at [874, 469] on input "checkbox" at bounding box center [873, 471] width 44 height 23
checkbox input "true"
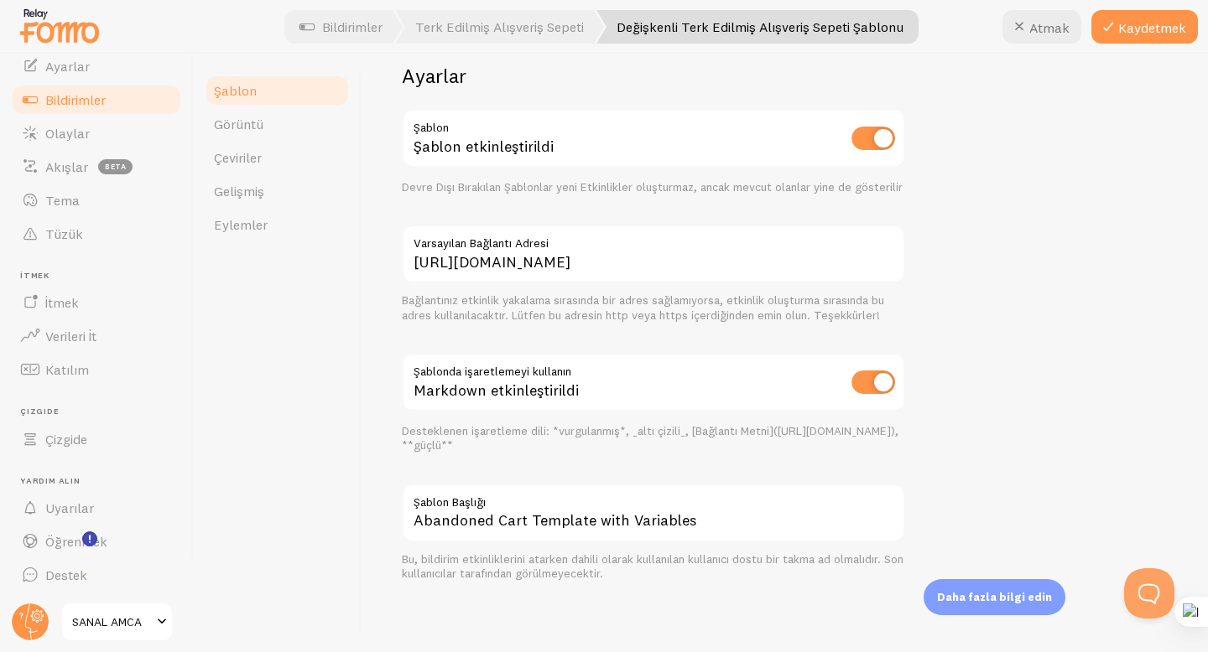
scroll to position [0, 0]
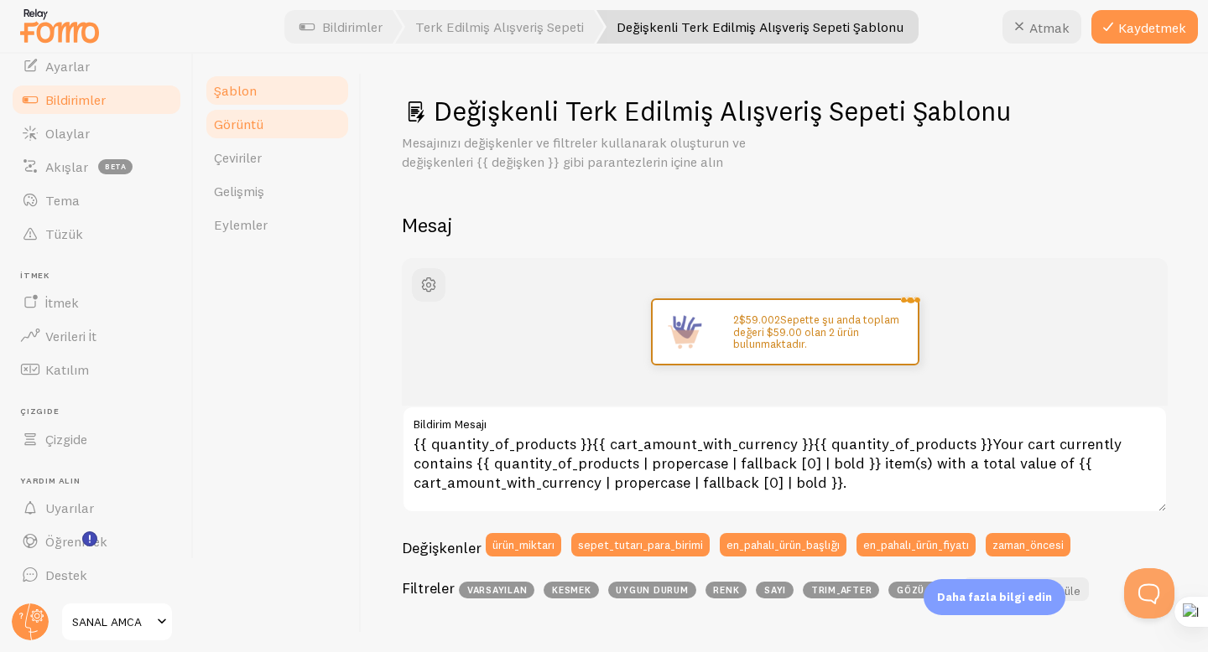
click at [268, 126] on link "Görüntü" at bounding box center [277, 124] width 147 height 34
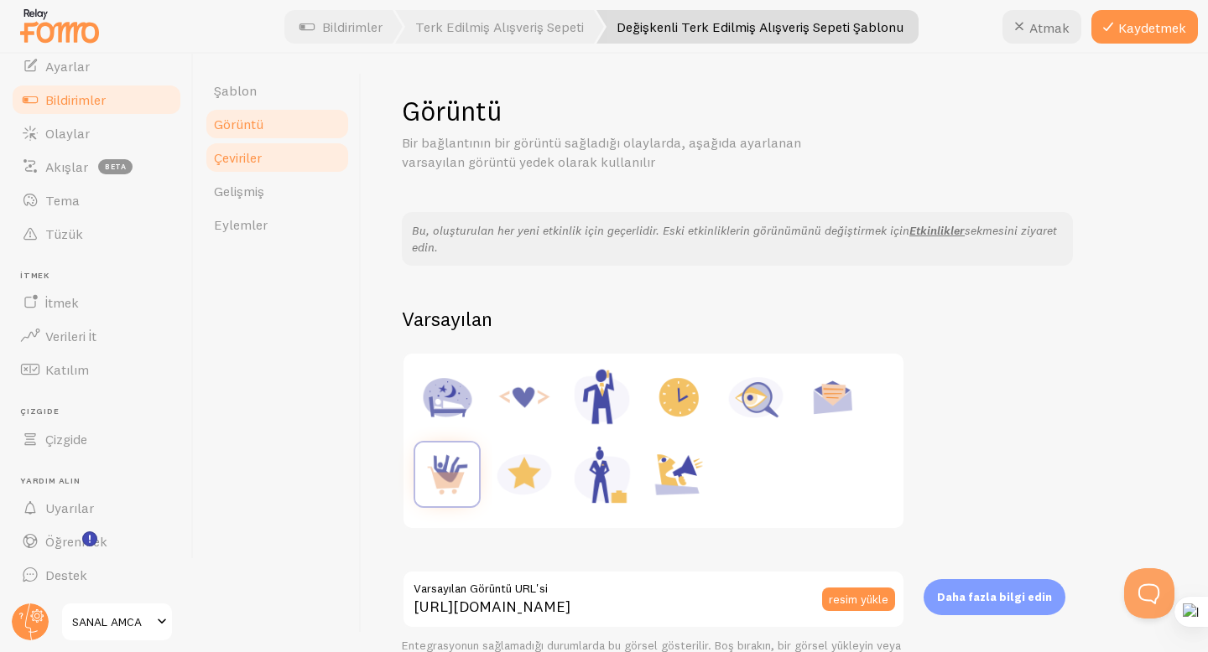
click at [262, 152] on font "Çeviriler" at bounding box center [238, 157] width 48 height 17
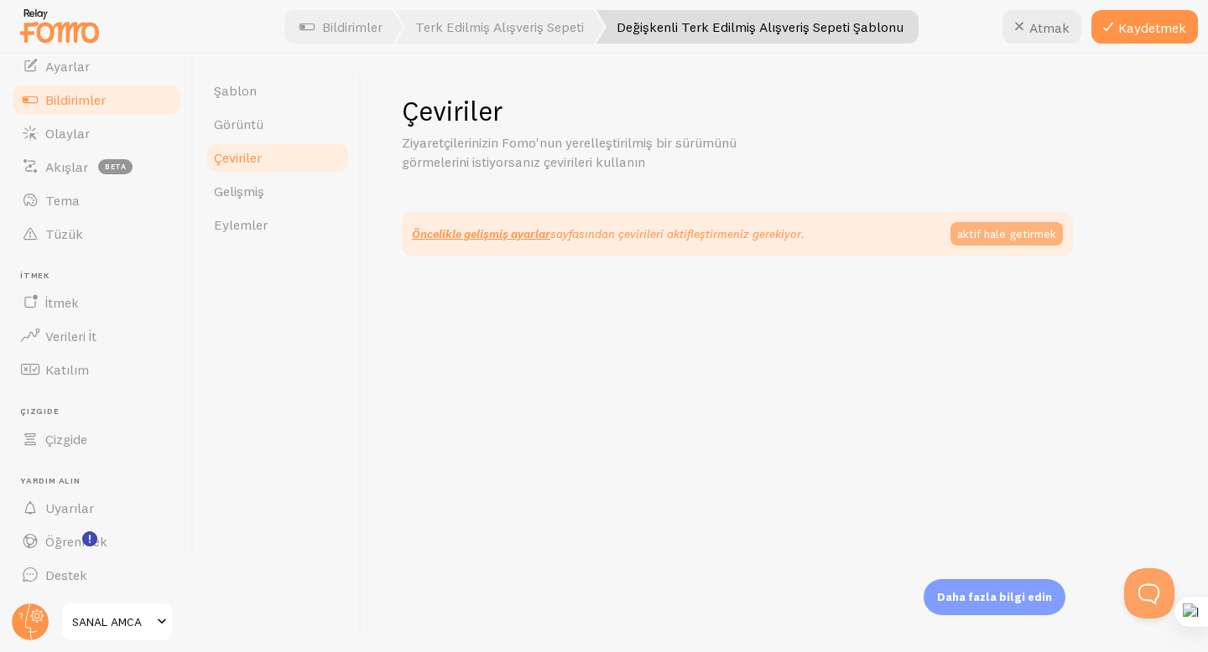
click at [986, 237] on font "aktif hale getirmek" at bounding box center [1006, 233] width 99 height 15
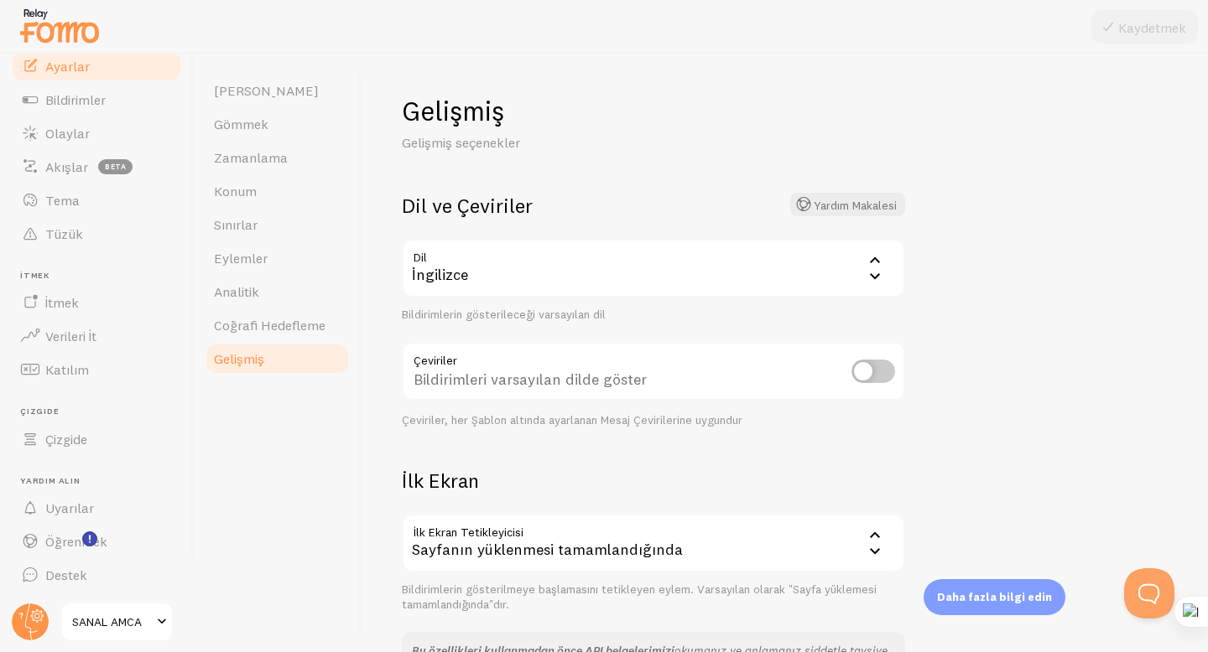
click at [666, 290] on div "İngilizce" at bounding box center [653, 268] width 503 height 59
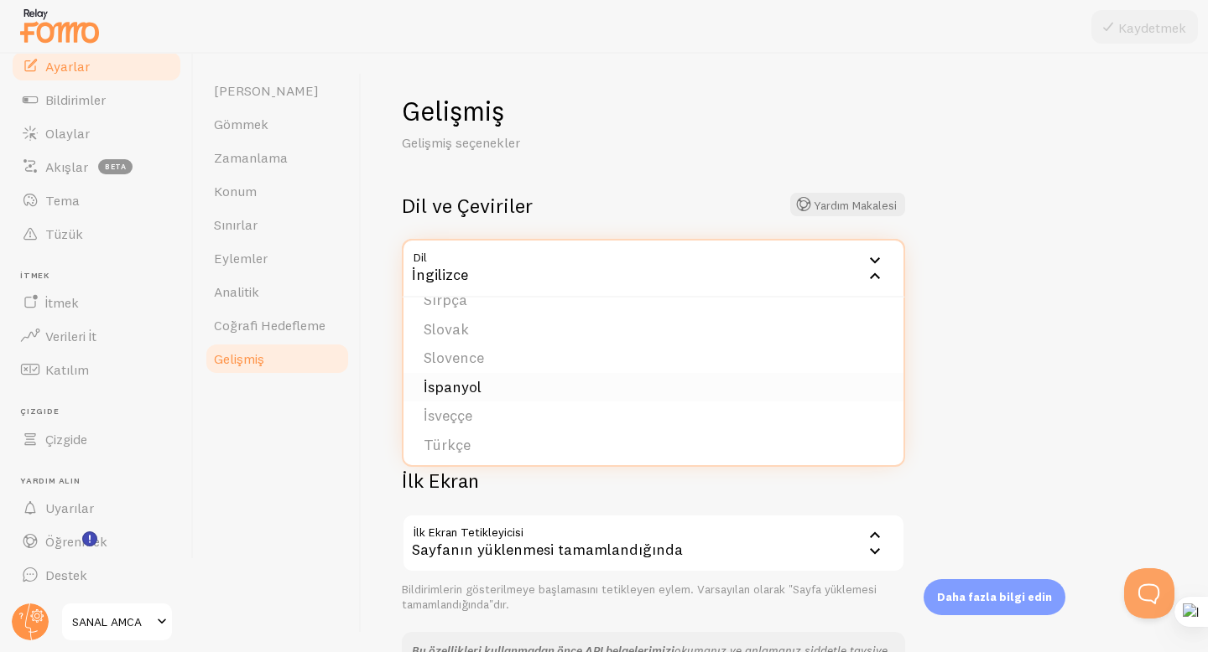
scroll to position [691, 0]
click at [512, 436] on li "Türkçe" at bounding box center [653, 441] width 500 height 29
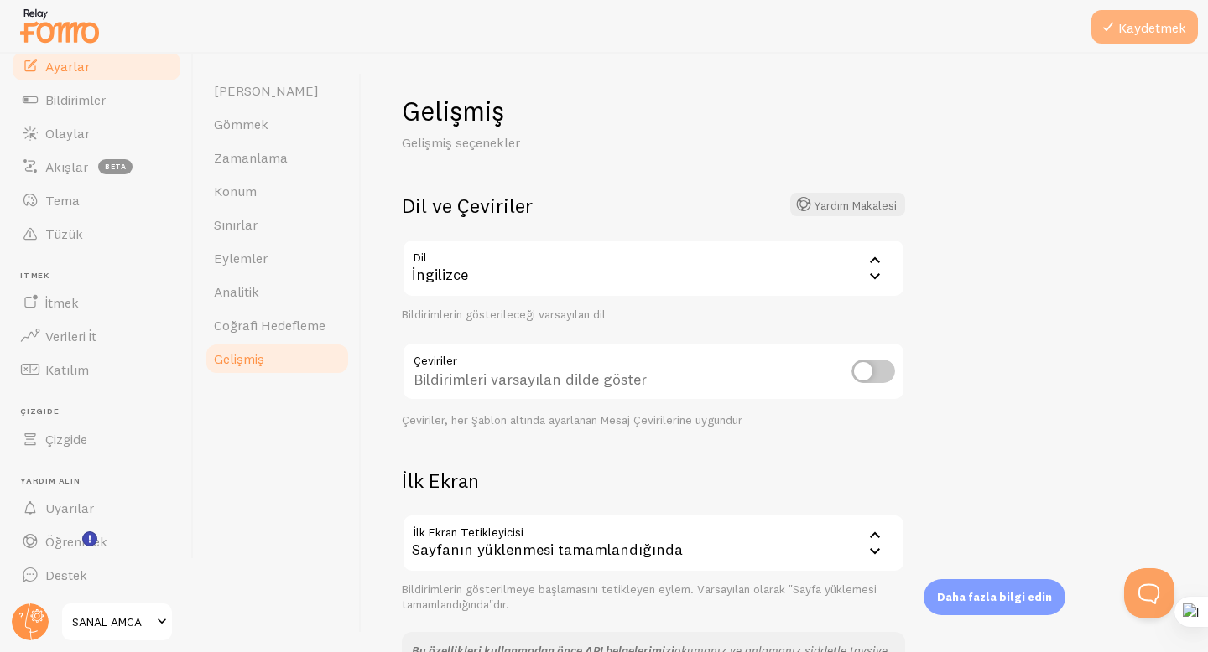
click at [1142, 26] on font "Kaydetmek" at bounding box center [1152, 27] width 68 height 17
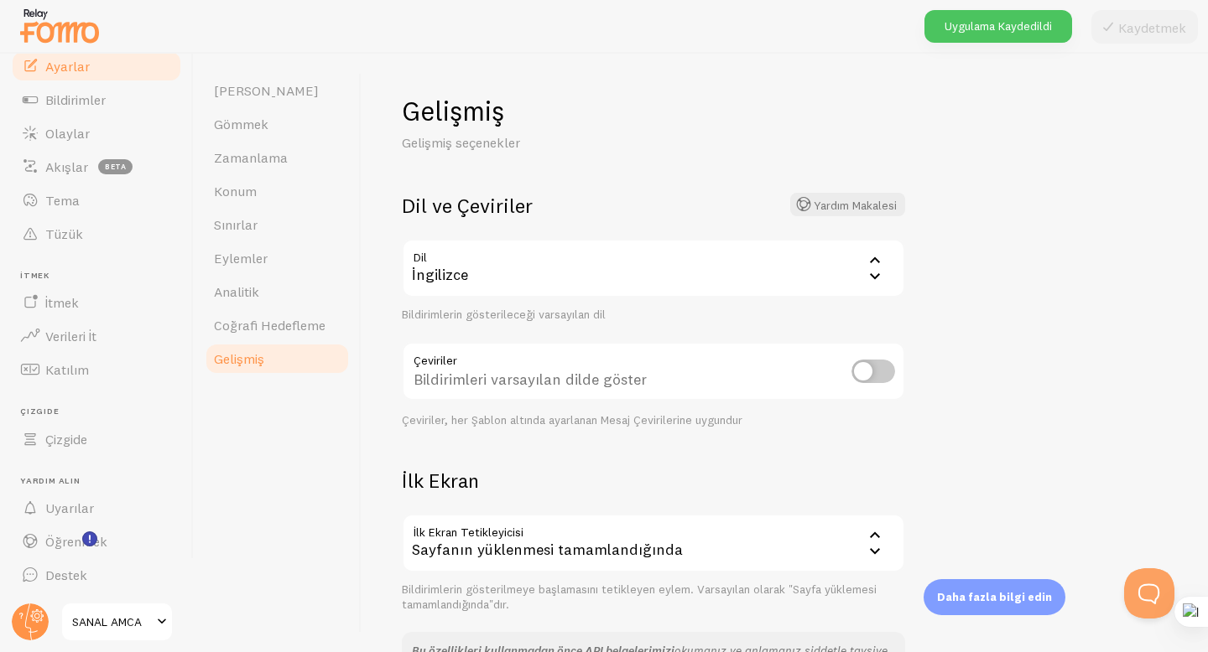
click at [808, 268] on div "İngilizce" at bounding box center [653, 268] width 503 height 59
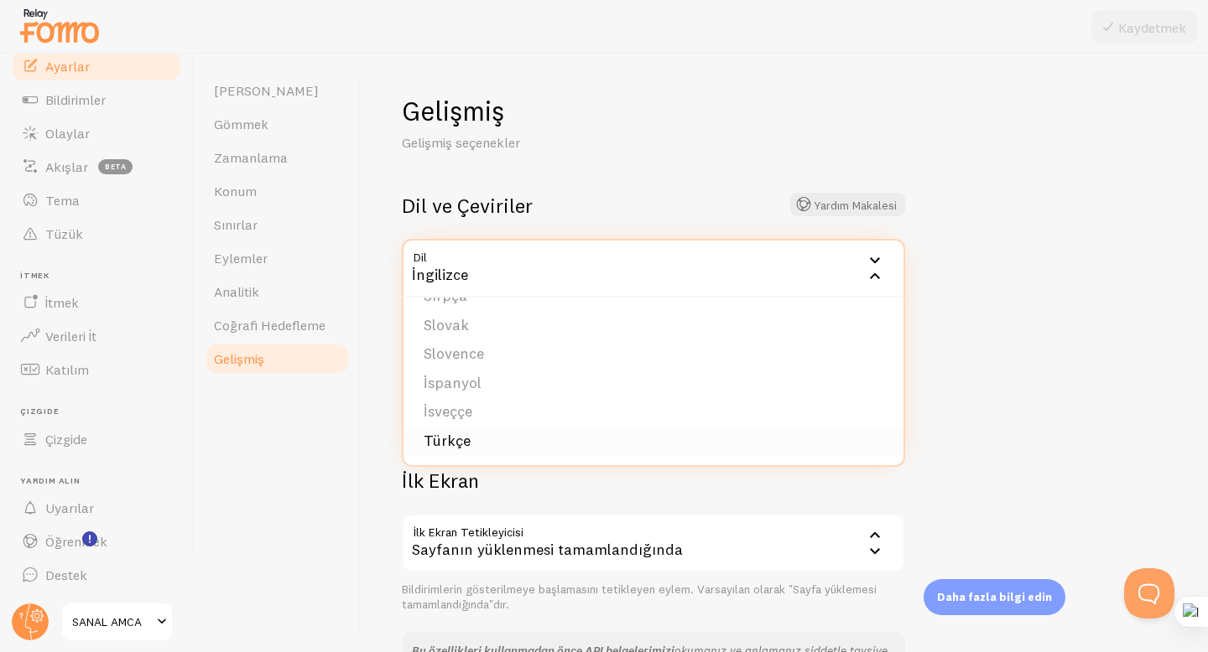
click at [524, 436] on li "Türkçe" at bounding box center [653, 441] width 500 height 29
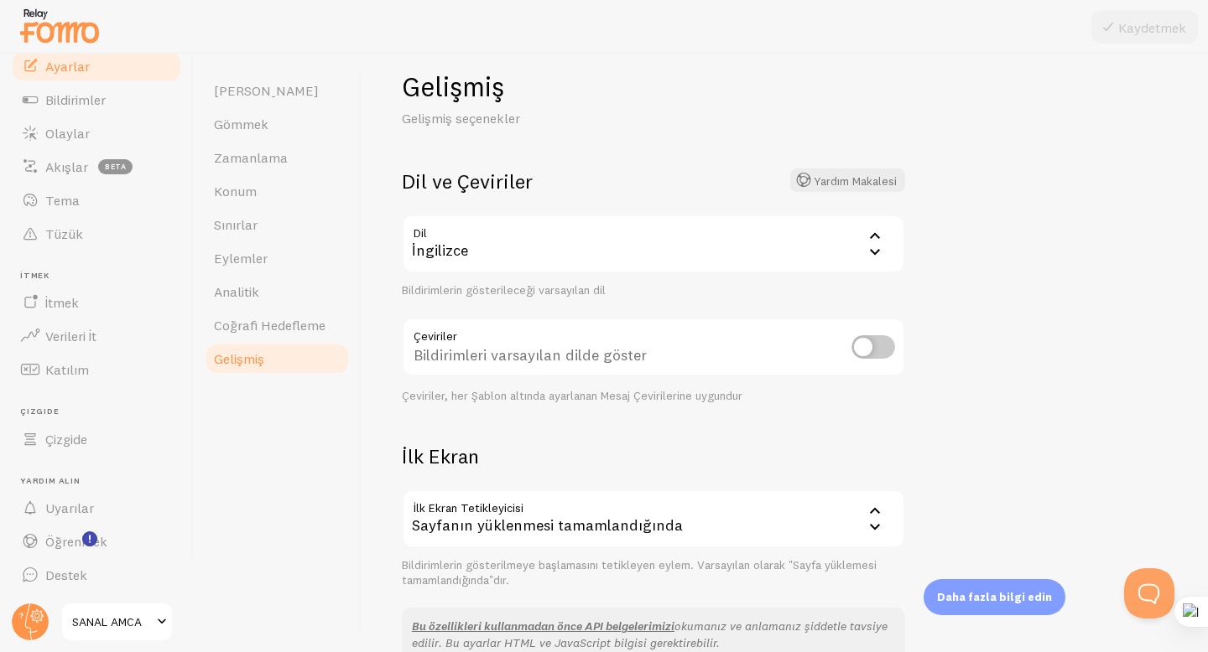
scroll to position [50, 0]
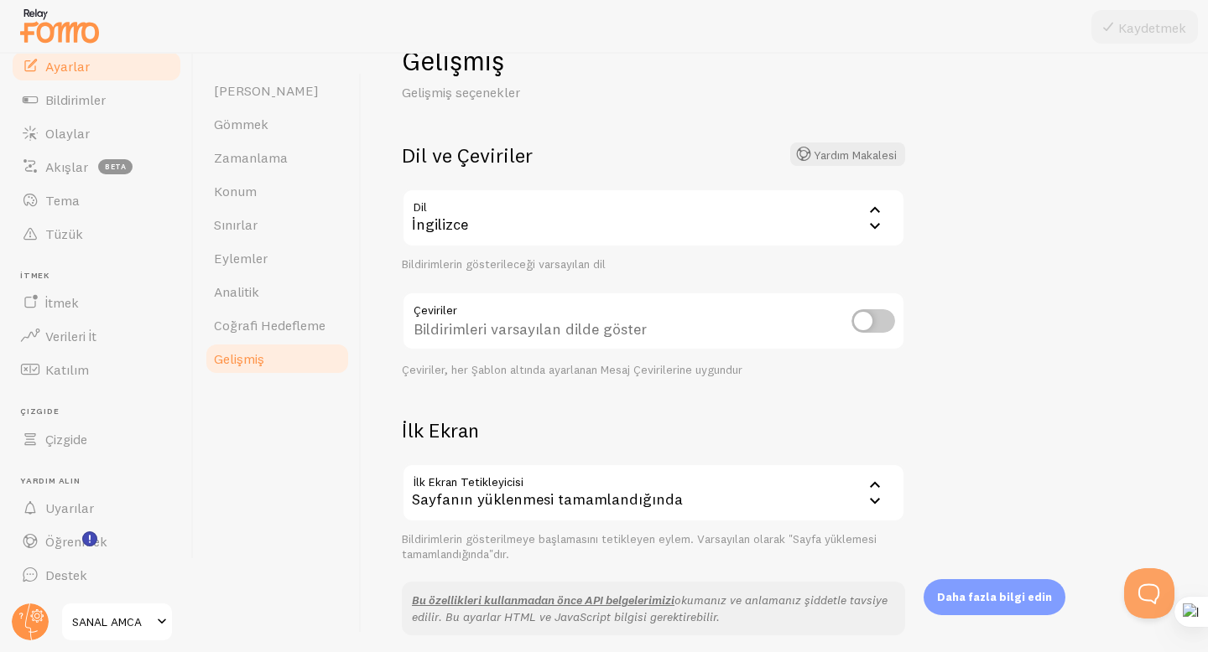
click at [874, 318] on input "checkbox" at bounding box center [873, 320] width 44 height 23
click at [1139, 29] on font "Kaydetmek" at bounding box center [1152, 27] width 68 height 17
click at [860, 323] on input "checkbox" at bounding box center [873, 320] width 44 height 23
click at [1116, 37] on button "Kaydetmek" at bounding box center [1144, 27] width 107 height 34
click at [872, 320] on input "checkbox" at bounding box center [873, 320] width 44 height 23
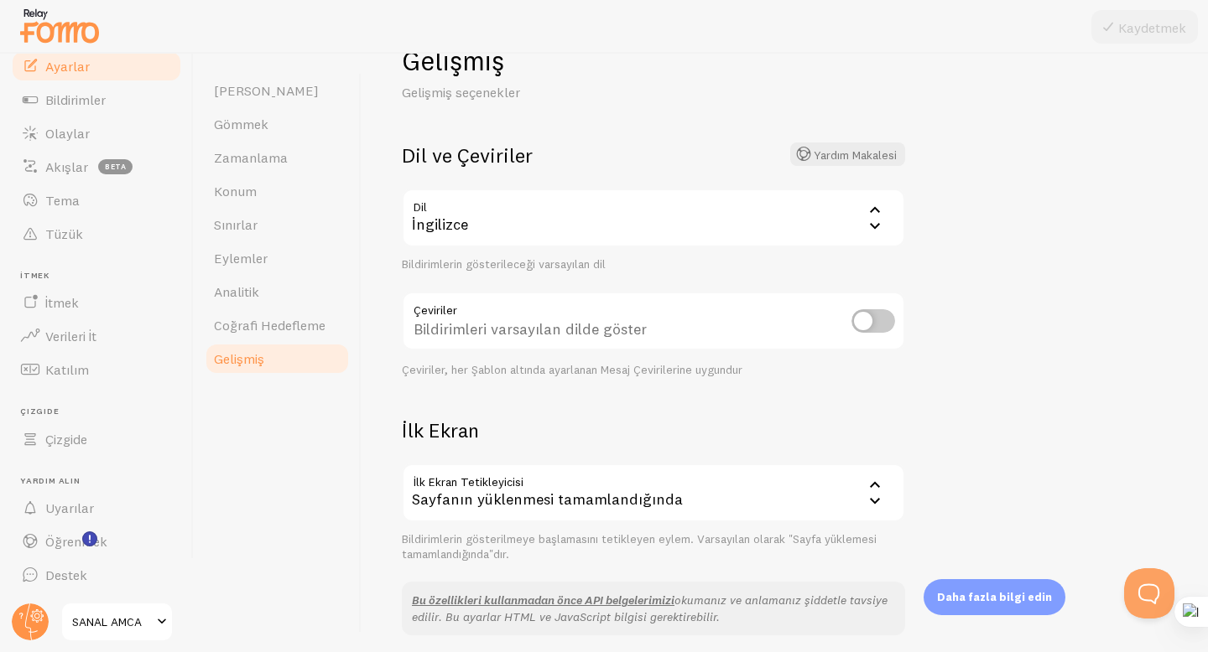
checkbox input "true"
click at [1132, 29] on font "Kaydetmek" at bounding box center [1152, 27] width 68 height 17
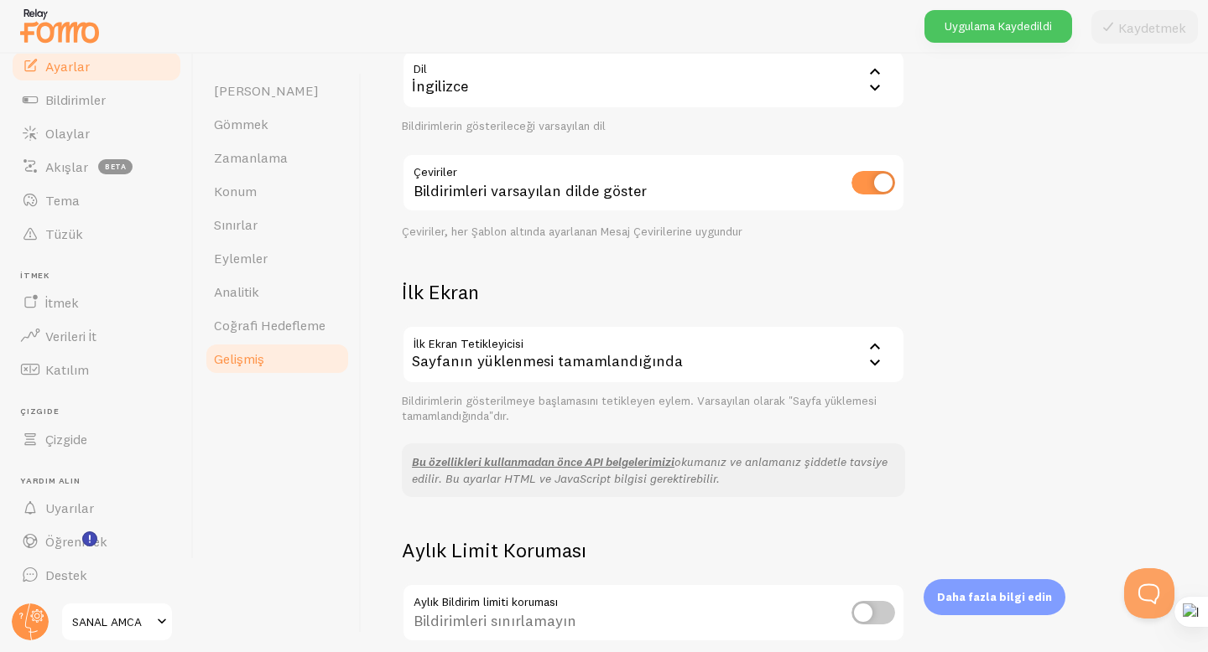
scroll to position [192, 0]
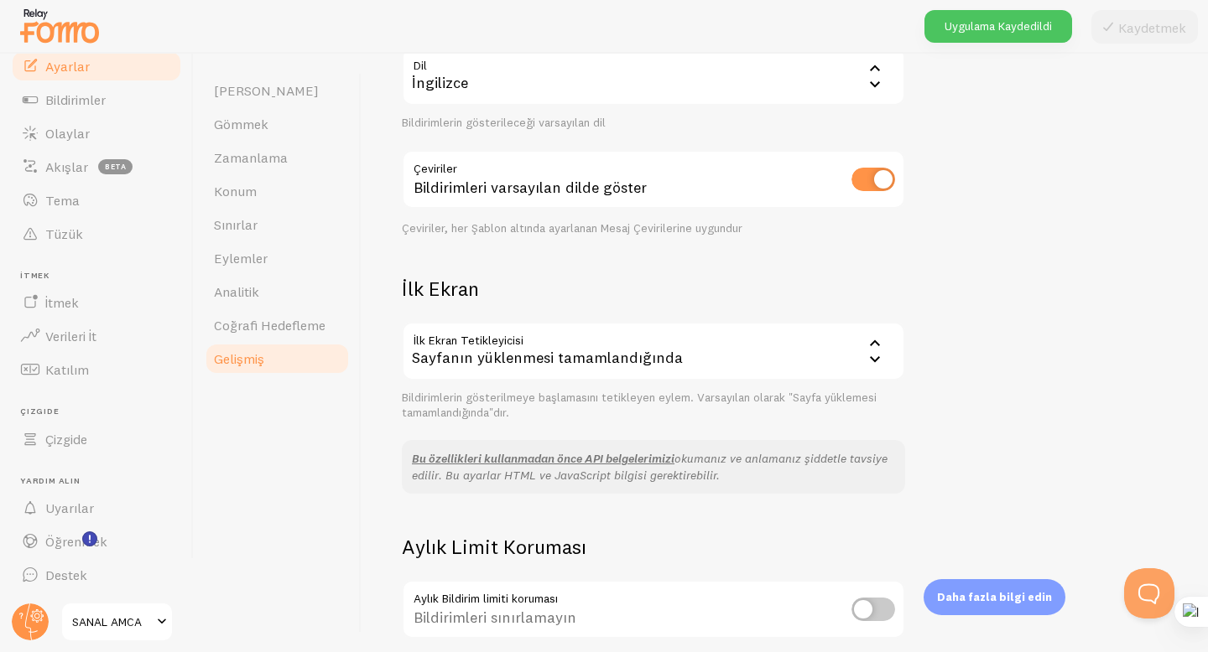
click at [709, 334] on div "Sayfanın yüklenmesi tamamlandığında" at bounding box center [653, 351] width 503 height 59
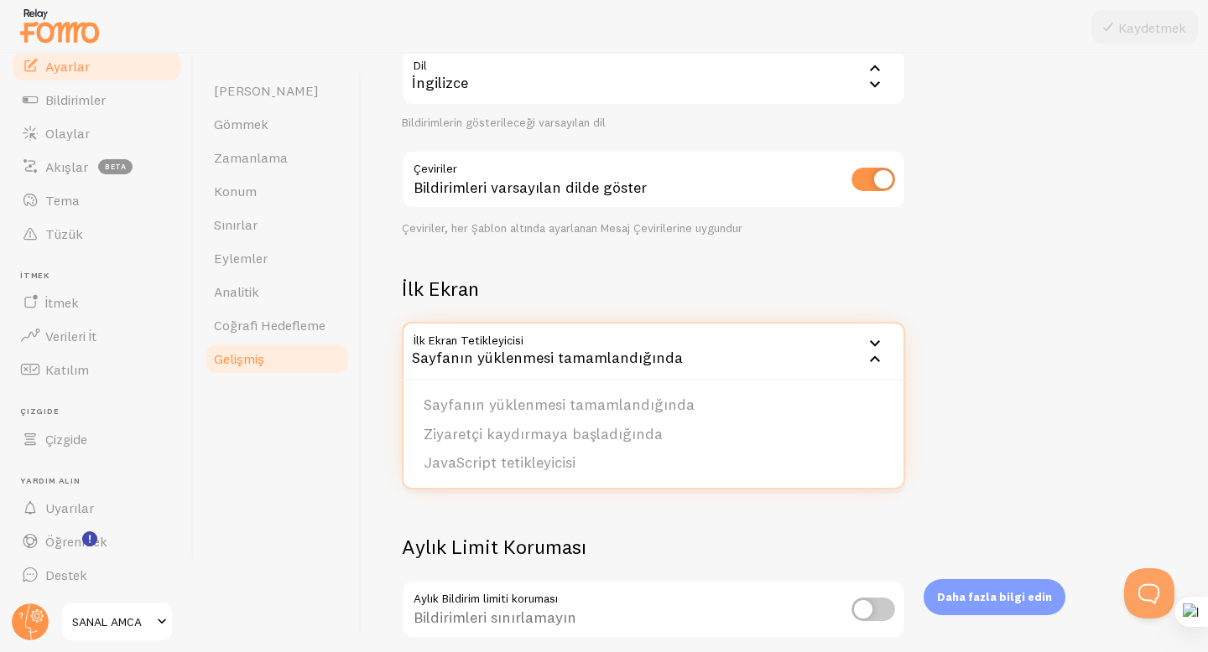
click at [1013, 361] on div "Gelişmiş Gelişmiş seçenekler Dil ve Çeviriler Yardım Makalesi Dil tr İngilizce …" at bounding box center [784, 353] width 846 height 599
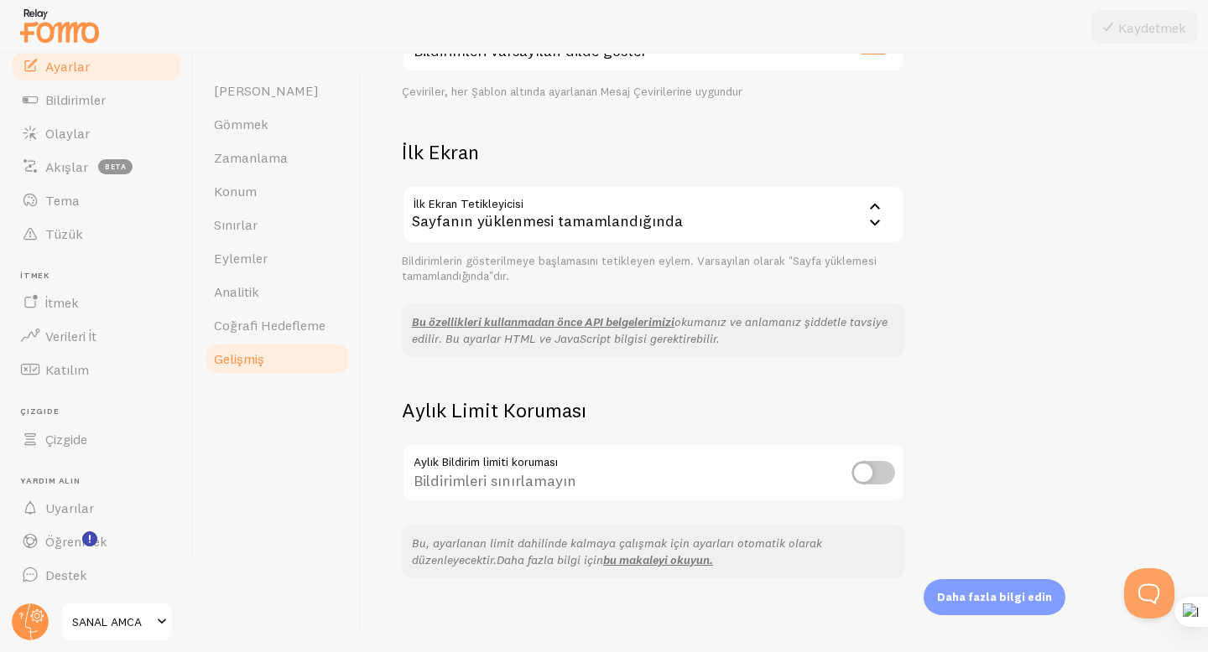
scroll to position [335, 0]
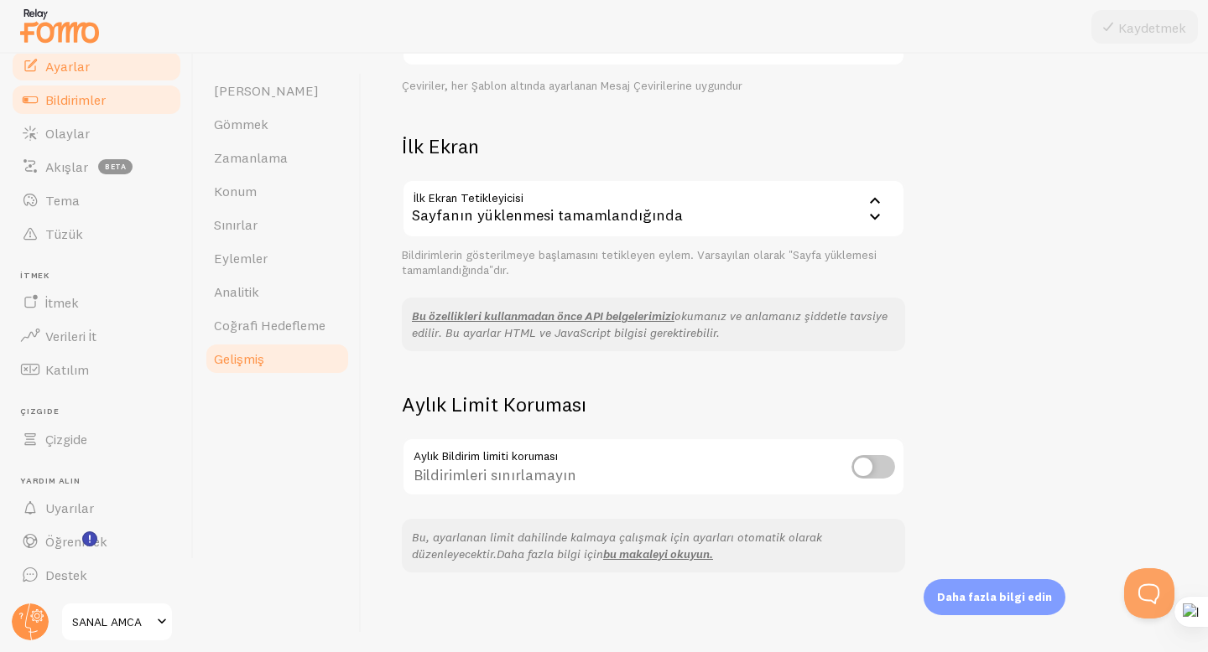
click at [86, 87] on link "Bildirimler" at bounding box center [96, 100] width 173 height 34
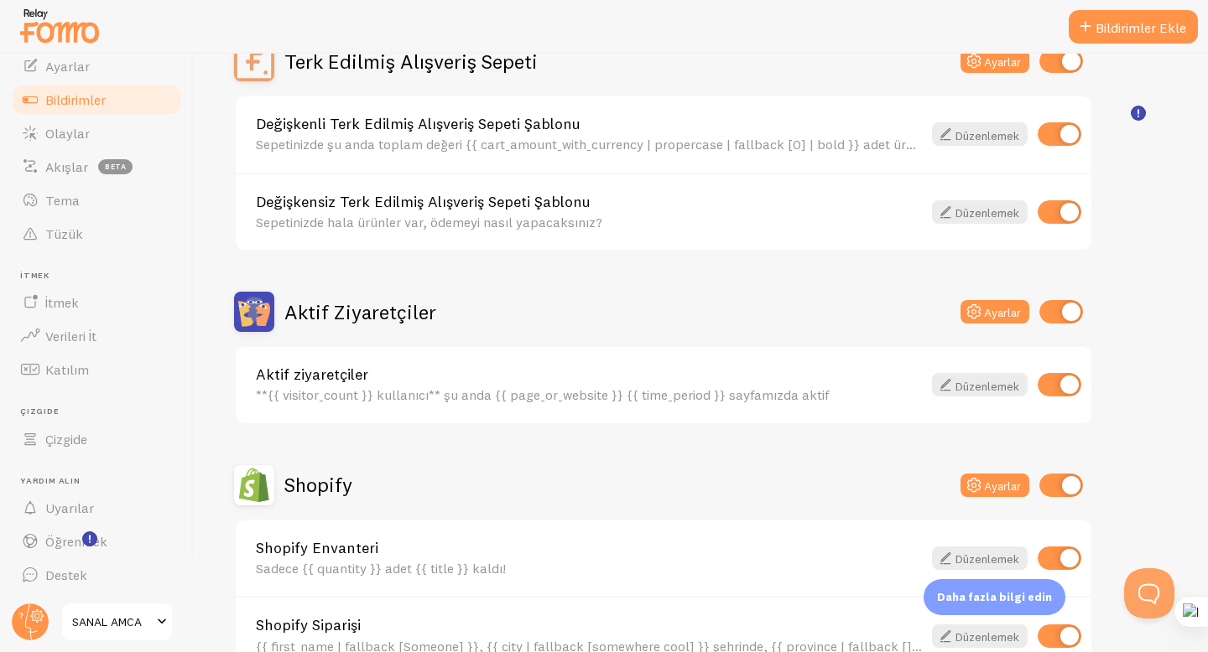
scroll to position [205, 0]
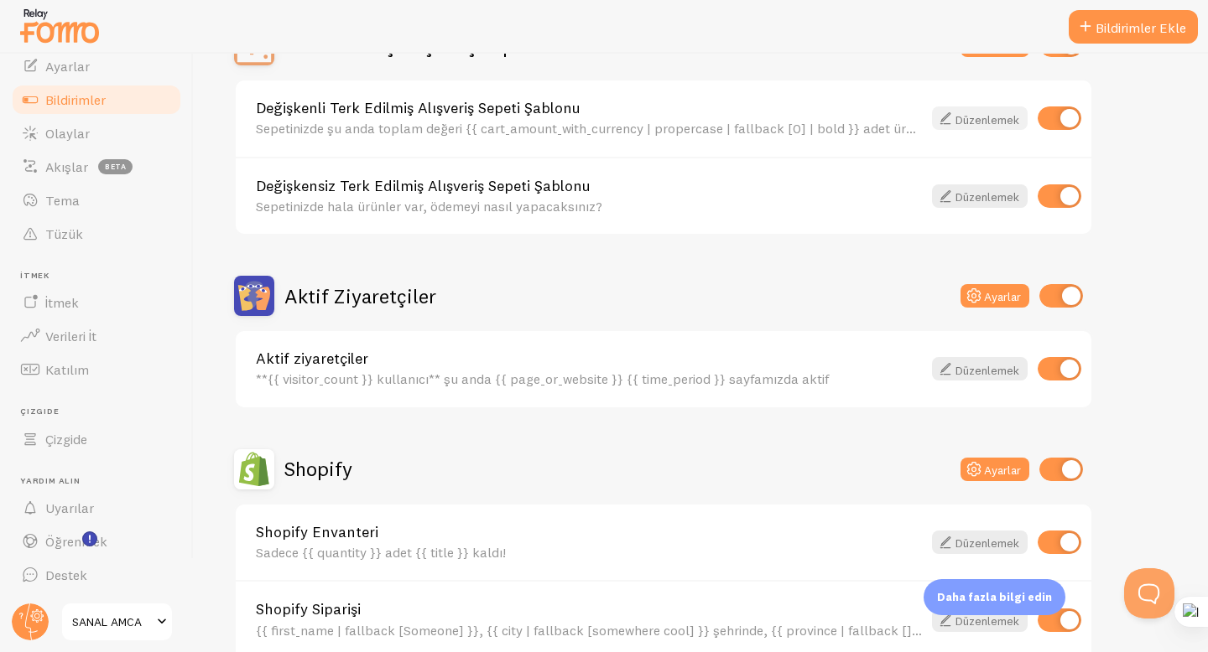
click at [988, 119] on font "Düzenlemek" at bounding box center [987, 119] width 64 height 15
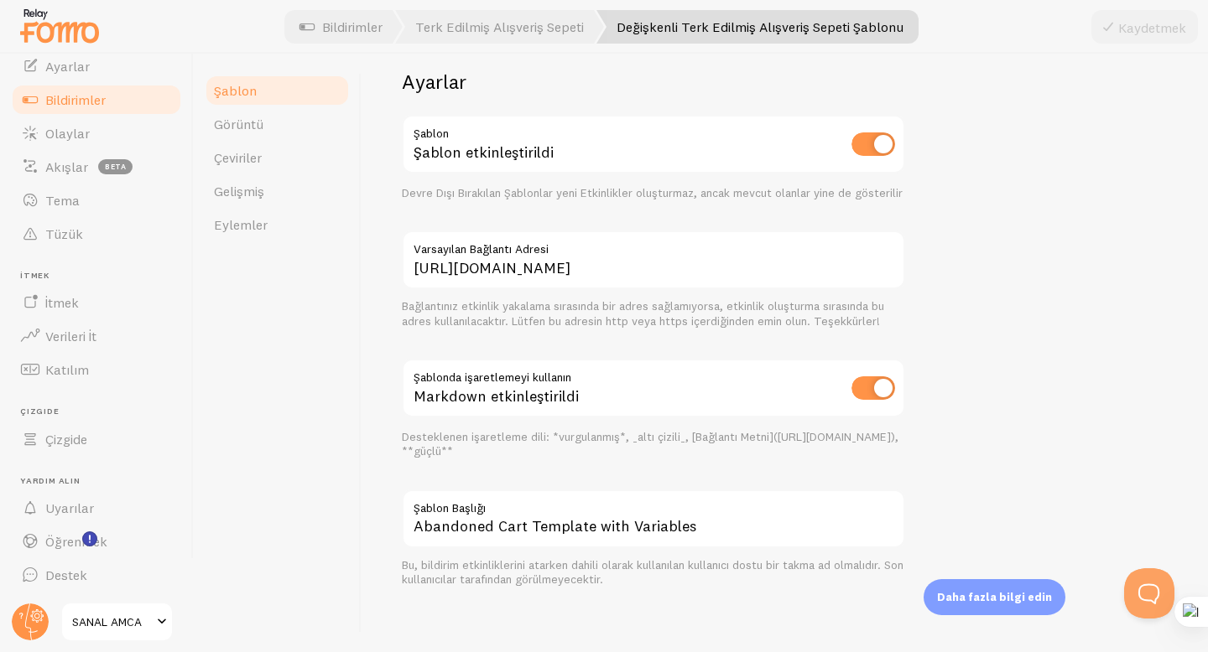
scroll to position [600, 0]
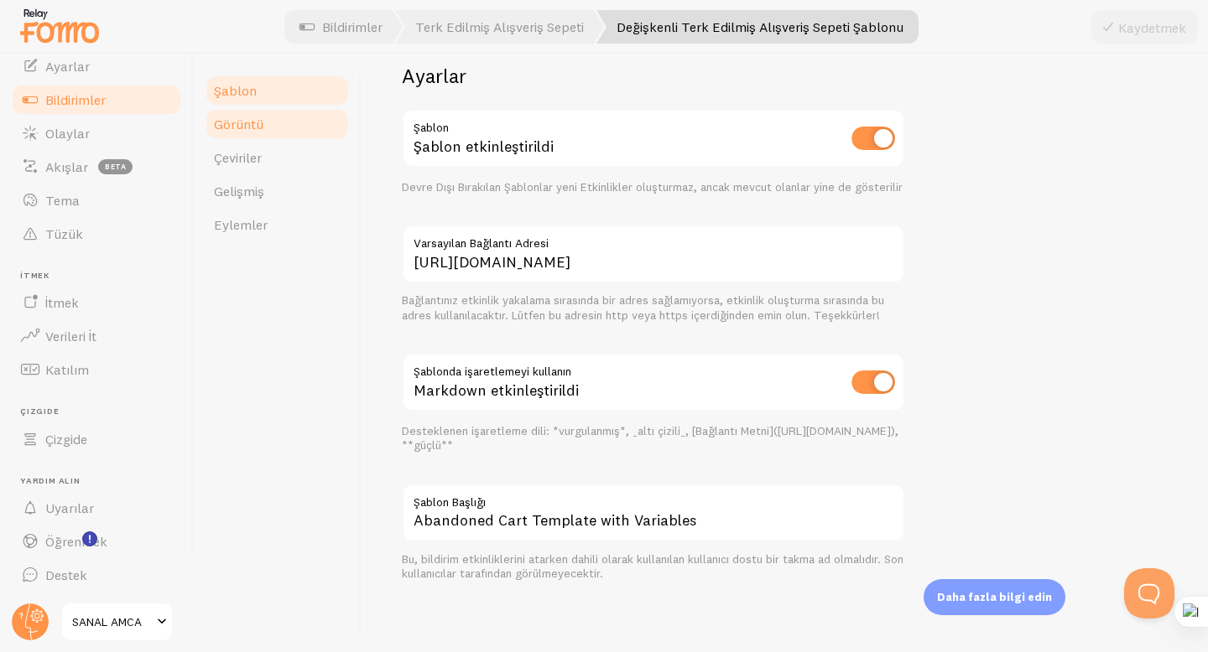
click at [281, 132] on link "Görüntü" at bounding box center [277, 124] width 147 height 34
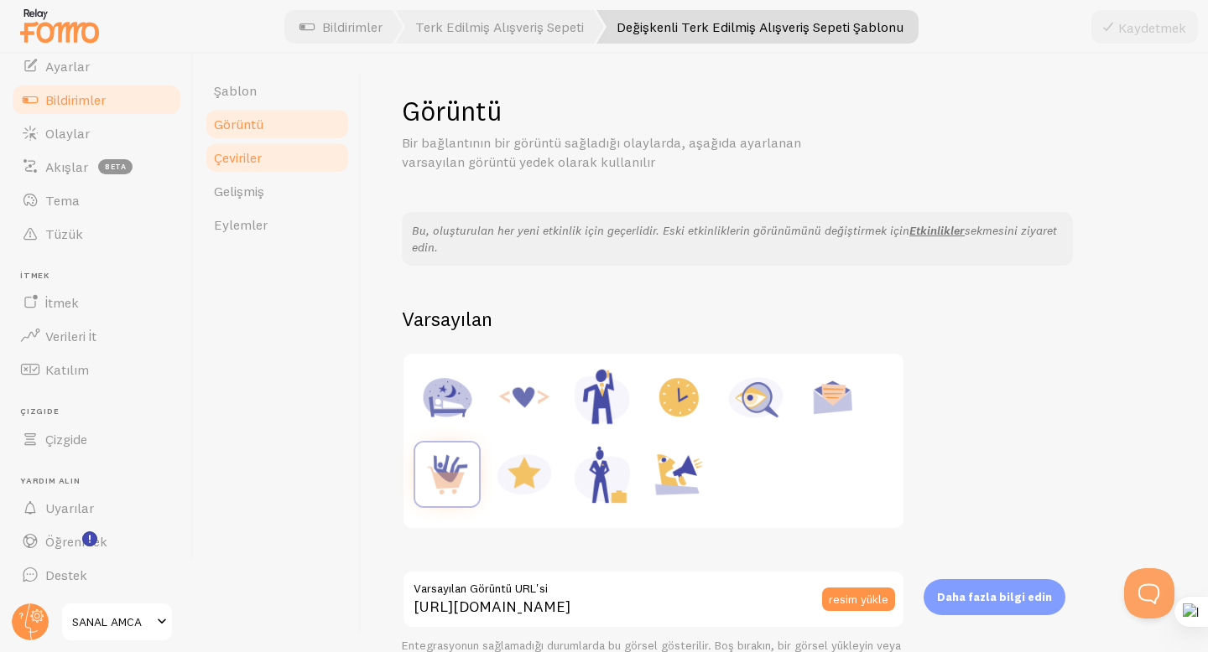
click at [279, 163] on link "Çeviriler" at bounding box center [277, 158] width 147 height 34
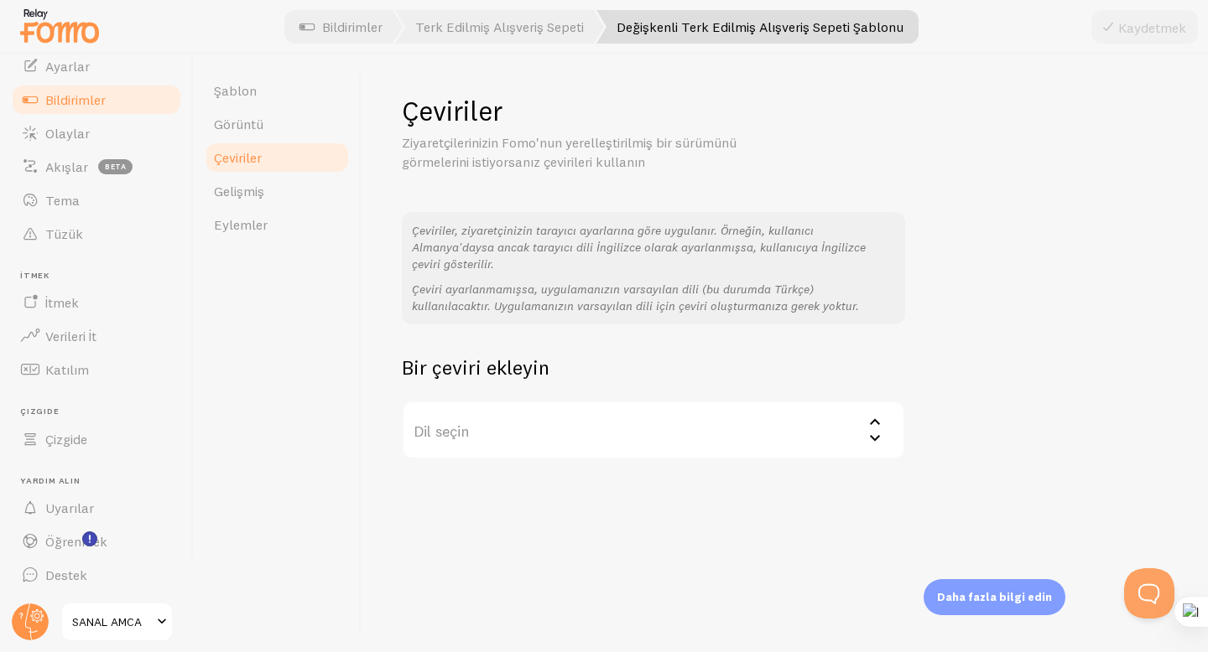
click at [570, 438] on label "Dil seçin" at bounding box center [653, 430] width 503 height 59
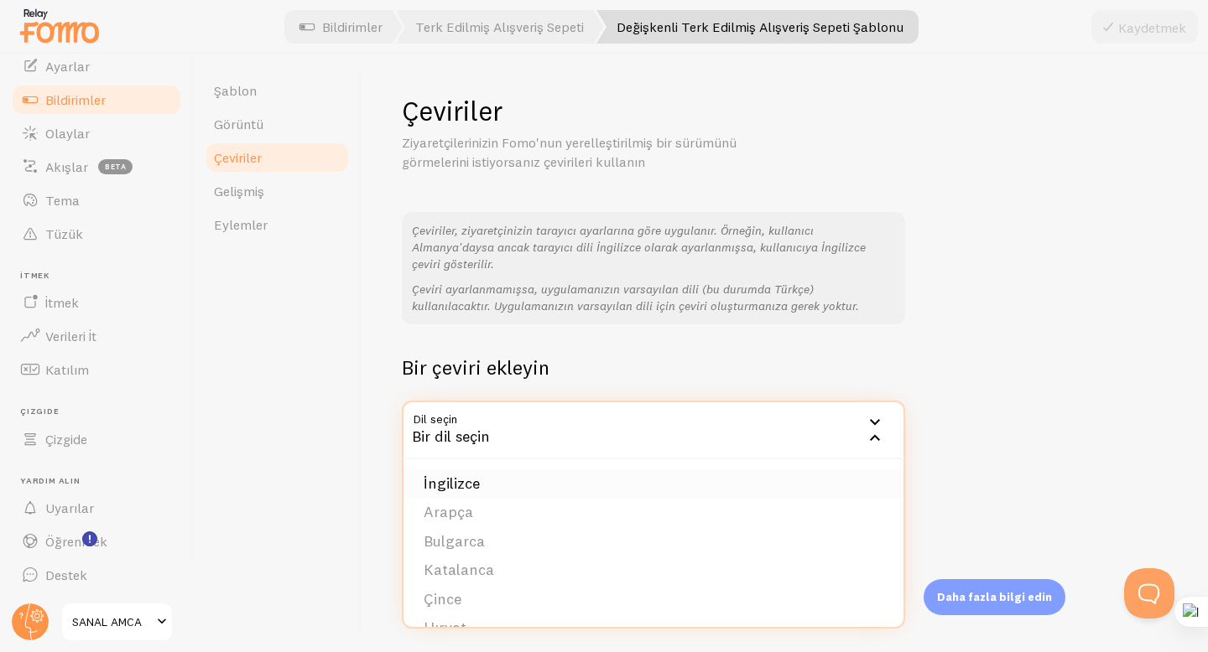
click at [469, 492] on font "İngilizce" at bounding box center [451, 483] width 56 height 19
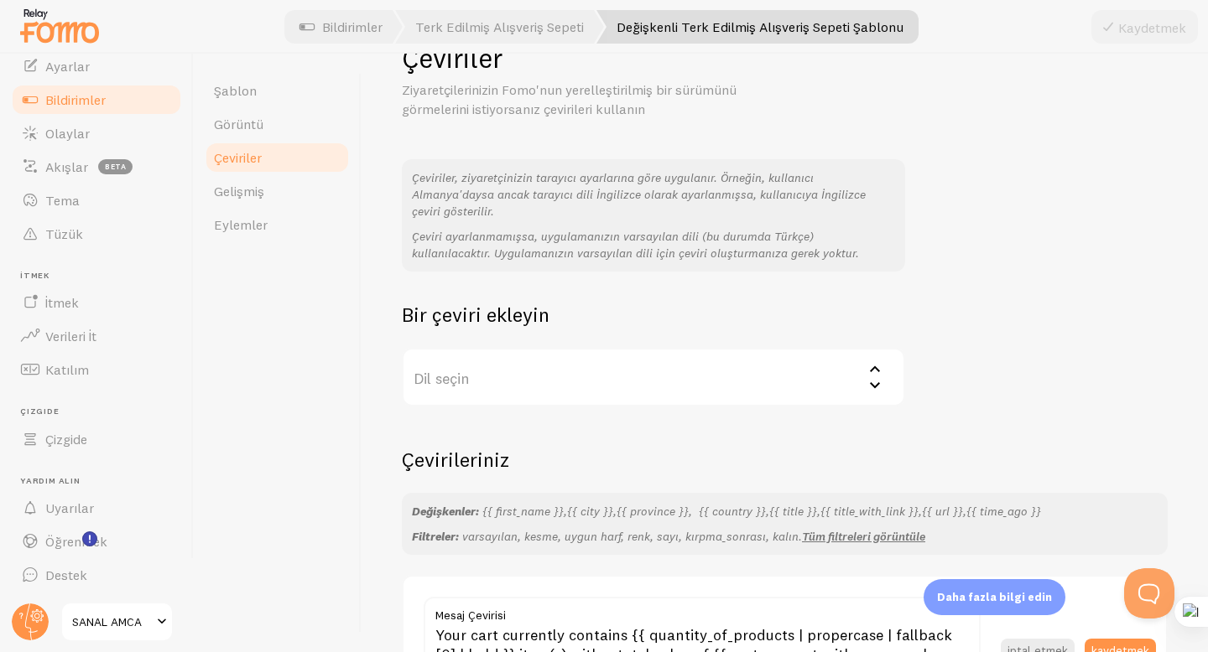
scroll to position [206, 0]
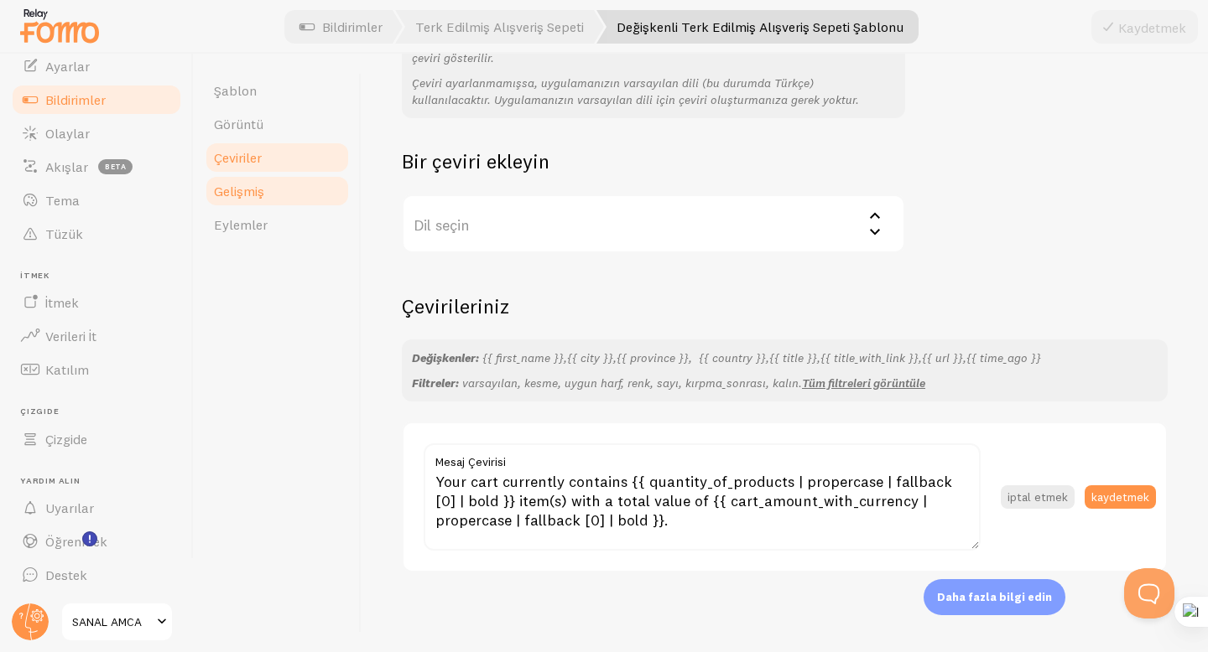
click at [265, 191] on link "Gelişmiş" at bounding box center [277, 191] width 147 height 34
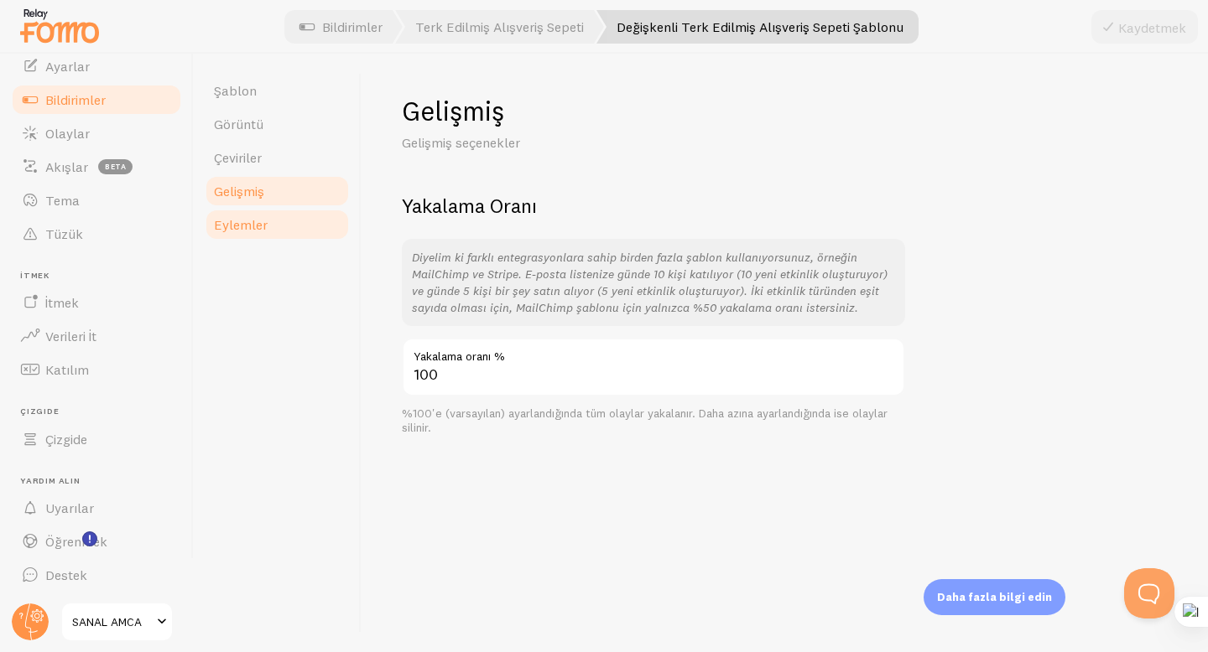
click at [273, 233] on link "Eylemler" at bounding box center [277, 225] width 147 height 34
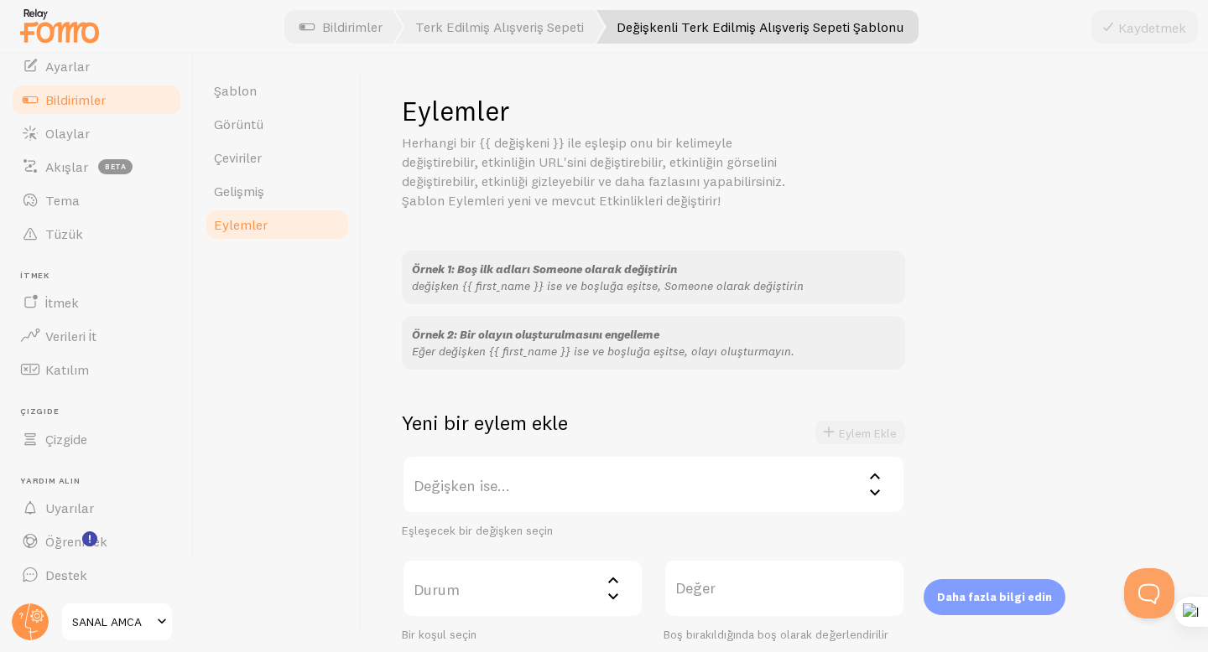
click at [112, 101] on link "Bildirimler" at bounding box center [96, 100] width 173 height 34
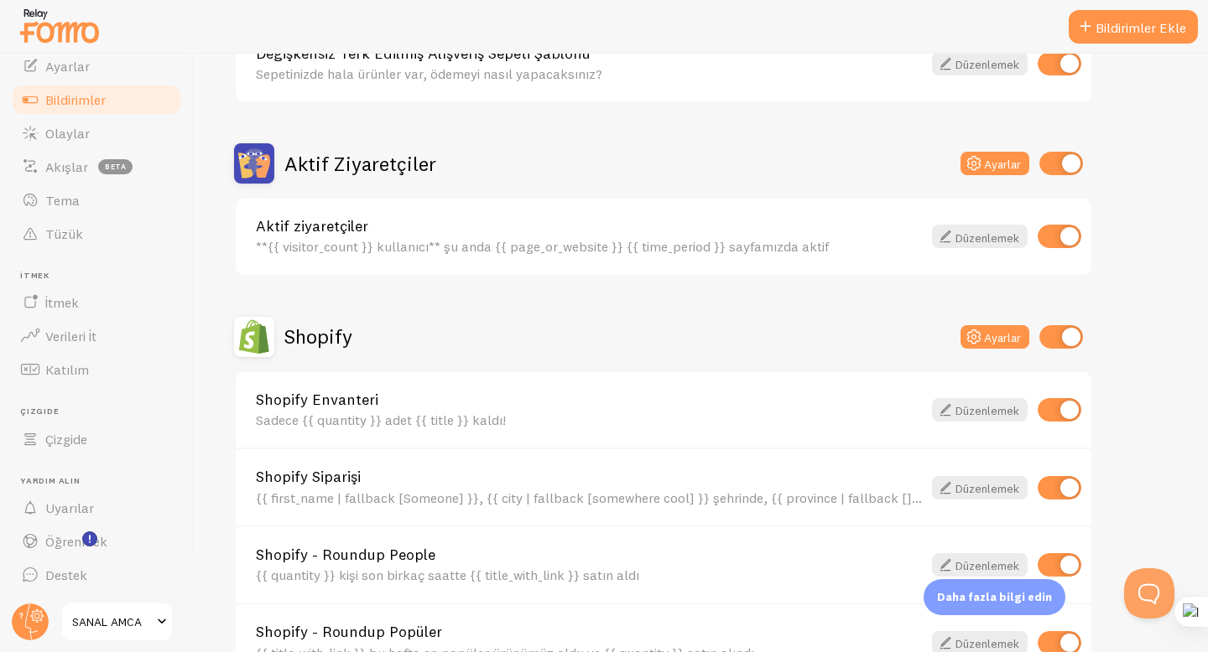
scroll to position [338, 0]
click at [980, 241] on font "Düzenlemek" at bounding box center [987, 236] width 64 height 15
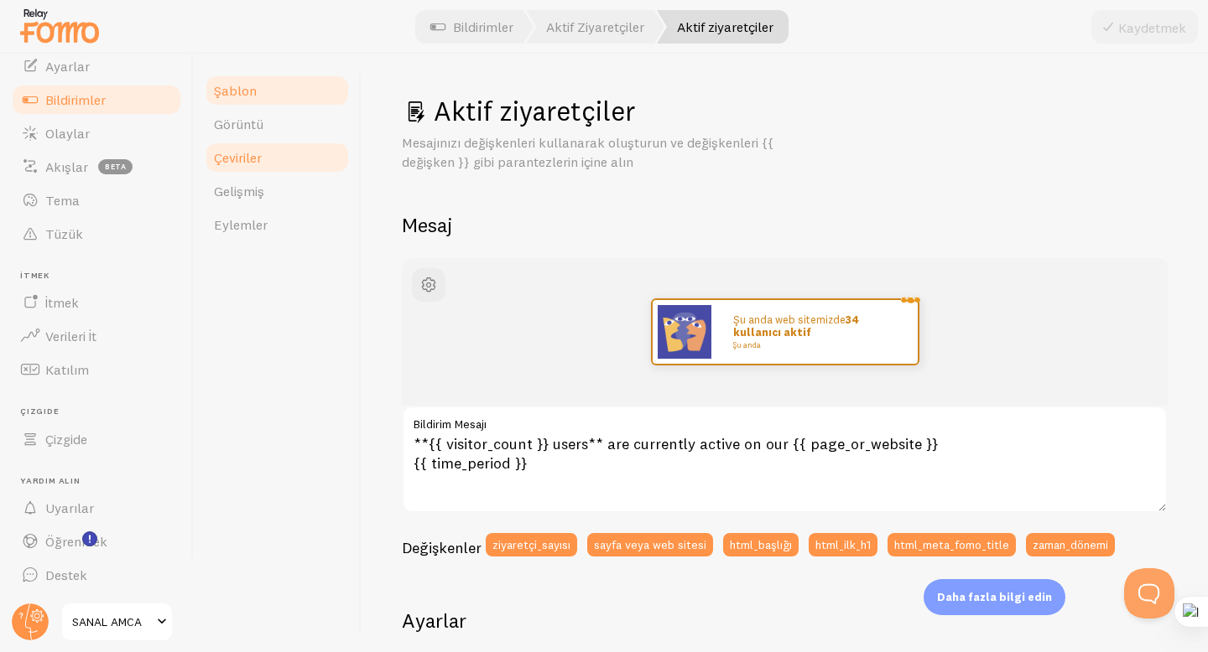
click at [288, 158] on link "Çeviriler" at bounding box center [277, 158] width 147 height 34
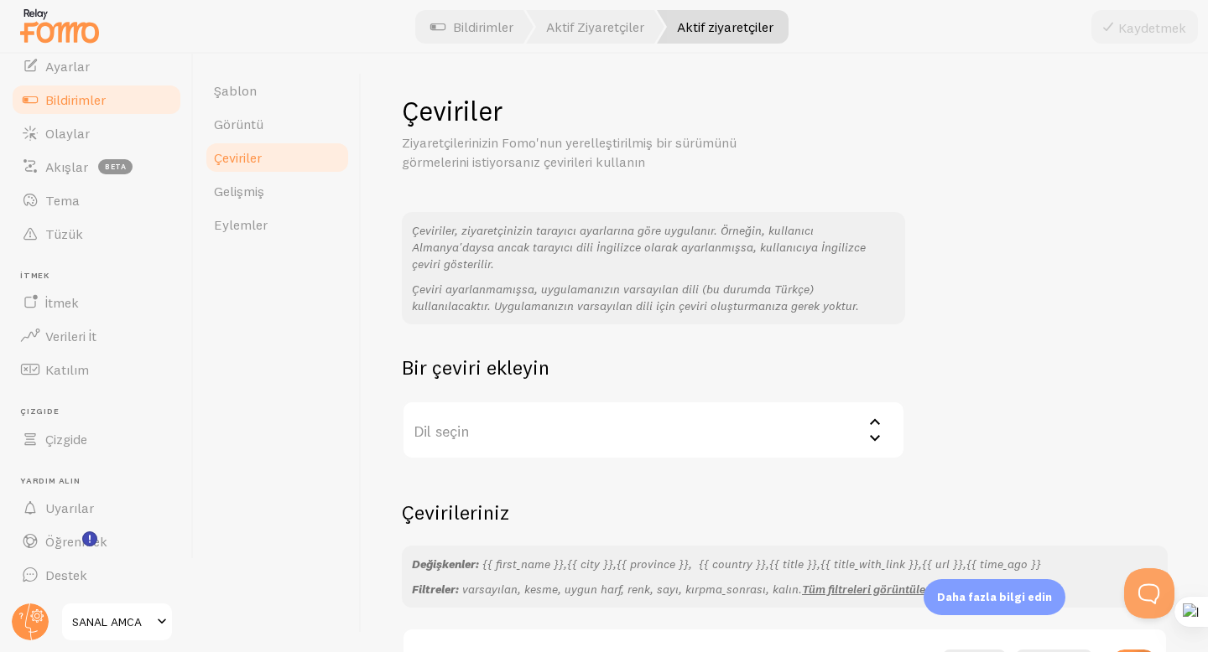
click at [463, 435] on font "Dil seçin" at bounding box center [441, 431] width 56 height 19
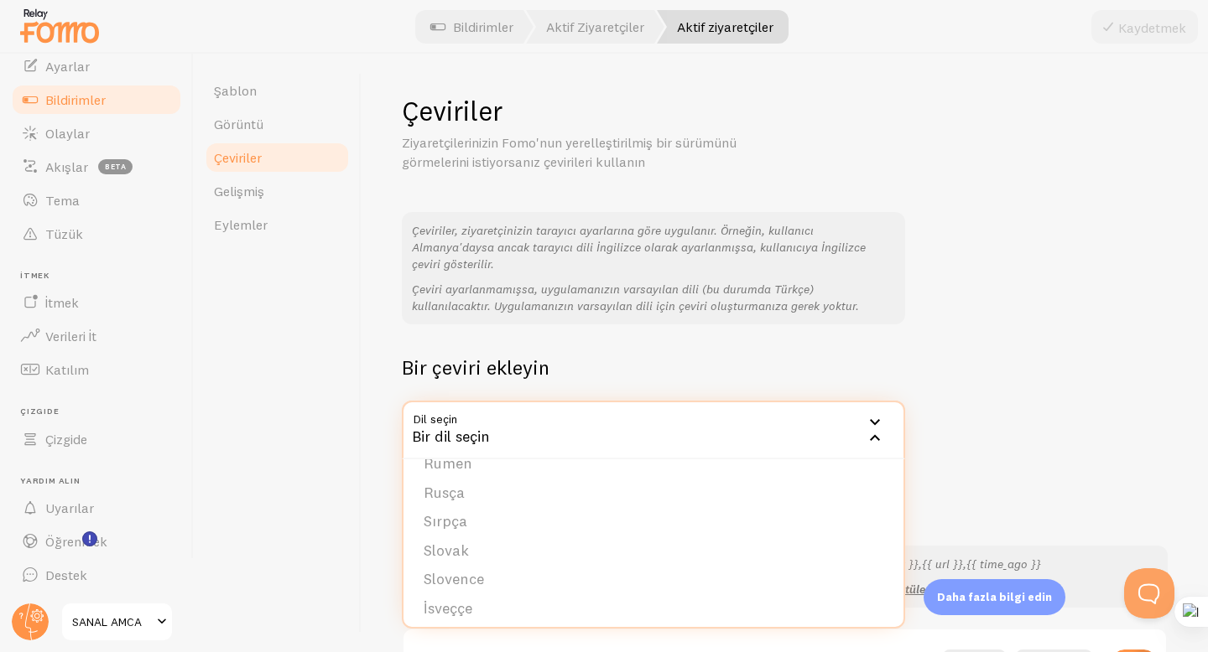
scroll to position [633, 0]
click at [273, 464] on div "Şablon Görüntü Çeviriler Gelişmiş Eylemler" at bounding box center [278, 353] width 168 height 599
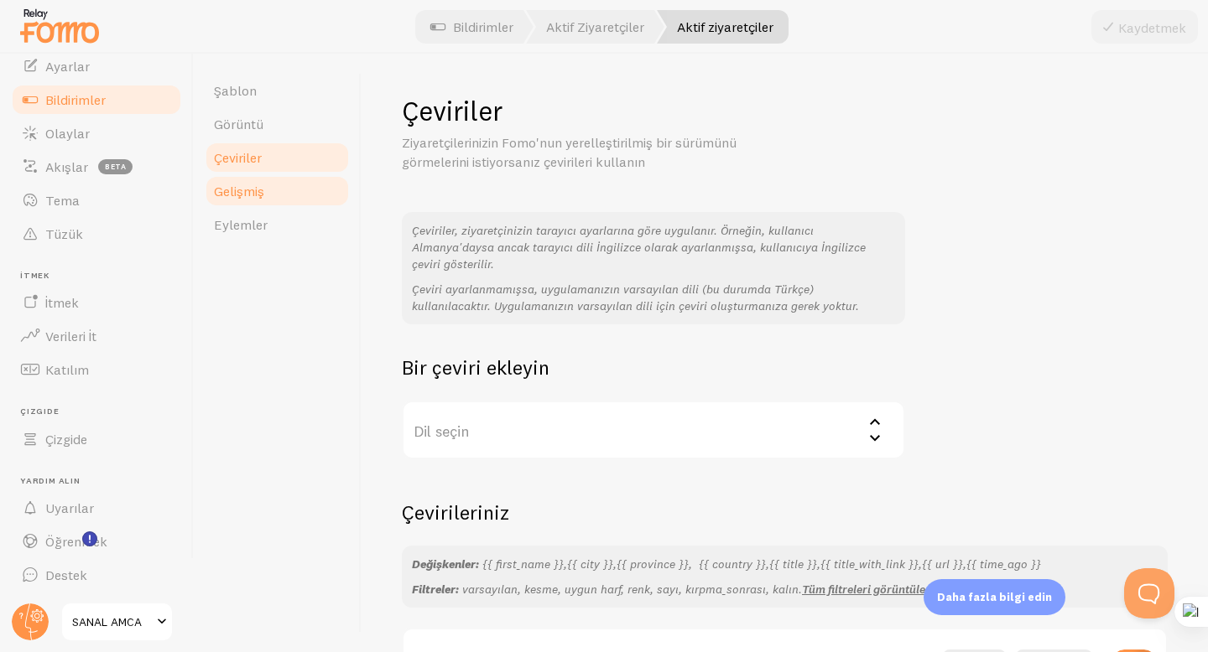
click at [212, 190] on link "Gelişmiş" at bounding box center [277, 191] width 147 height 34
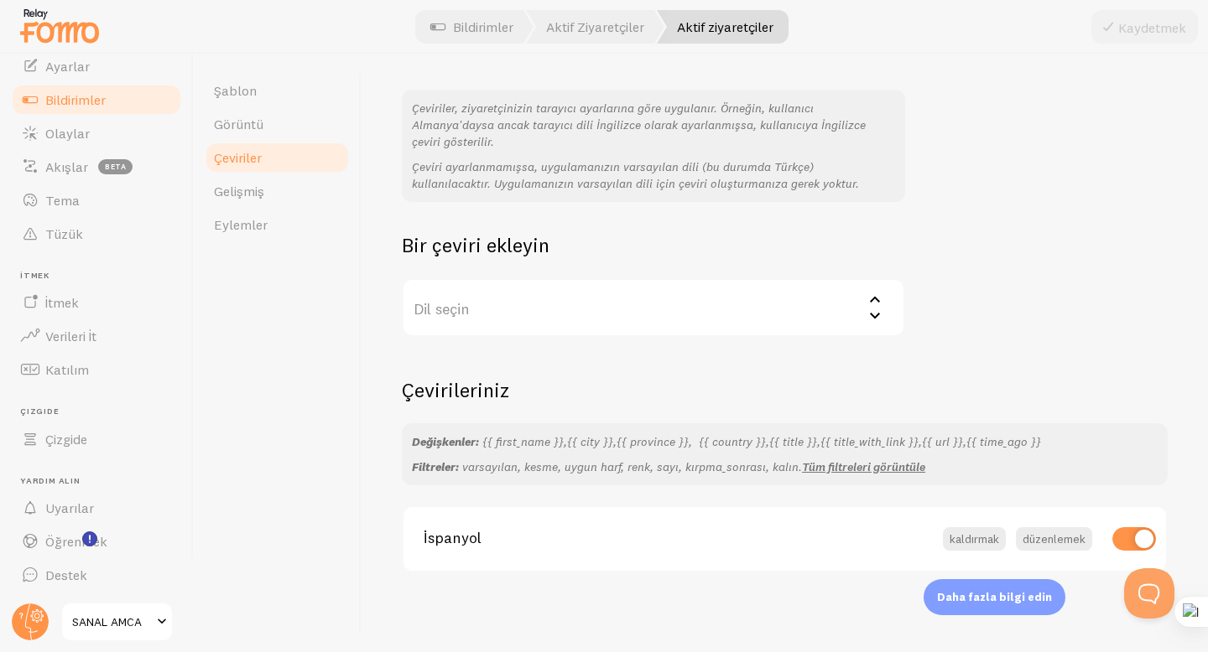
click at [663, 537] on span "İspanyol" at bounding box center [672, 538] width 499 height 15
click at [1067, 530] on button "düzenlemek" at bounding box center [1054, 538] width 76 height 23
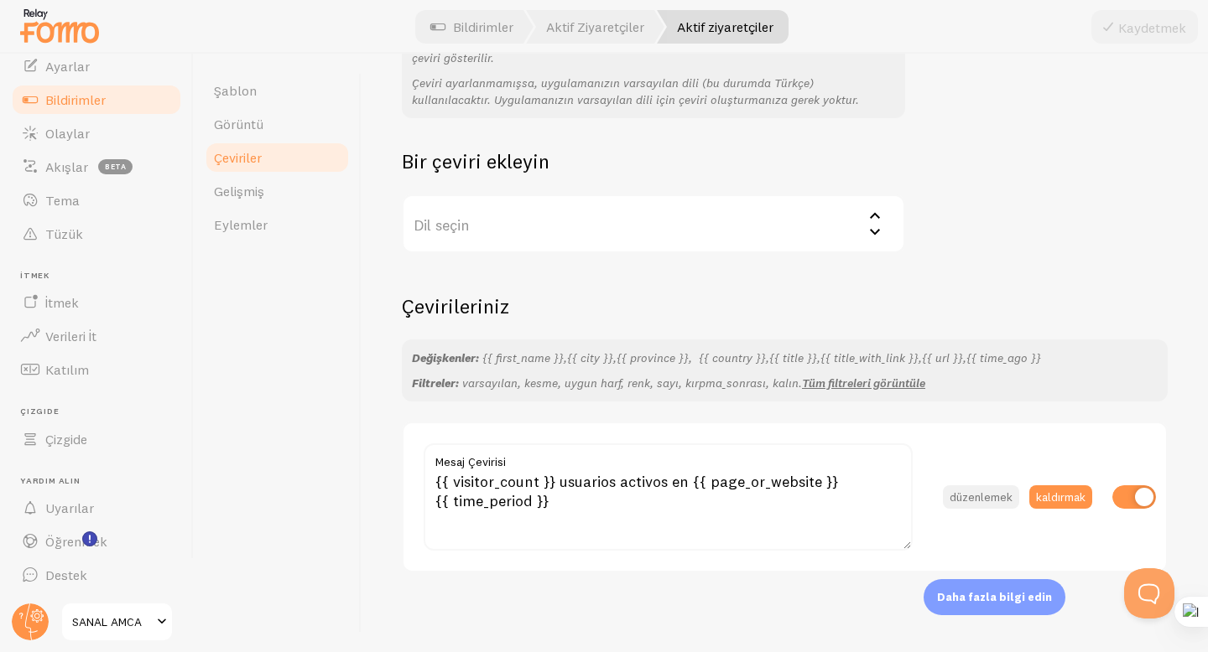
click at [973, 506] on button "düzenlemek" at bounding box center [981, 497] width 76 height 23
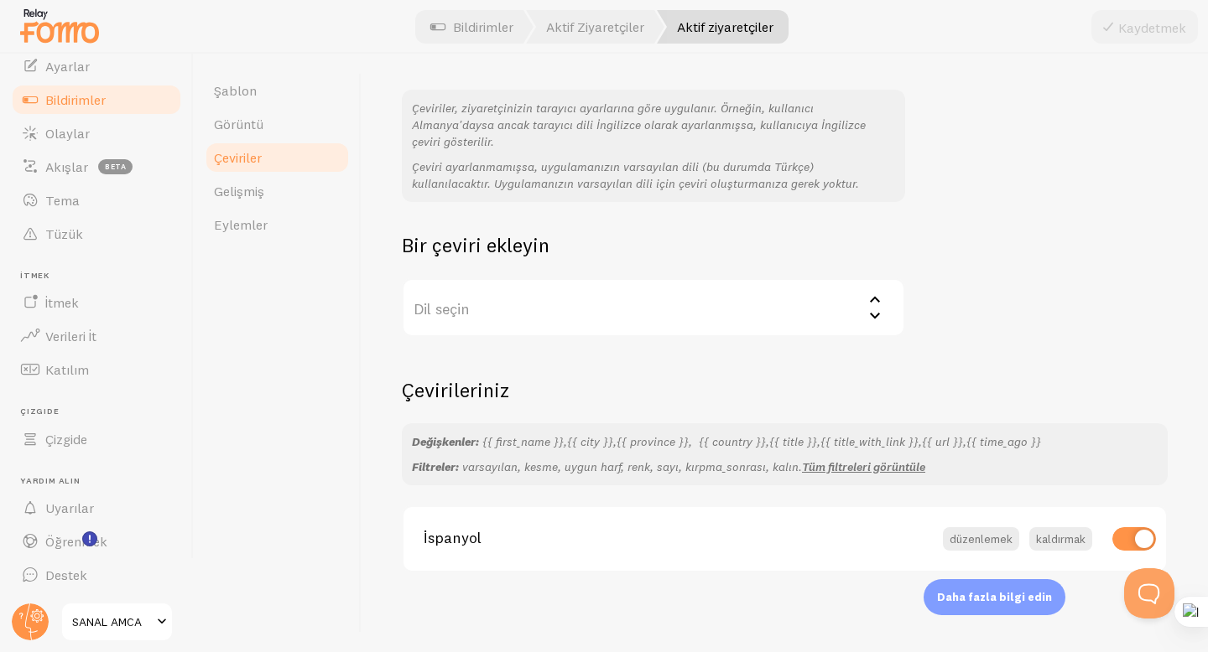
click at [445, 541] on font "İspanyol" at bounding box center [452, 537] width 58 height 19
click at [1123, 536] on input "checkbox" at bounding box center [1134, 538] width 44 height 23
checkbox input "false"
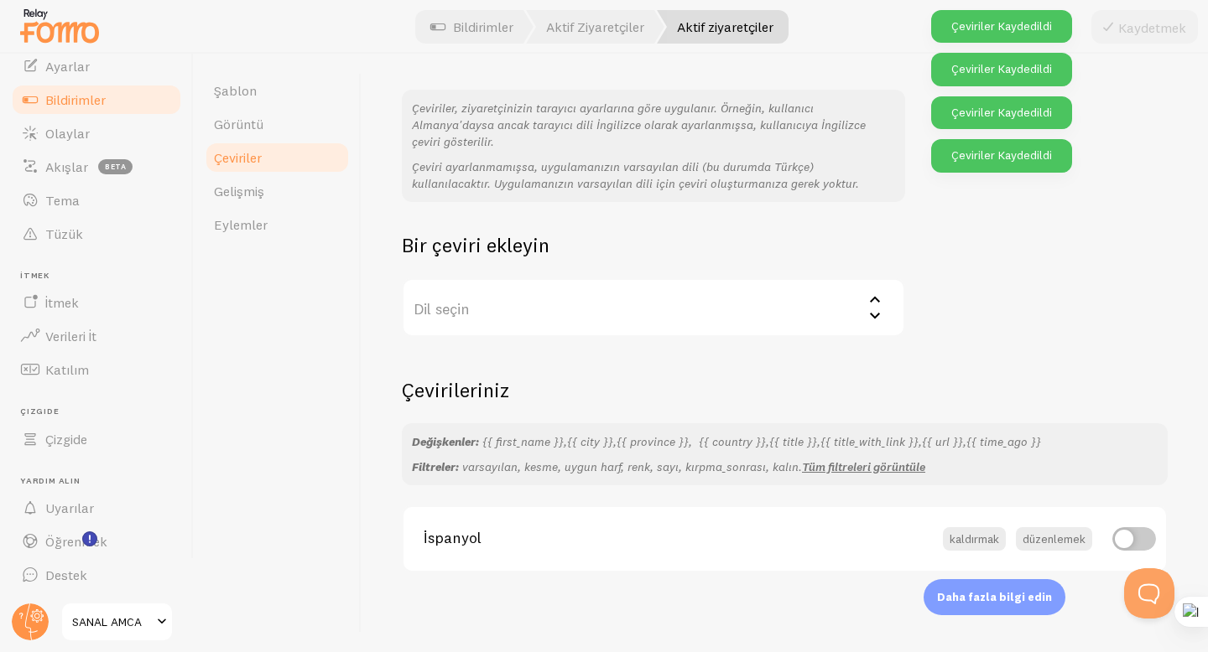
click at [522, 309] on label "Dil seçin" at bounding box center [653, 307] width 503 height 59
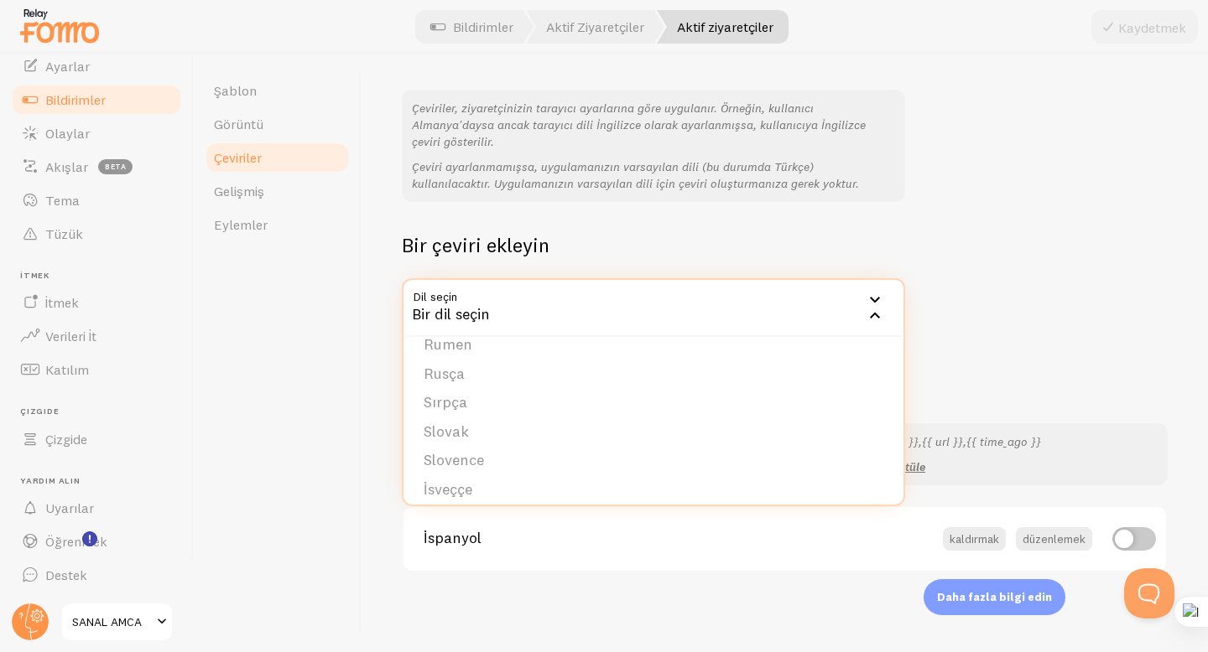
scroll to position [633, 0]
click at [1169, 287] on div "Çeviriler Ziyaretçilerinizin Fomo'nun yerelleştirilmiş bir sürümünü görmelerini…" at bounding box center [784, 353] width 846 height 599
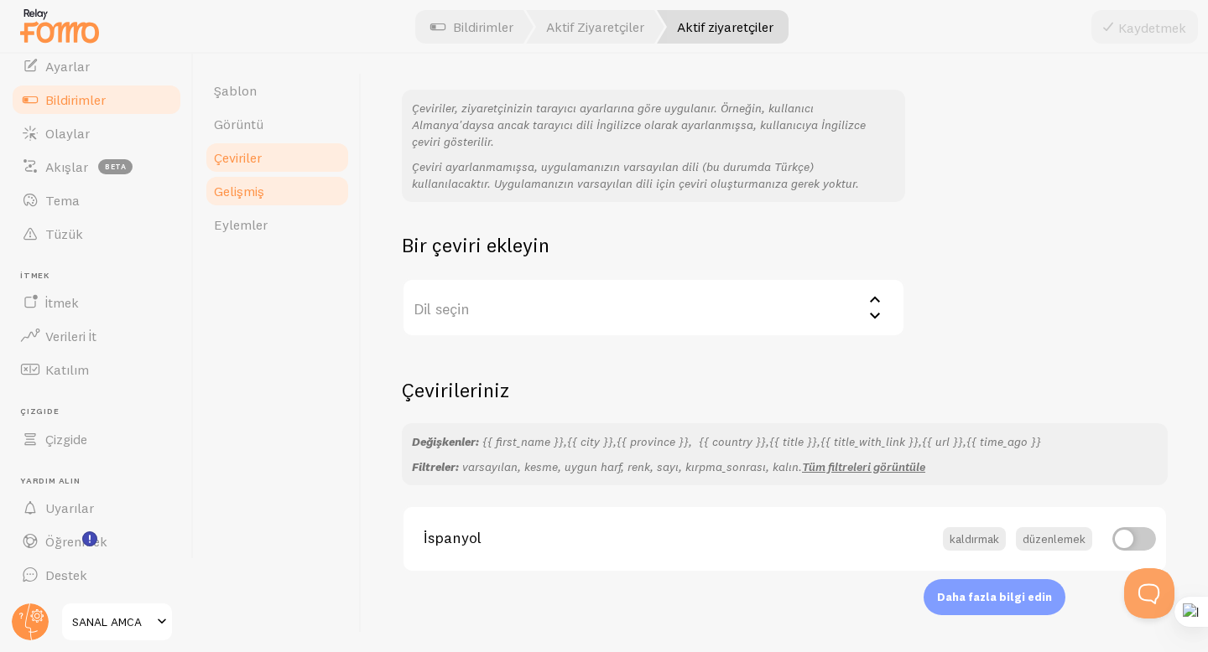
click at [296, 195] on link "Gelişmiş" at bounding box center [277, 191] width 147 height 34
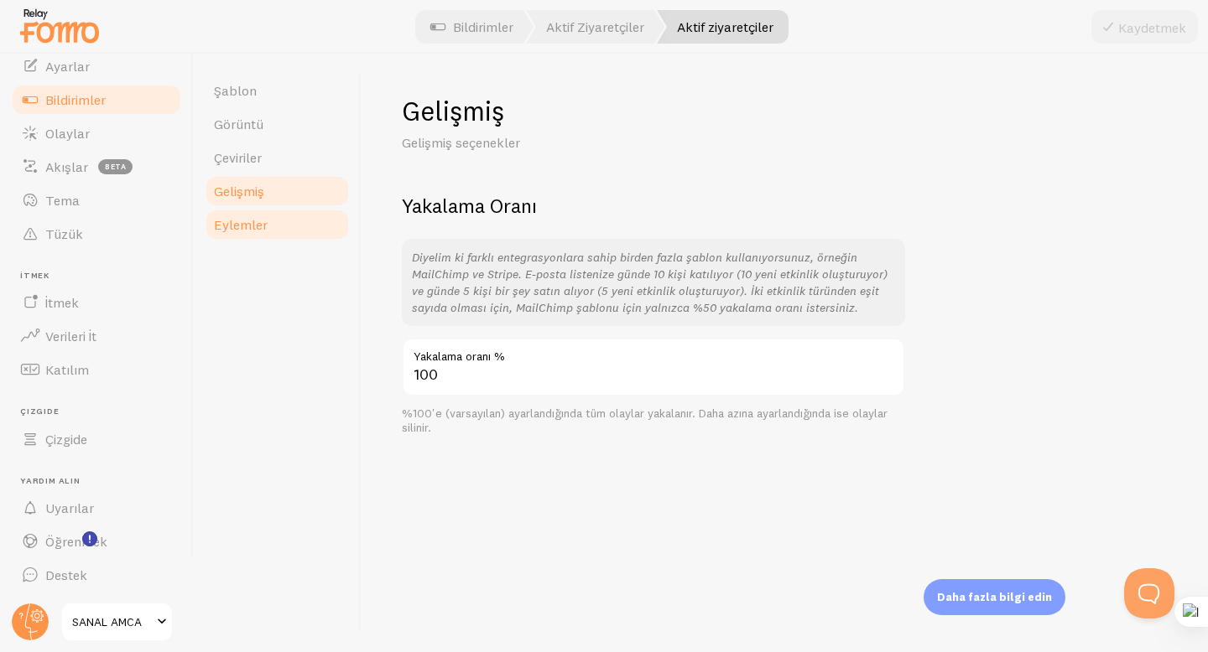
click at [294, 221] on link "Eylemler" at bounding box center [277, 225] width 147 height 34
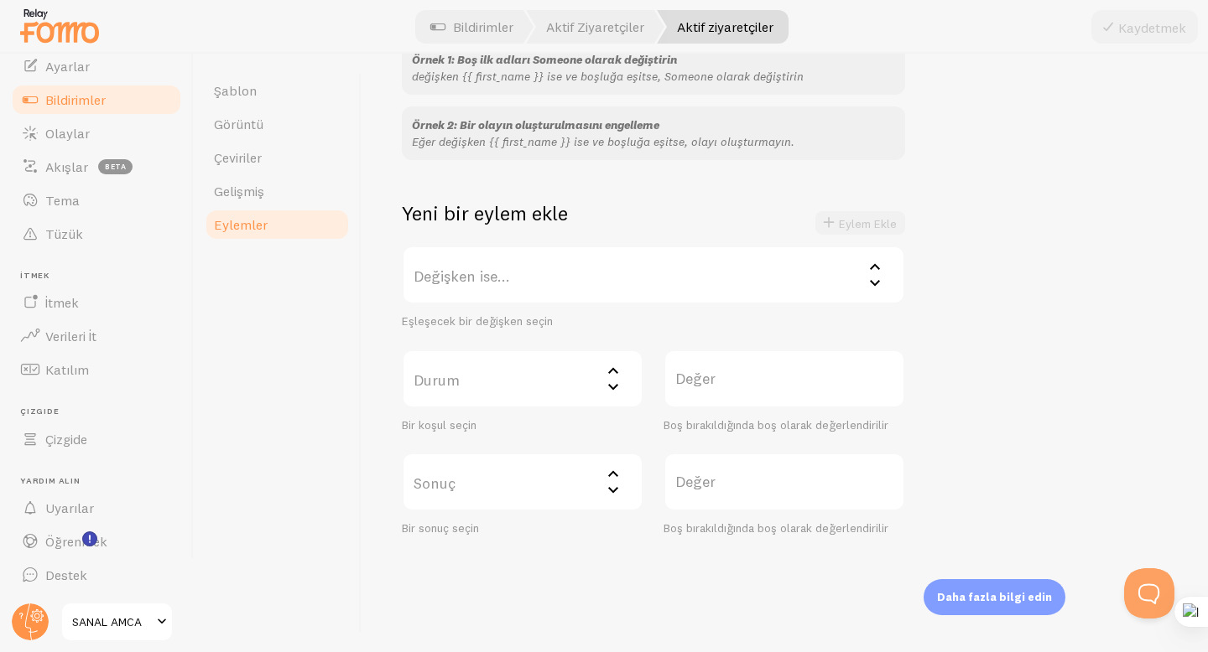
scroll to position [238, 0]
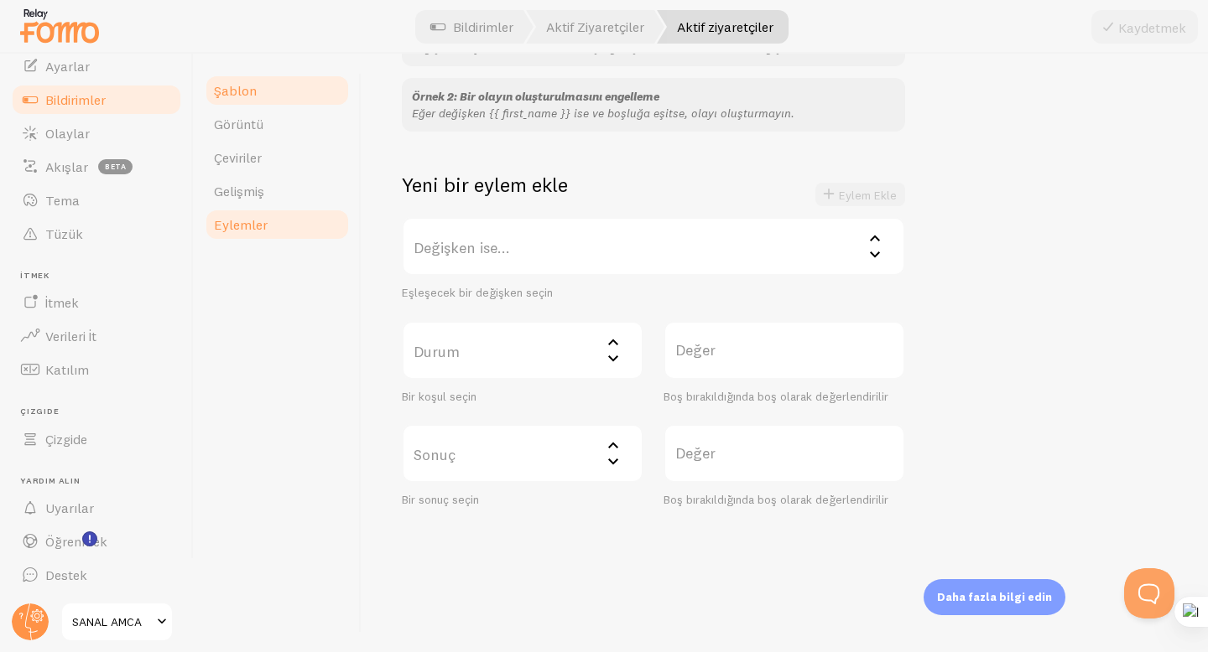
click at [256, 92] on link "Şablon" at bounding box center [277, 91] width 147 height 34
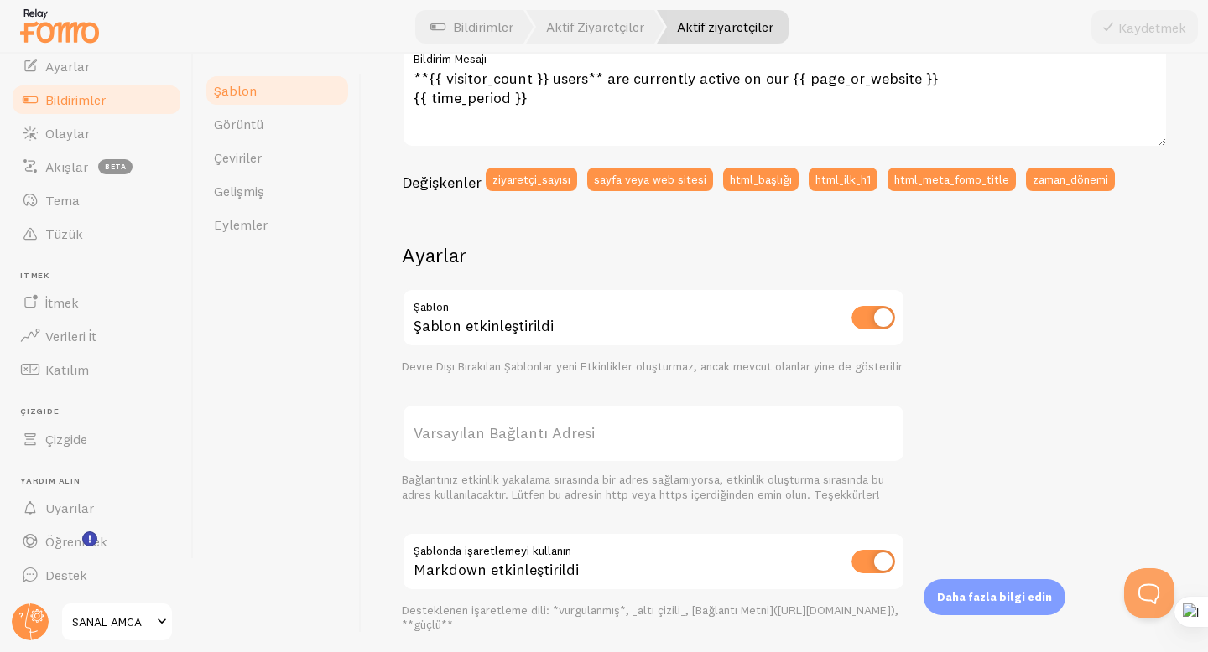
scroll to position [559, 0]
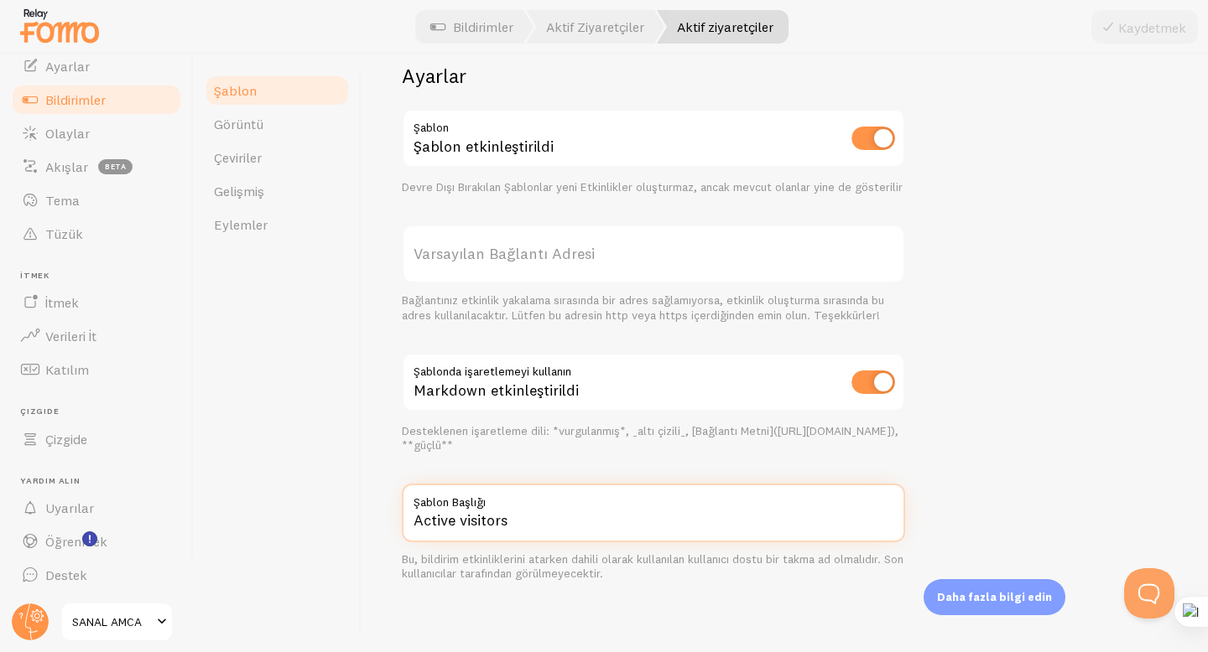
click at [565, 512] on input "Active visitors" at bounding box center [653, 513] width 503 height 59
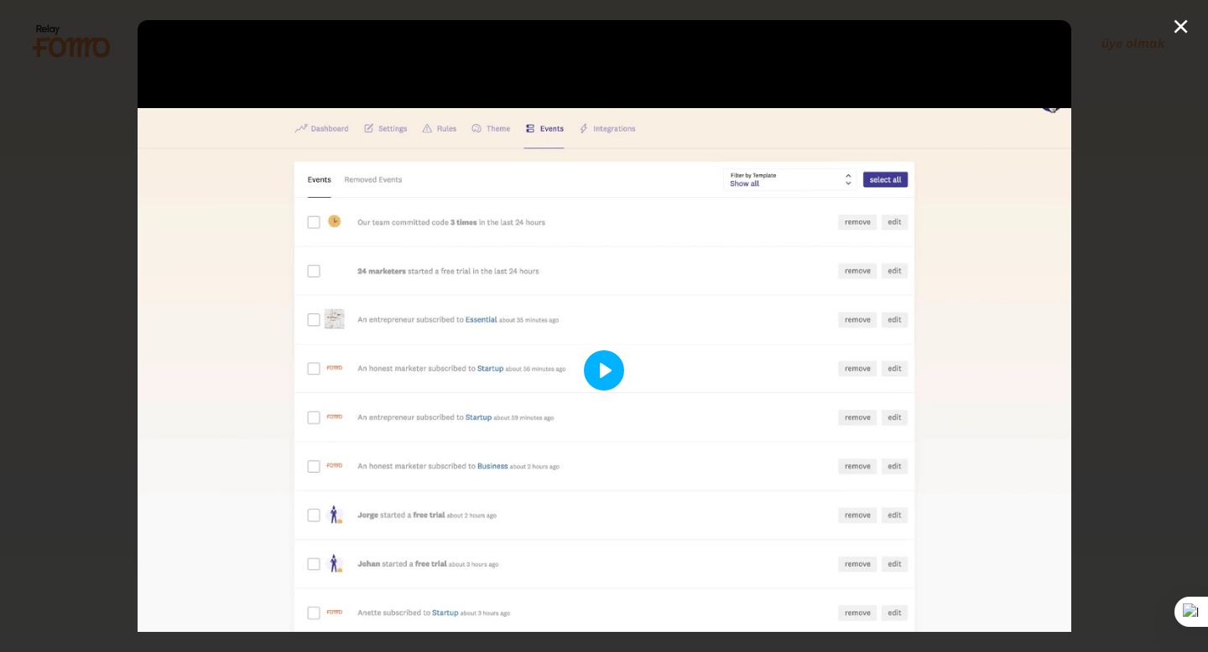
click at [584, 356] on button "Oynamak" at bounding box center [604, 371] width 40 height 40
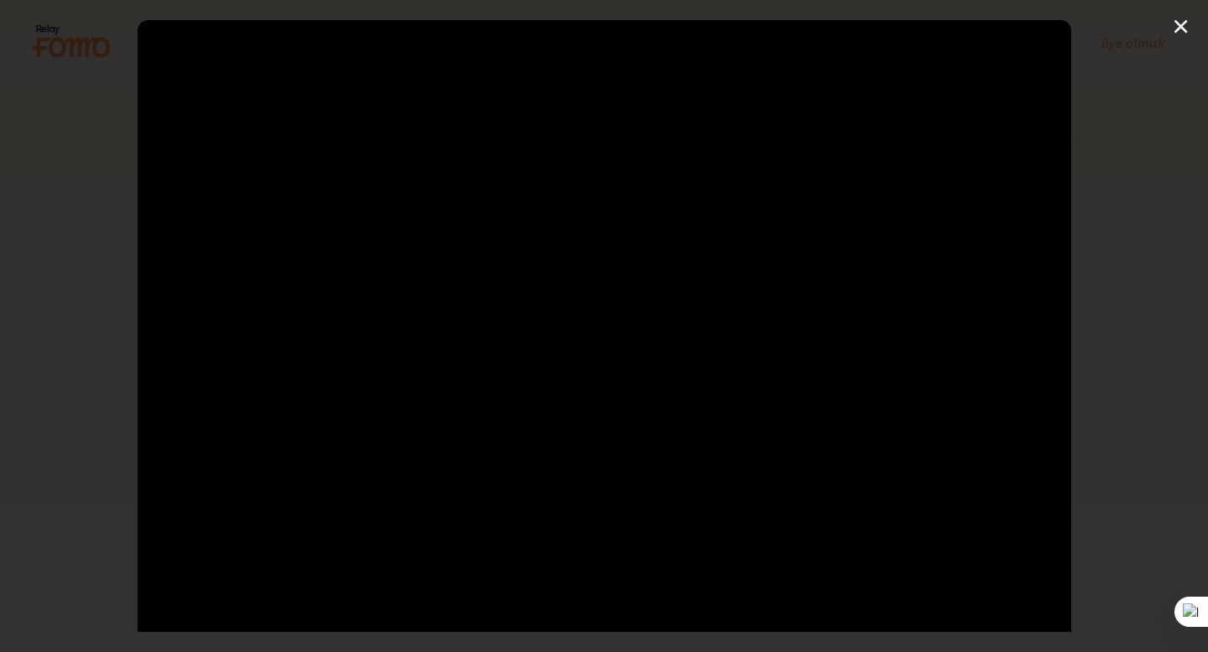
click at [590, 366] on div at bounding box center [605, 370] width 934 height 700
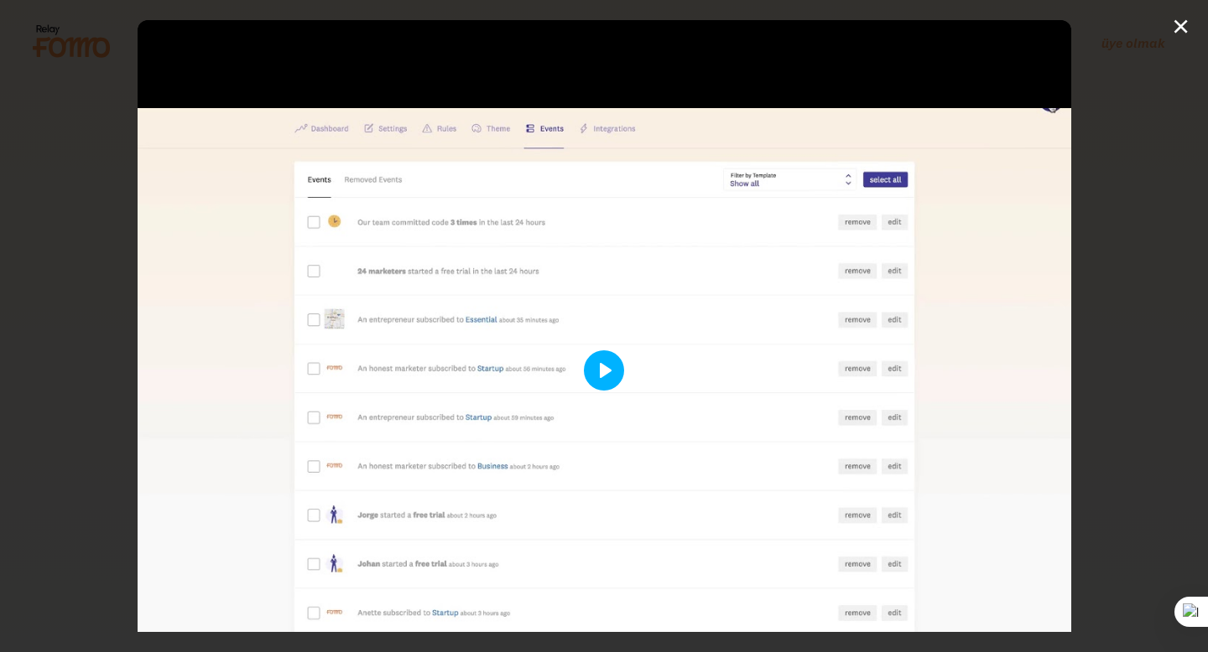
click at [590, 366] on button "Oynamak" at bounding box center [604, 371] width 40 height 40
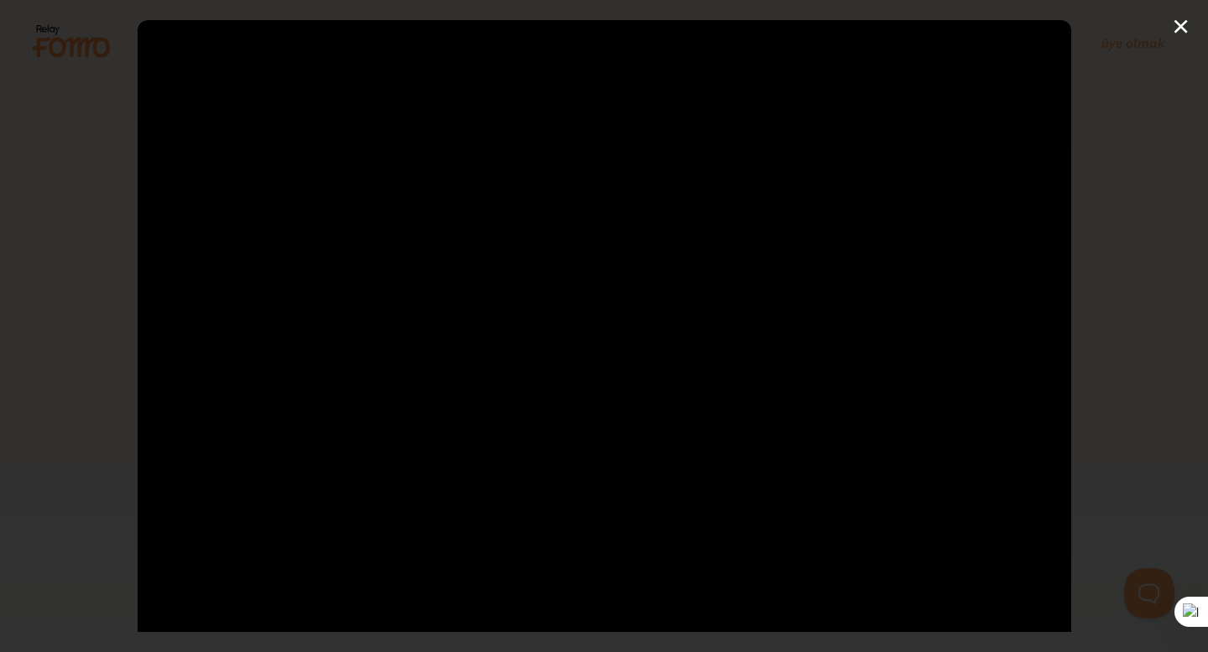
click at [572, 369] on div at bounding box center [605, 370] width 934 height 700
click at [585, 371] on button "Oynamak" at bounding box center [604, 371] width 40 height 40
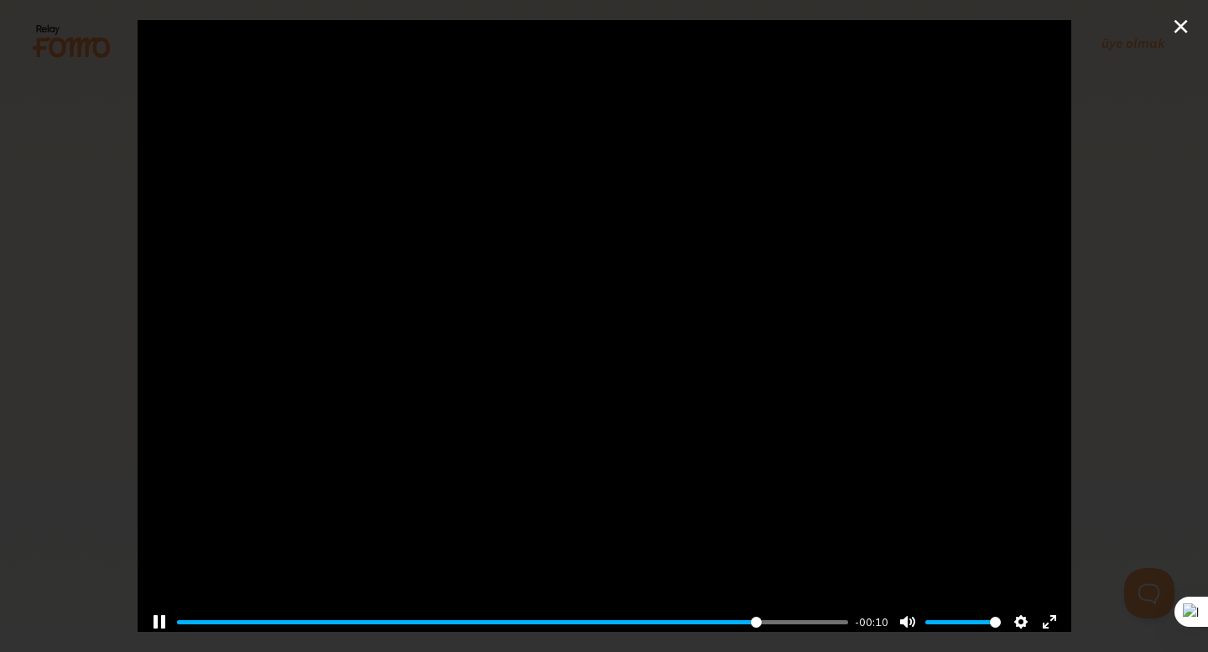
scroll to position [79, 0]
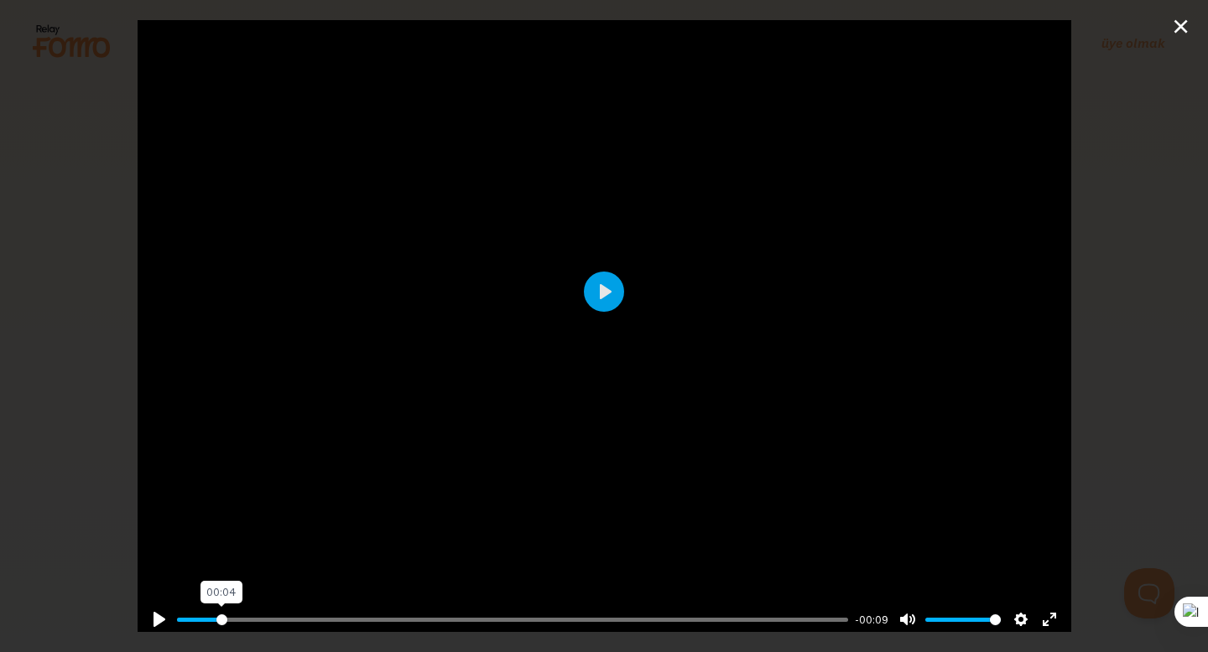
click at [221, 612] on input "Aramak" at bounding box center [513, 620] width 672 height 16
type input "24.52"
click at [404, 442] on div at bounding box center [605, 291] width 934 height 700
